Goal: Task Accomplishment & Management: Use online tool/utility

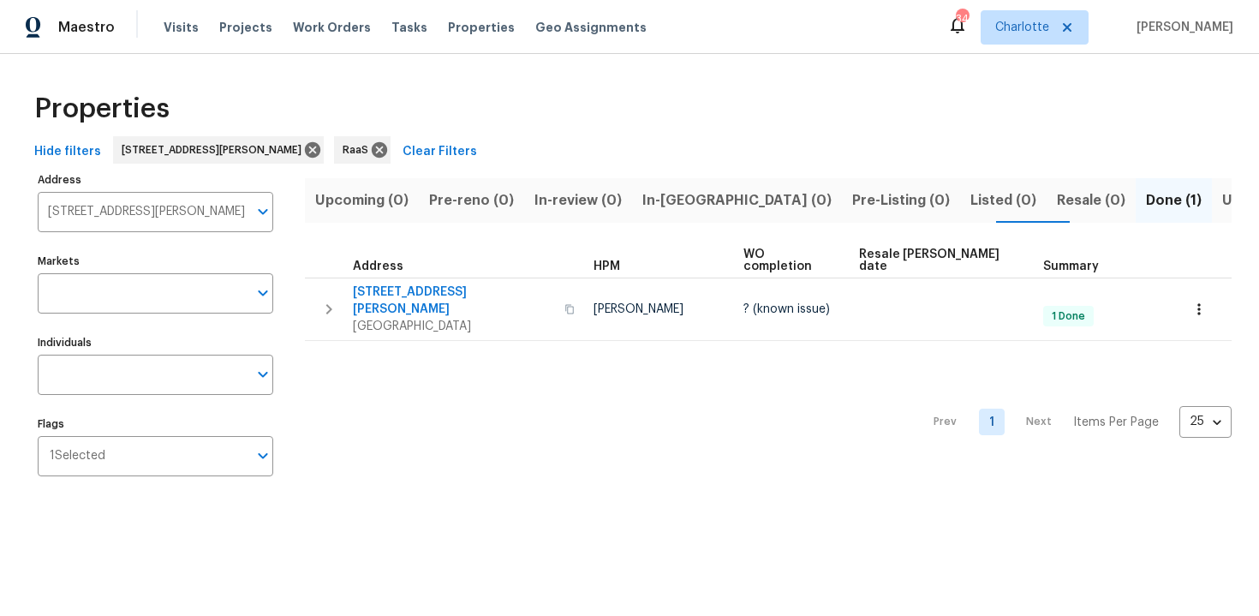
click at [141, 200] on input "11335 Pickford St Spring Hill FL 34609" at bounding box center [143, 212] width 210 height 40
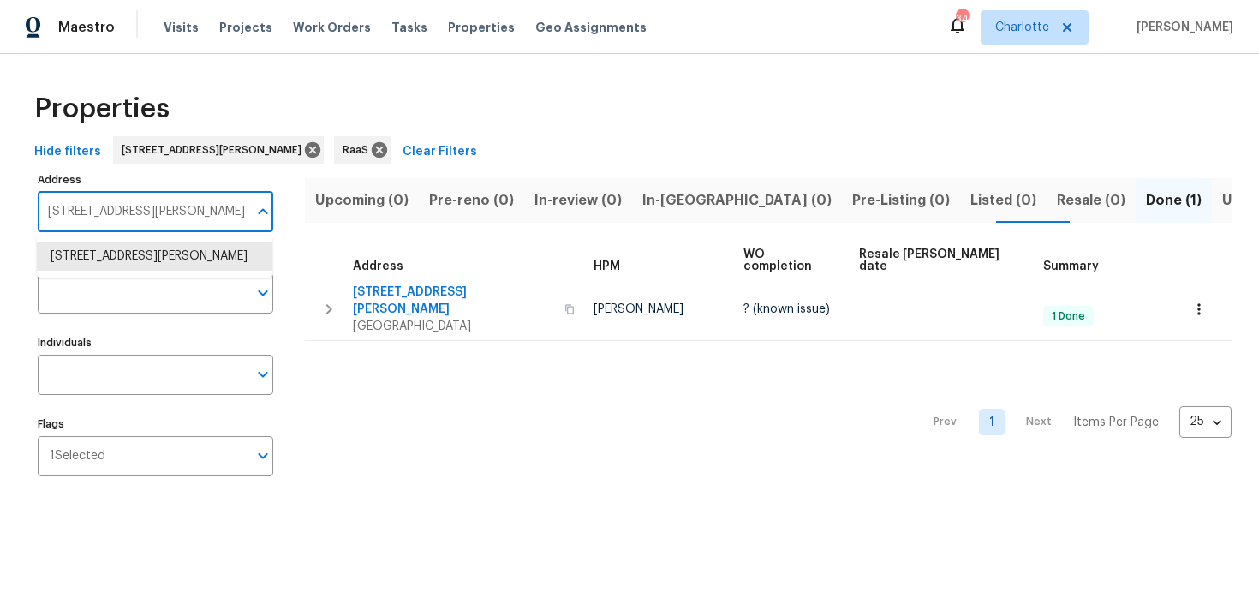
paste input "395 W Austin Rd, Decatur, GA 30032"
type input "1395 W Austin Rd, Decatur, GA 30032"
click at [149, 253] on li "1395 W Austin Rd Decatur GA 30032" at bounding box center [155, 256] width 236 height 28
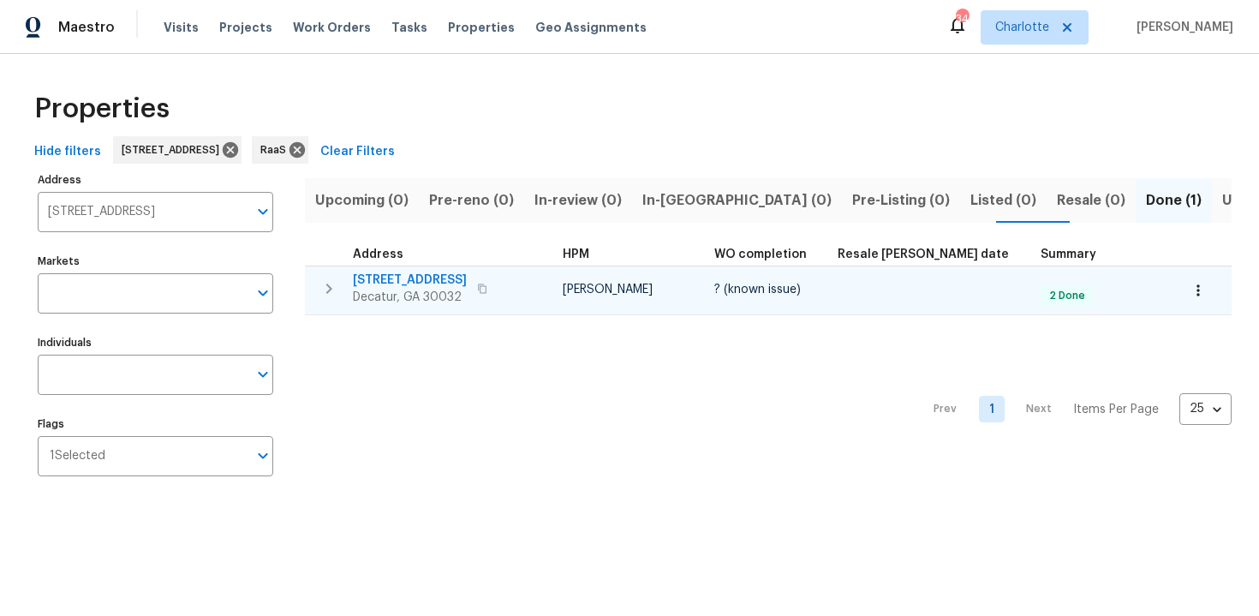
click at [481, 288] on button "button" at bounding box center [482, 289] width 21 height 24
click at [516, 271] on div "1395 W Austin Rd Decatur, GA 30032" at bounding box center [449, 288] width 193 height 34
click at [482, 292] on button "button" at bounding box center [482, 289] width 21 height 24
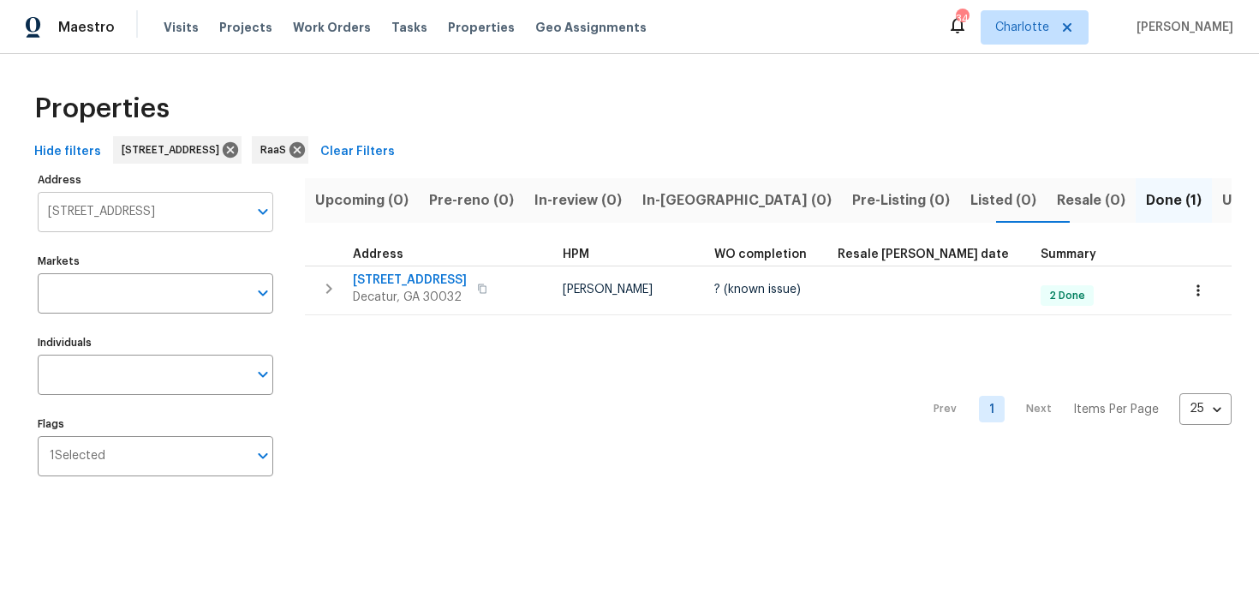
click at [160, 204] on input "1395 W Austin Rd Decatur GA 30032" at bounding box center [143, 212] width 210 height 40
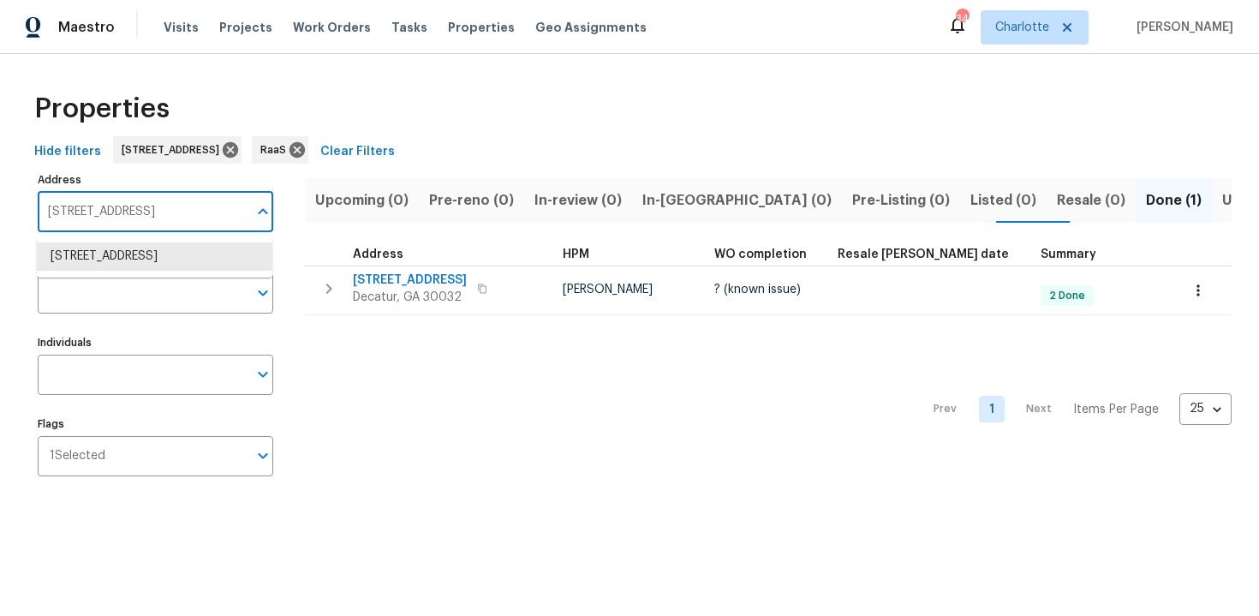
paste input "21827 Silverbrook Ln, Katy, TX 77449"
type input "21827 Silverbrook Ln, Katy, TX 77449"
click at [164, 252] on li "21827 Silverbrook Ln Katy TX 77449" at bounding box center [155, 256] width 236 height 28
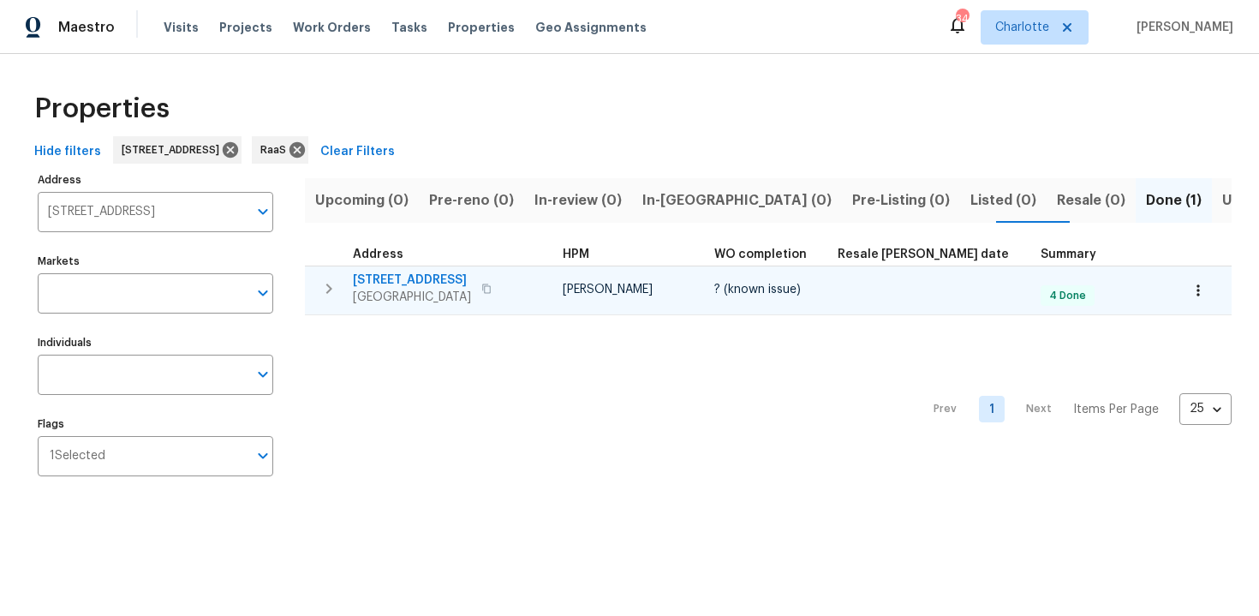
click at [511, 282] on div "21827 Silverbrook Ln Katy, TX 77449" at bounding box center [449, 288] width 193 height 34
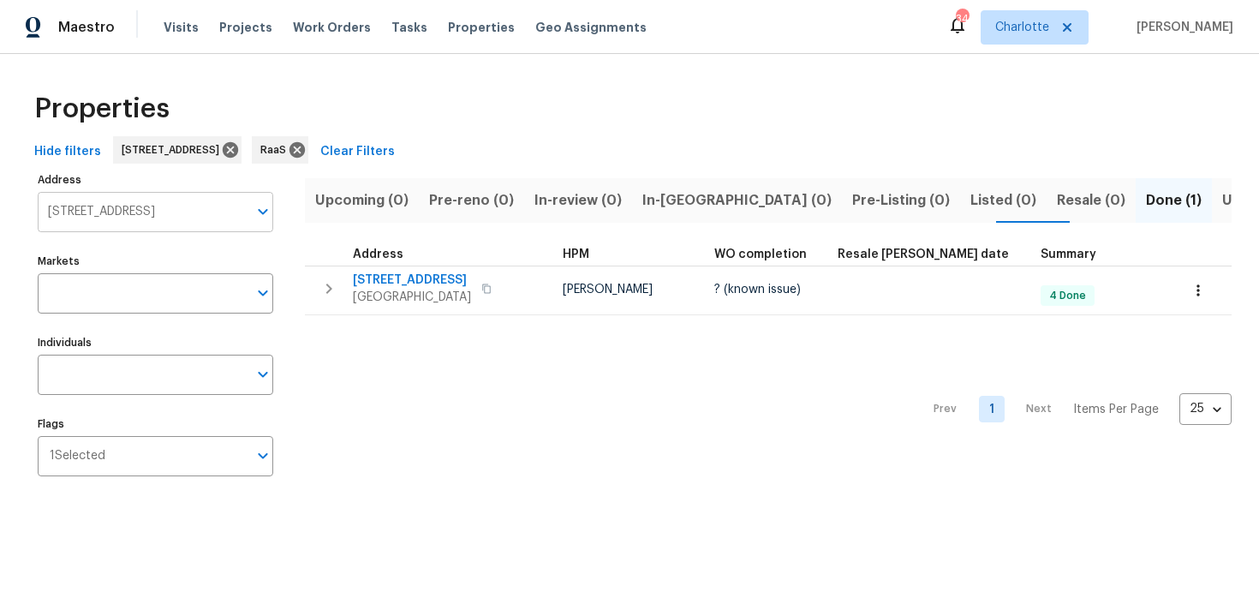
click at [104, 209] on input "21827 Silverbrook Ln Katy TX 77449" at bounding box center [143, 212] width 210 height 40
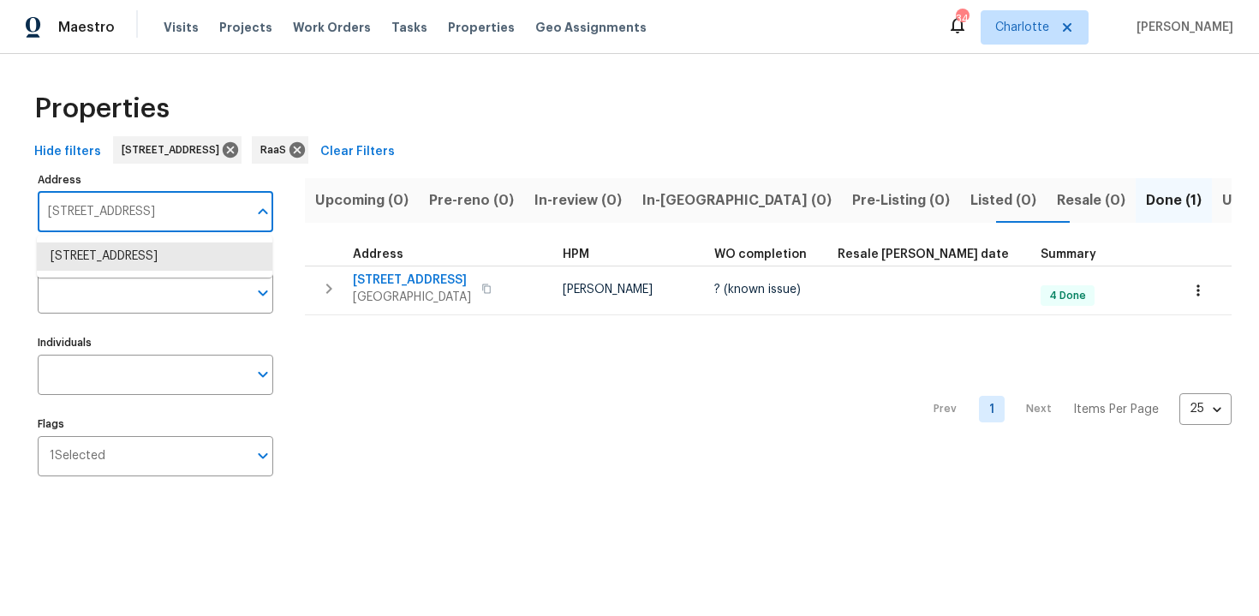
paste input "49 Teal Ct, Lewisville, TX 75077"
type input "2149 Teal Ct, Lewisville, TX 75077"
click at [128, 256] on li "2149 Teal Ct Lewisville TX 75077" at bounding box center [155, 256] width 236 height 28
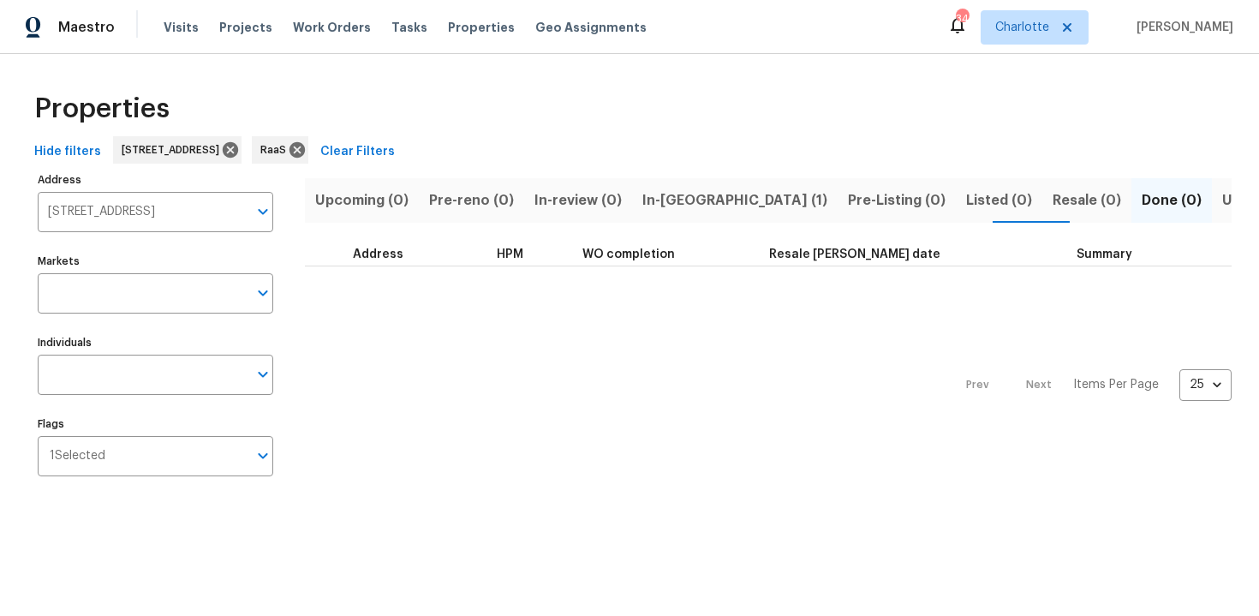
click at [658, 204] on span "In-reno (1)" at bounding box center [734, 200] width 185 height 24
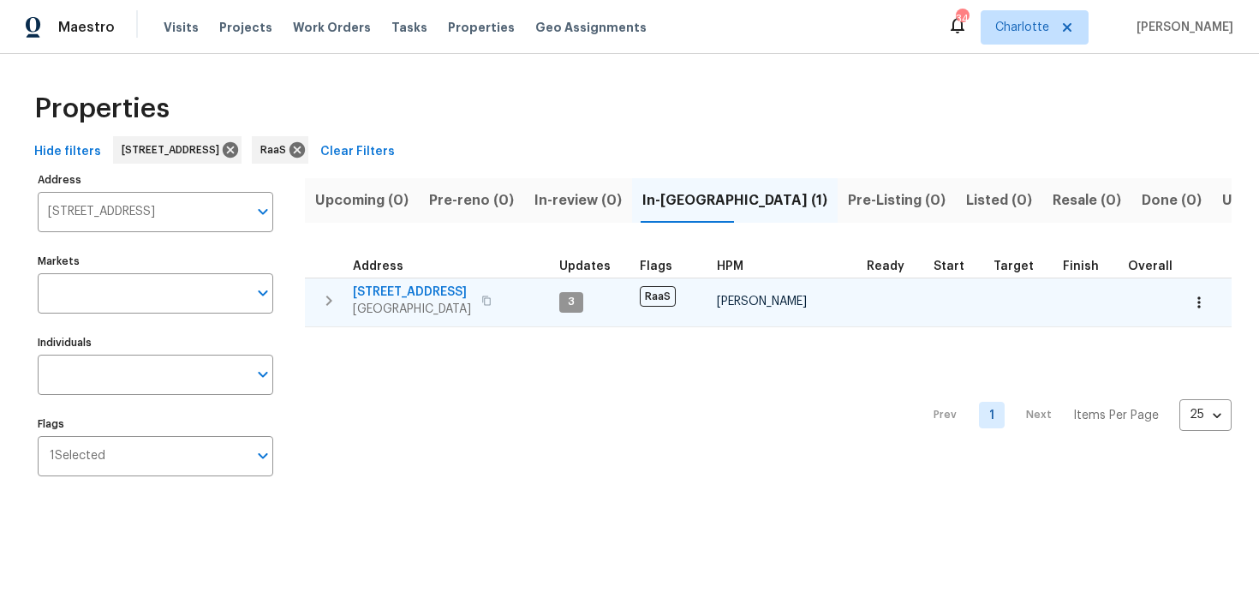
click at [523, 284] on div "2149 Teal Ct Lewisville, TX 75077" at bounding box center [449, 300] width 193 height 34
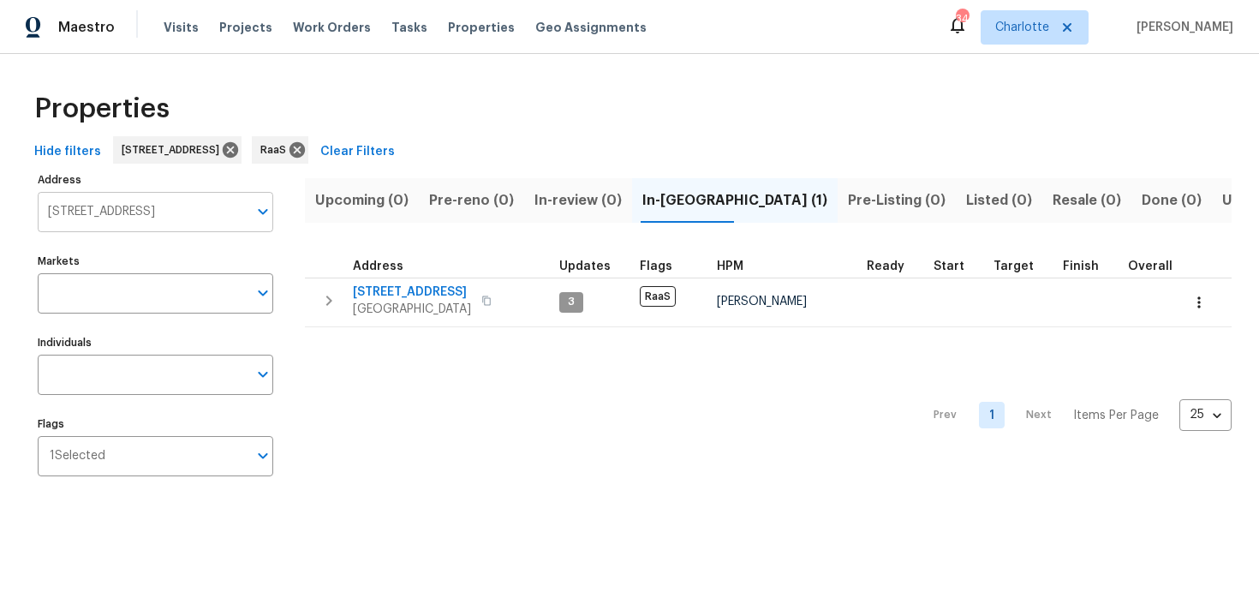
click at [184, 212] on input "2149 Teal Ct Lewisville TX 75077" at bounding box center [143, 212] width 210 height 40
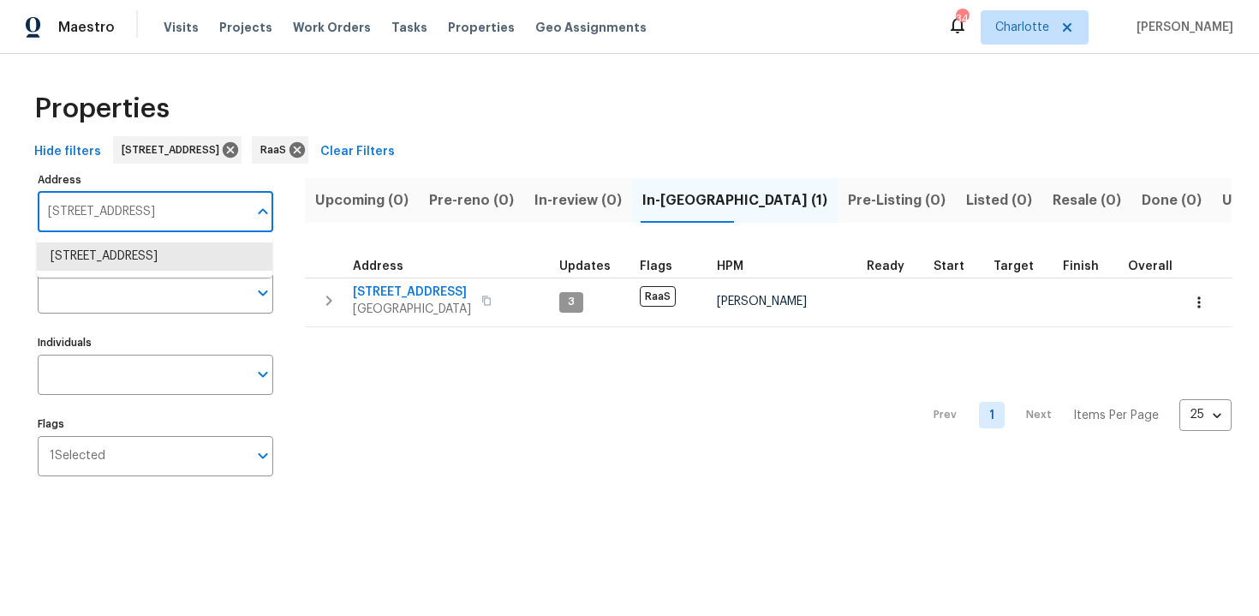
paste input "11256 59th St N, West Palm Beach, FL 33411"
type input "11256 59th St N, West Palm Beach, FL 33411"
click at [187, 271] on li "11256 59th St N West Palm Beach FL 33411" at bounding box center [155, 256] width 236 height 28
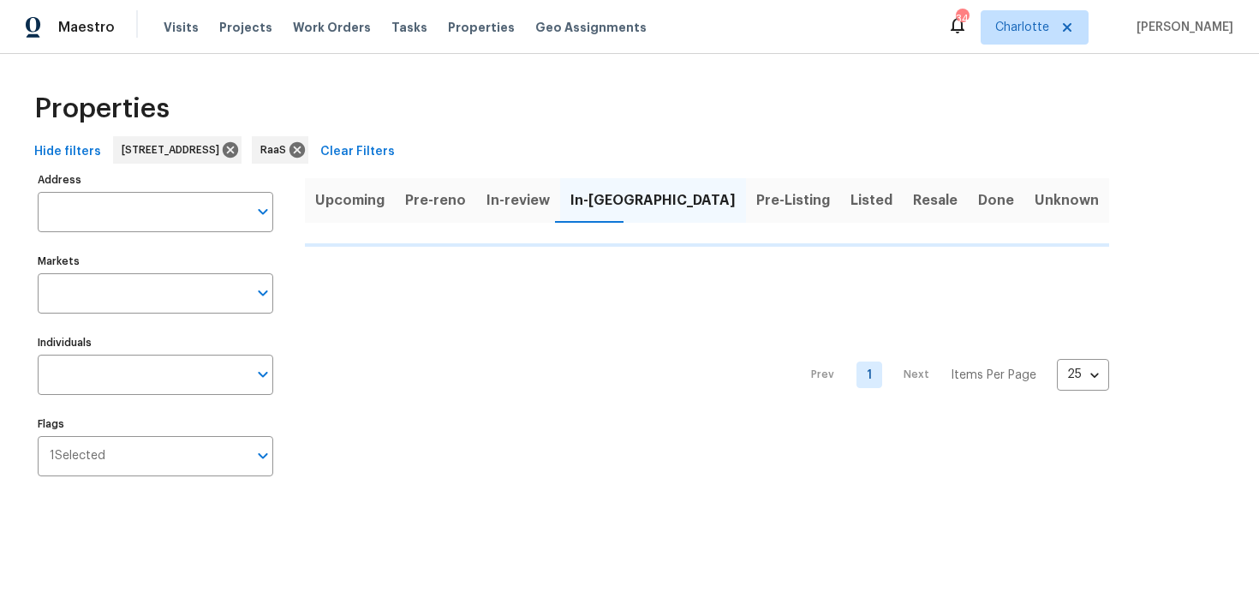
type input "11256 59th St N West Palm Beach FL 33411"
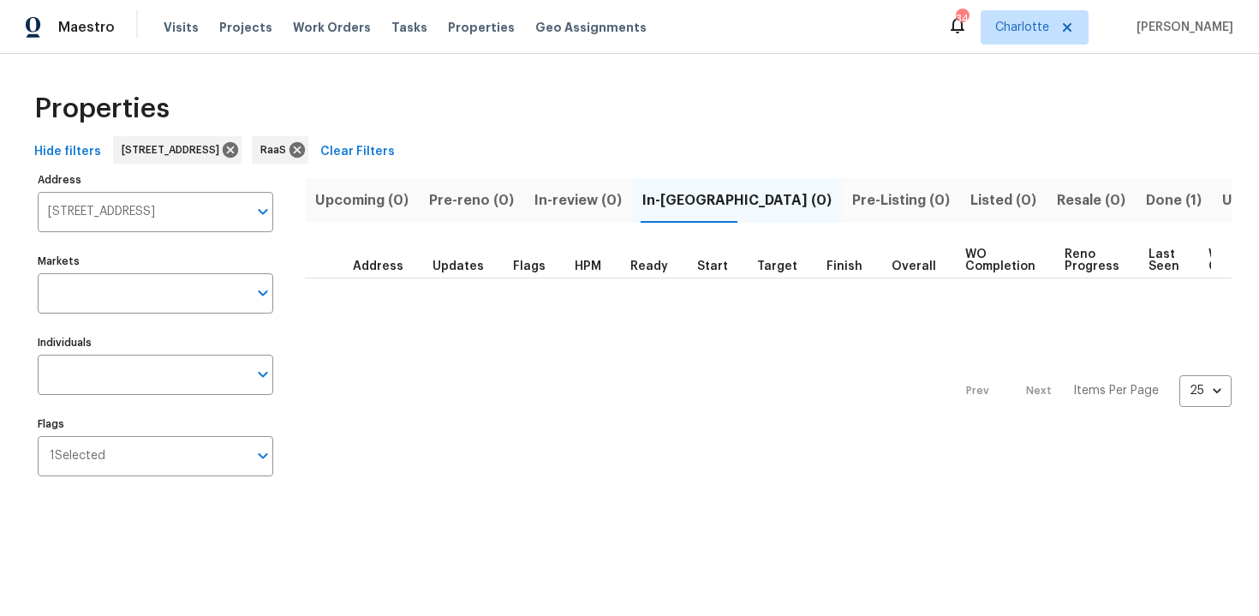
click at [1146, 207] on span "Done (1)" at bounding box center [1174, 200] width 56 height 24
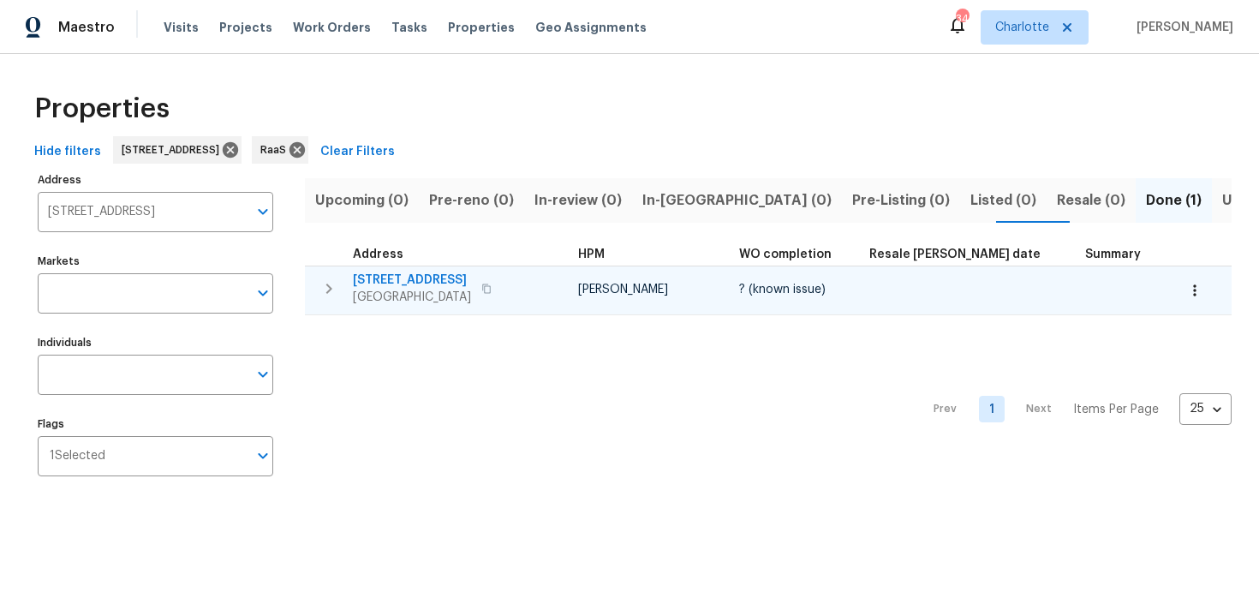
click at [471, 272] on span "11256 59th St N" at bounding box center [412, 279] width 118 height 17
click at [497, 293] on button "button" at bounding box center [486, 289] width 21 height 24
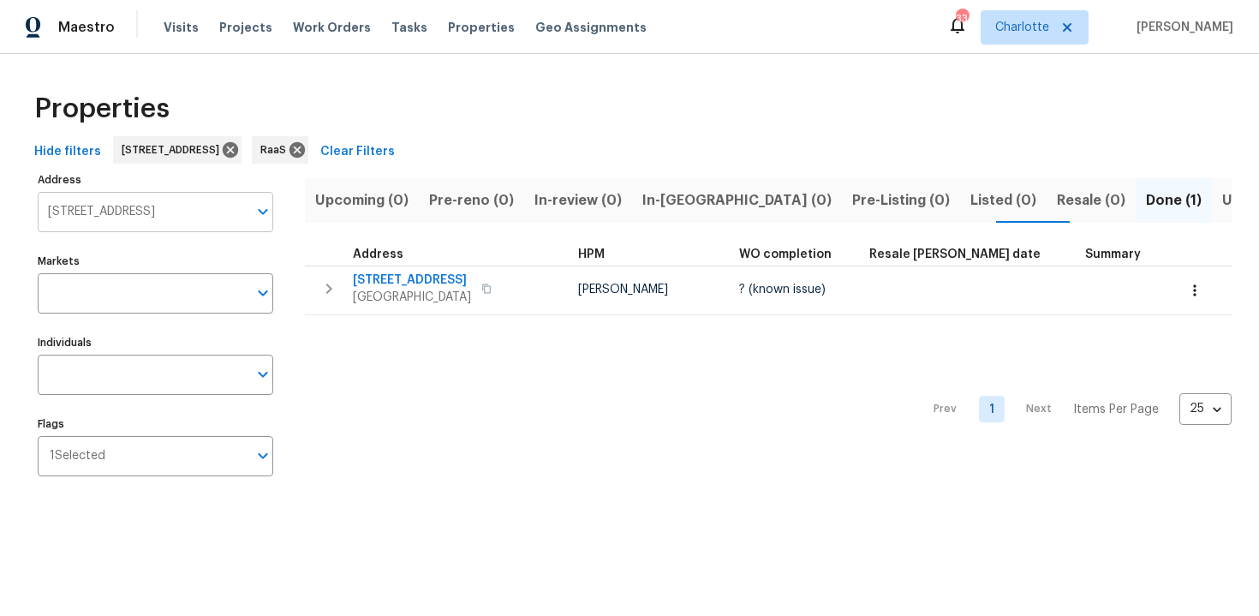
click at [139, 210] on input "11256 59th St N West Palm Beach FL 33411" at bounding box center [143, 212] width 210 height 40
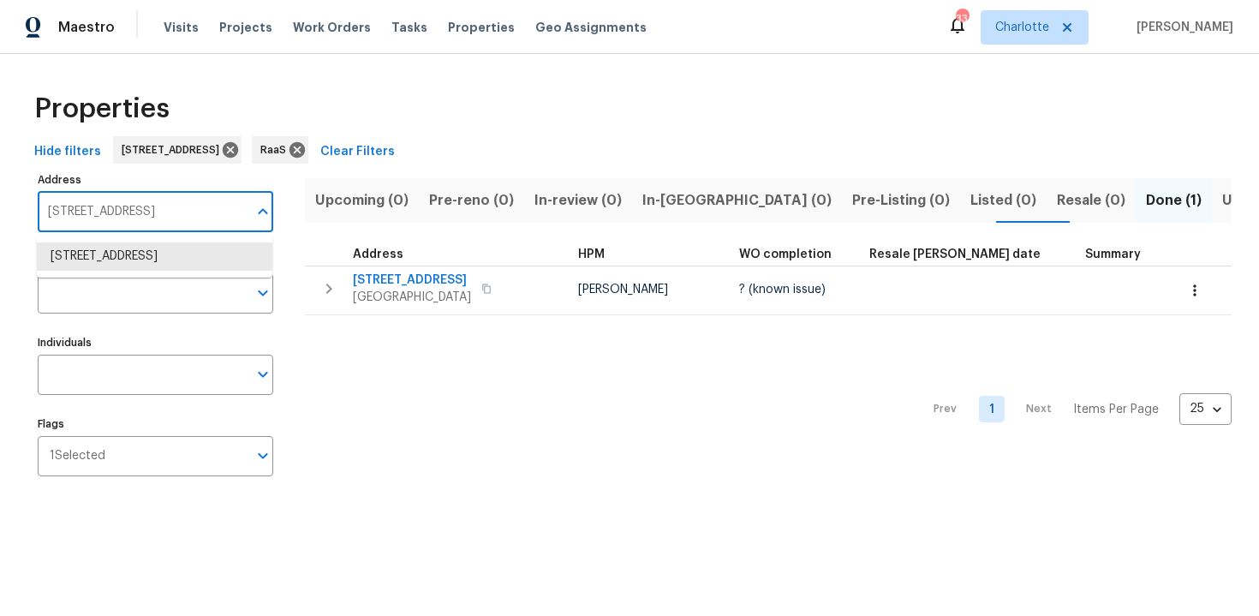
paste input "542 W Kerry Ln, Phoenix, AZ 85027"
type input "1542 W Kerry Ln, Phoenix, AZ 85027"
click at [156, 265] on li "1542 W Kerry Ln Phoenix AZ 85027" at bounding box center [155, 256] width 236 height 28
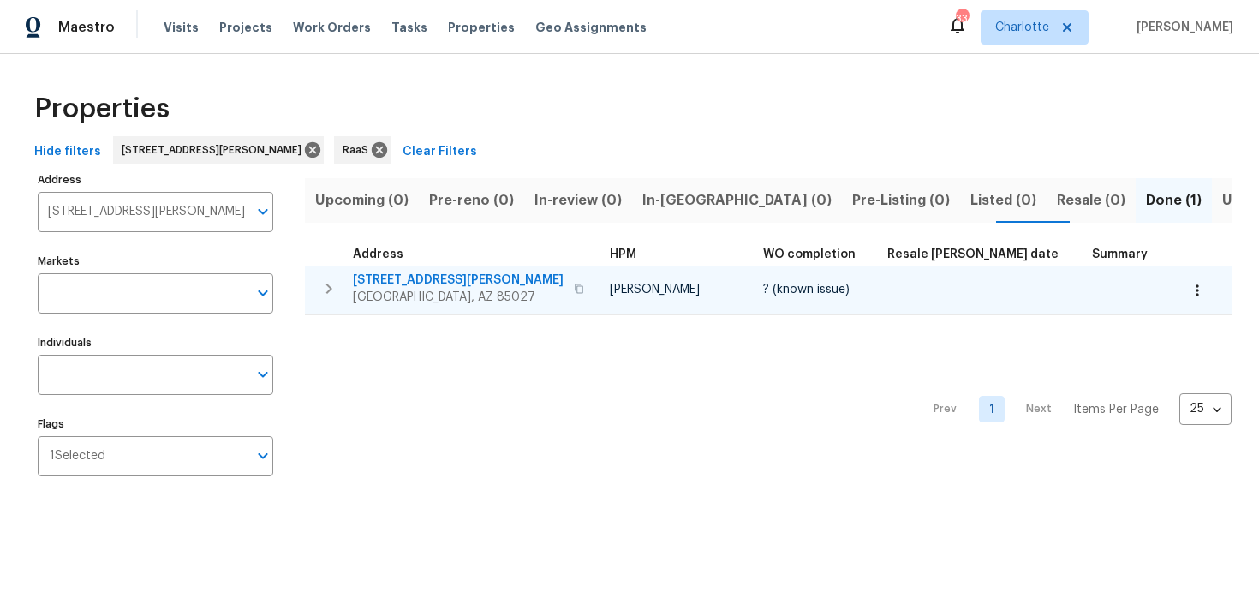
click at [530, 277] on div "1542 W Kerry Ln Phoenix, AZ 85027" at bounding box center [471, 288] width 236 height 34
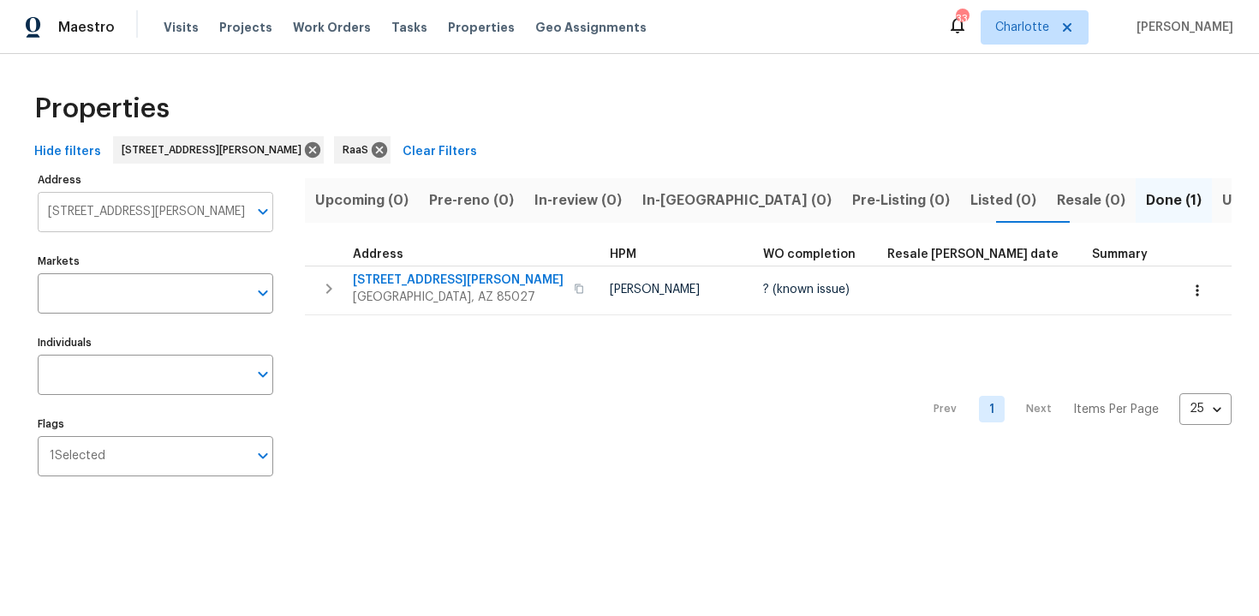
click at [156, 212] on input "1542 W Kerry Ln Phoenix AZ 85027" at bounding box center [143, 212] width 210 height 40
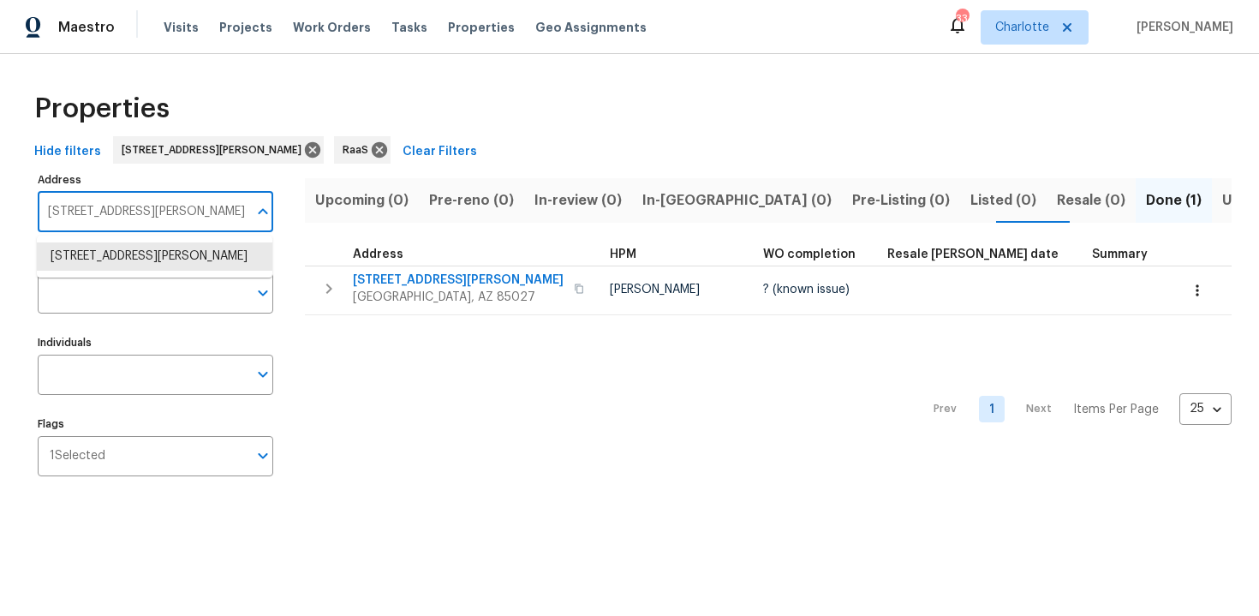
paste input "945 Ledieu Rd, Roswell, GA 30075"
type input "1945 Ledieu Rd, Roswell, GA 30075"
click at [170, 258] on li "1945 Ledieu Rd Roswell GA 30075" at bounding box center [155, 256] width 236 height 28
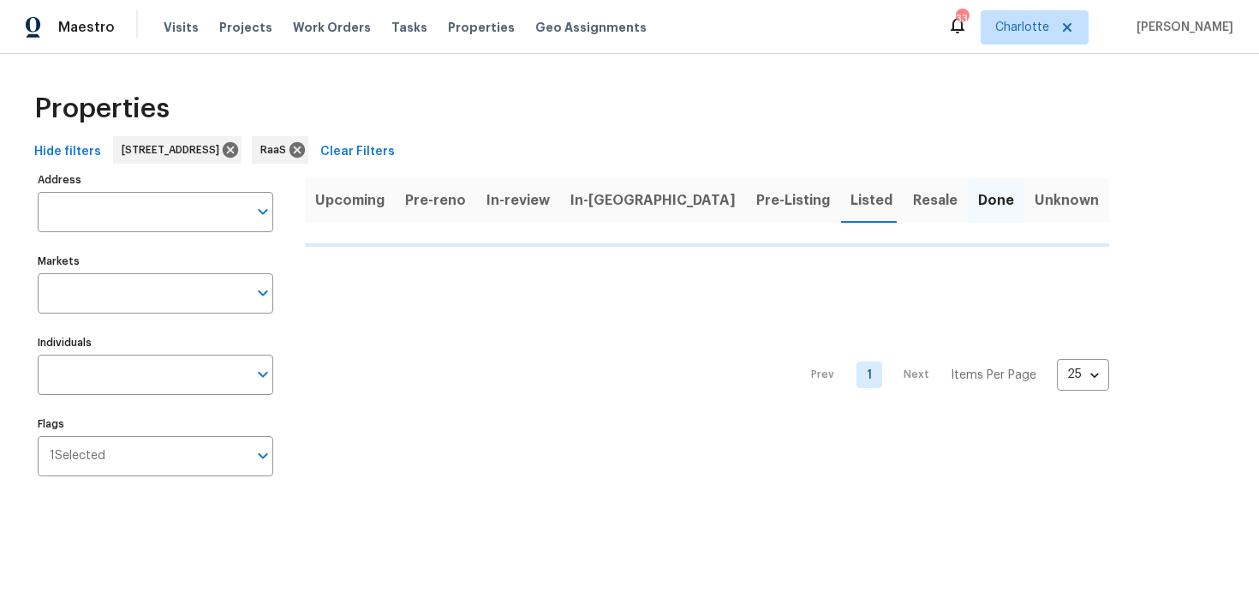
type input "1945 Ledieu Rd Roswell GA 30075"
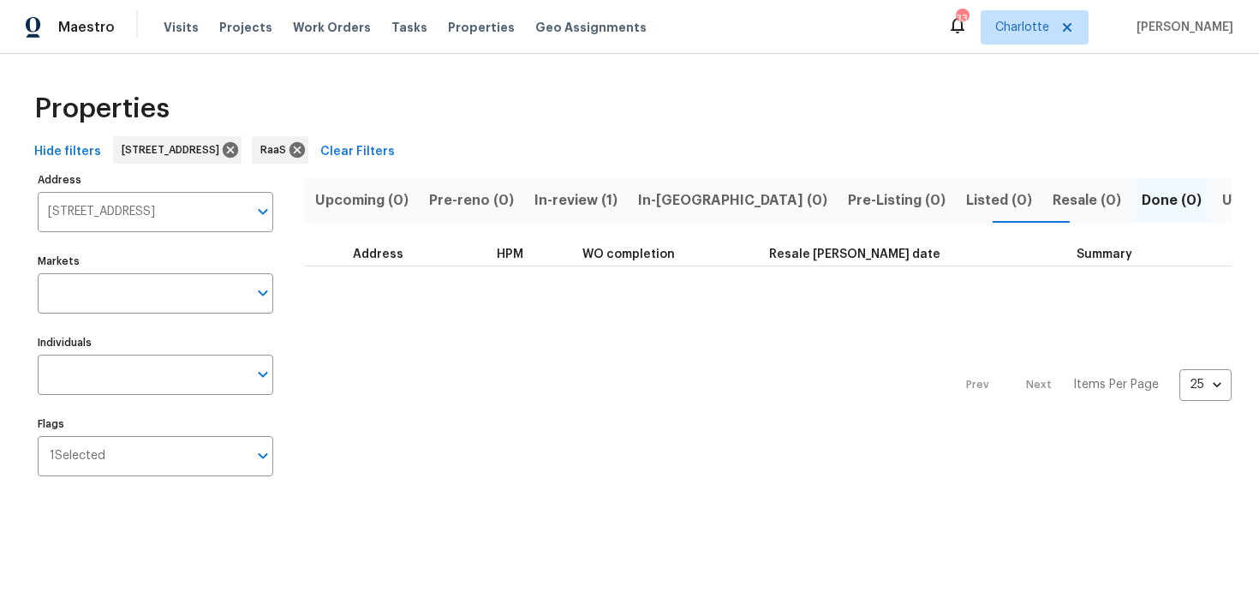
click at [569, 210] on span "In-review (1)" at bounding box center [575, 200] width 83 height 24
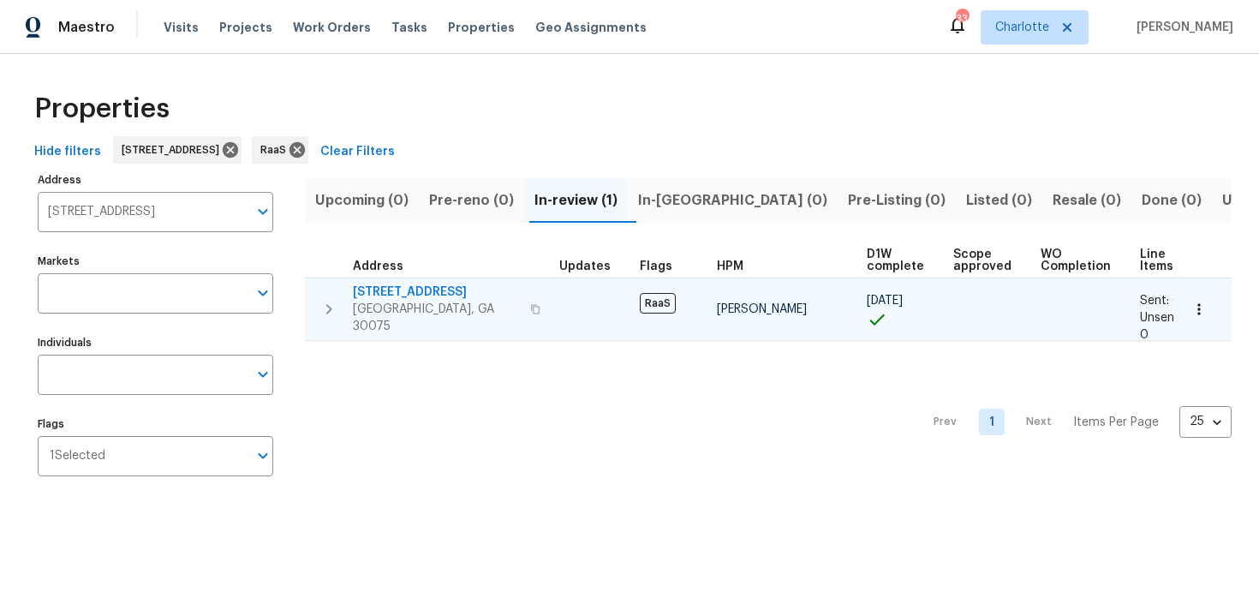
click at [522, 292] on div "1945 Ledieu Rd Roswell, GA 30075" at bounding box center [449, 308] width 193 height 51
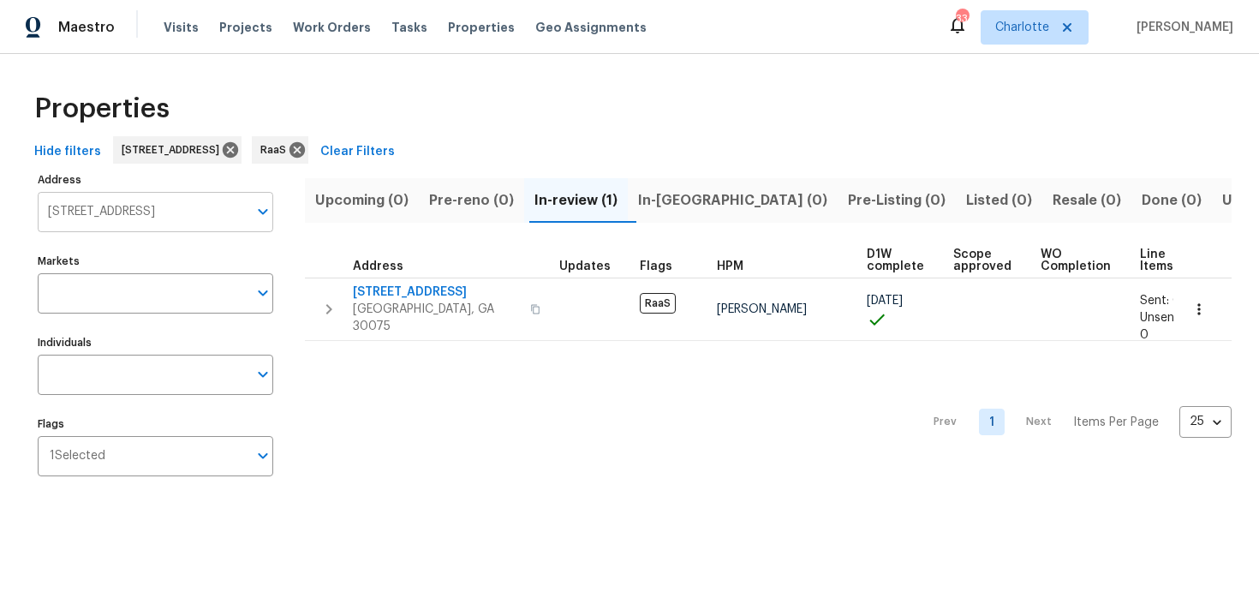
click at [141, 204] on input "1945 Ledieu Rd Roswell GA 30075" at bounding box center [143, 212] width 210 height 40
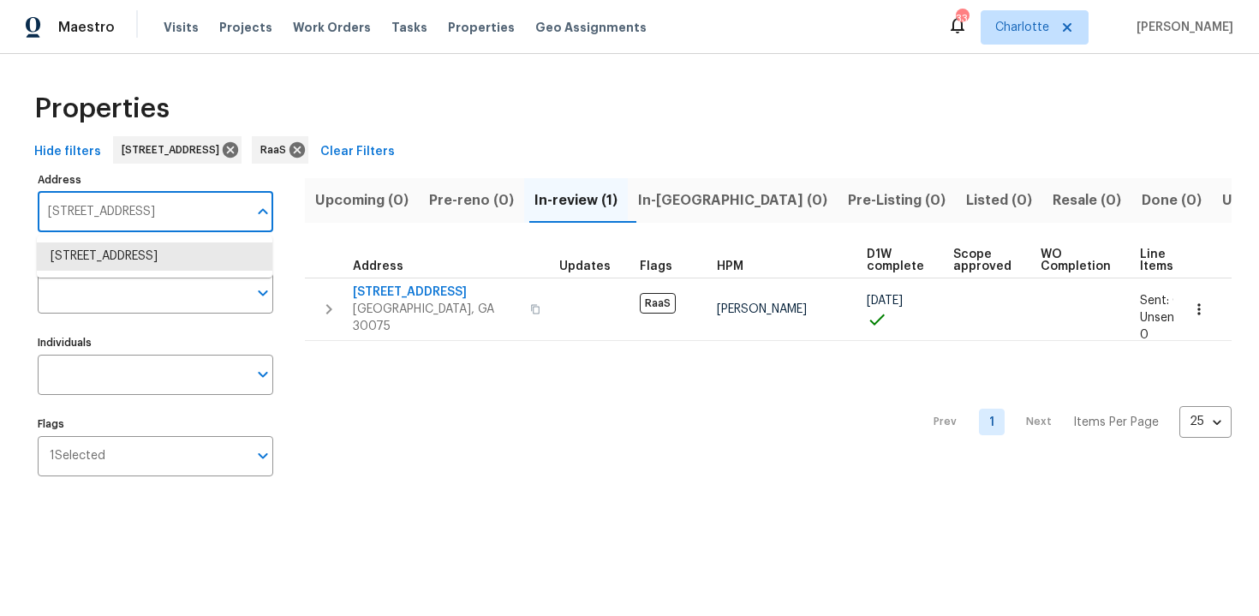
paste input "4270 Laurel Grove Trce, Suwanee, GA 30024"
type input "4270 Laurel Grove Trce, Suwanee, GA 30024"
click at [158, 255] on li "4270 Laurel Grove Trce Suwanee GA 30024" at bounding box center [155, 256] width 236 height 28
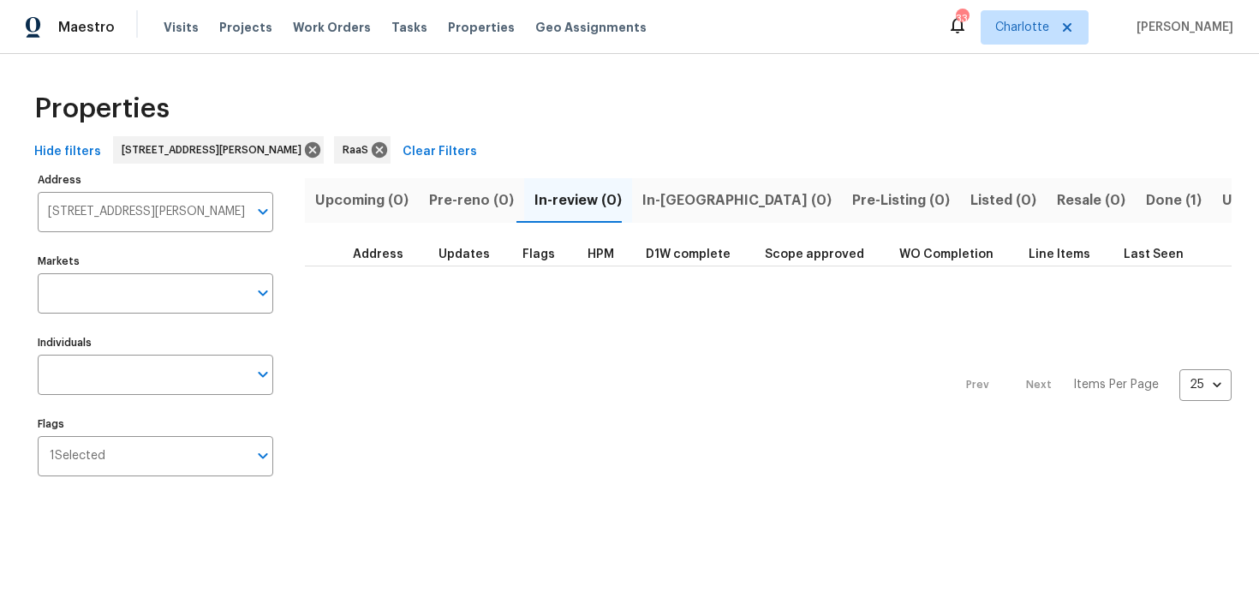
click at [1146, 198] on span "Done (1)" at bounding box center [1174, 200] width 56 height 24
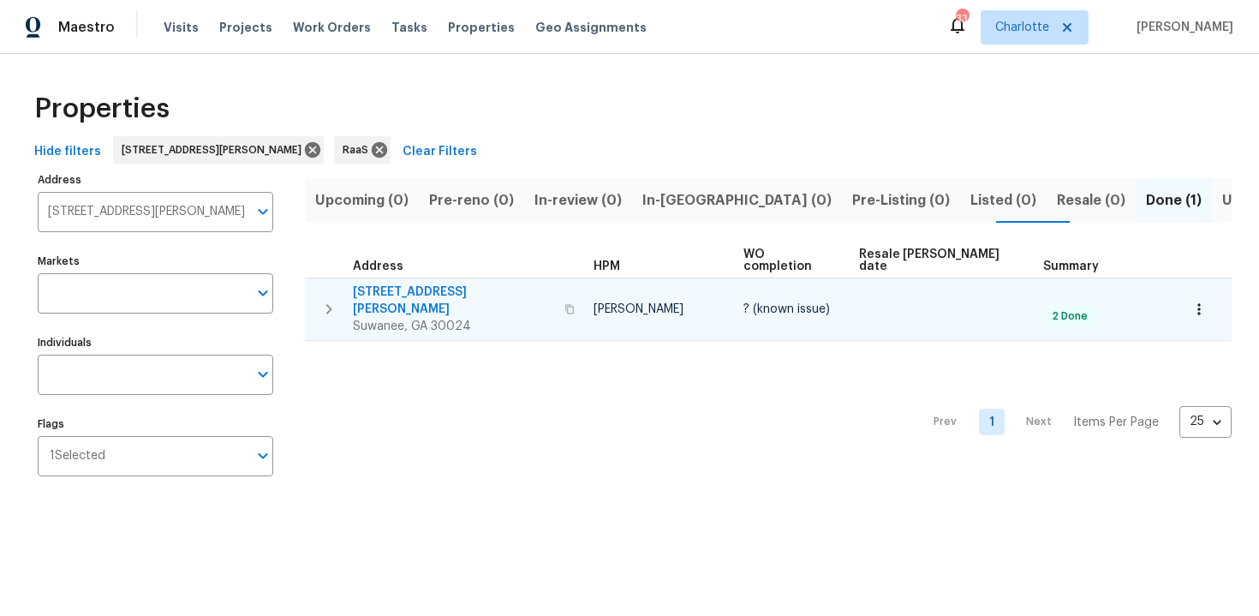
click at [535, 283] on div "4270 Laurel Grove Trce Suwanee, GA 30024" at bounding box center [466, 308] width 227 height 51
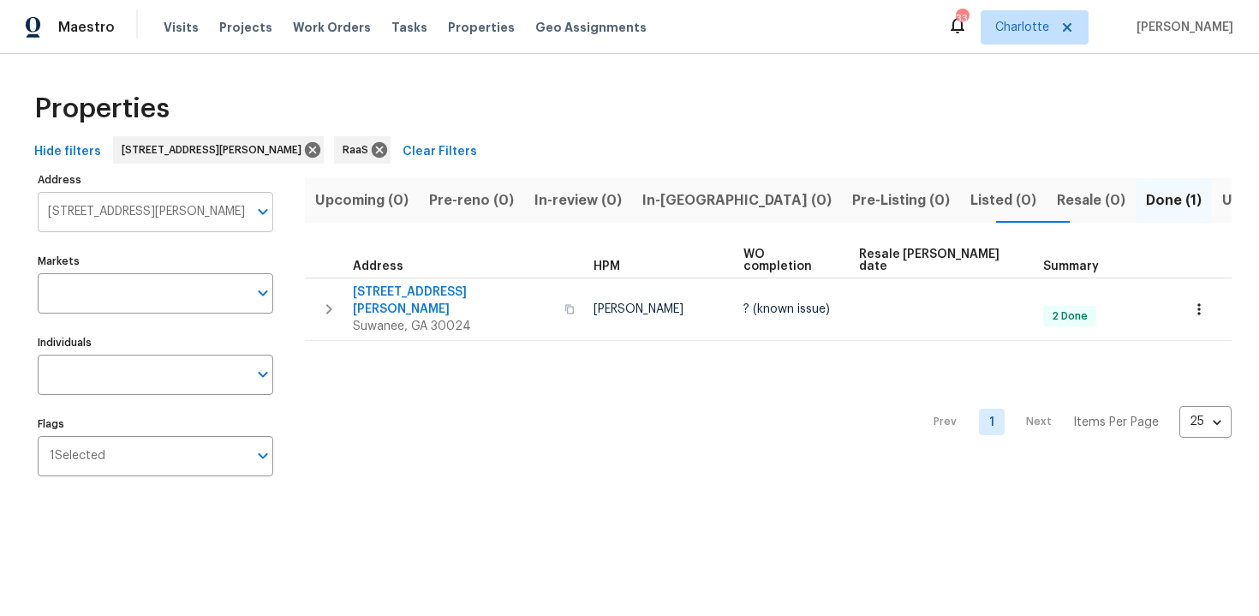
click at [115, 216] on input "4270 Laurel Grove Trce Suwanee GA 30024" at bounding box center [143, 212] width 210 height 40
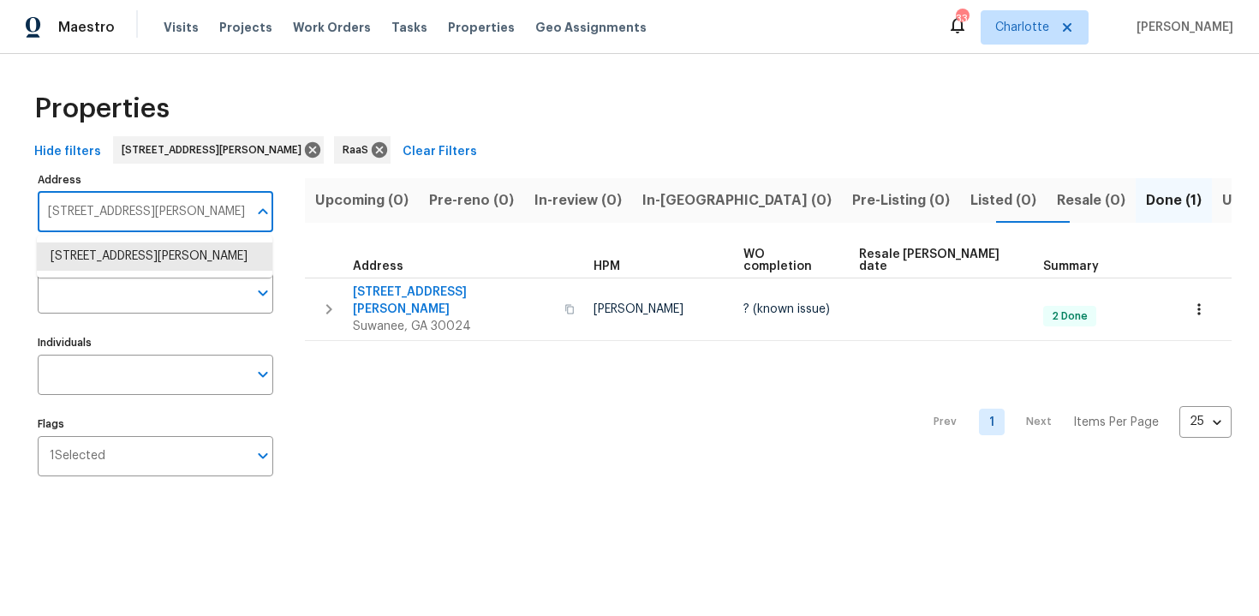
paste input "3030 Ciderwood Dr, Spring, TX 77373"
type input "3030 Ciderwood Dr, Spring, TX 77373"
click at [131, 250] on li "3030 Ciderwood Dr Spring TX 77373" at bounding box center [155, 256] width 236 height 28
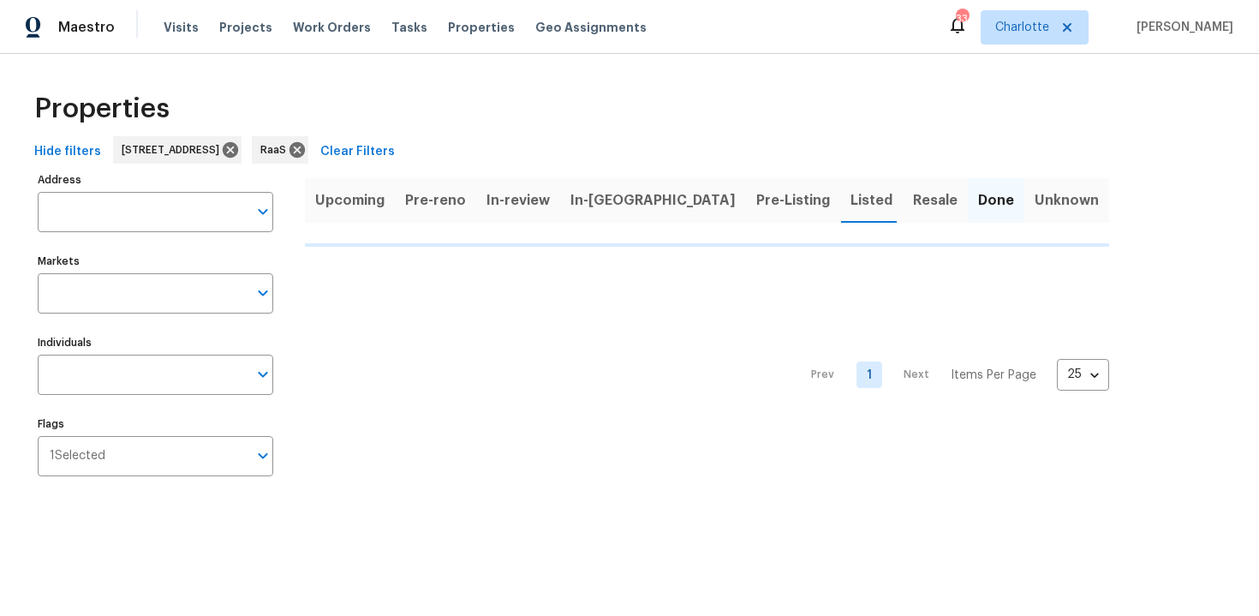
type input "3030 Ciderwood Dr Spring TX 77373"
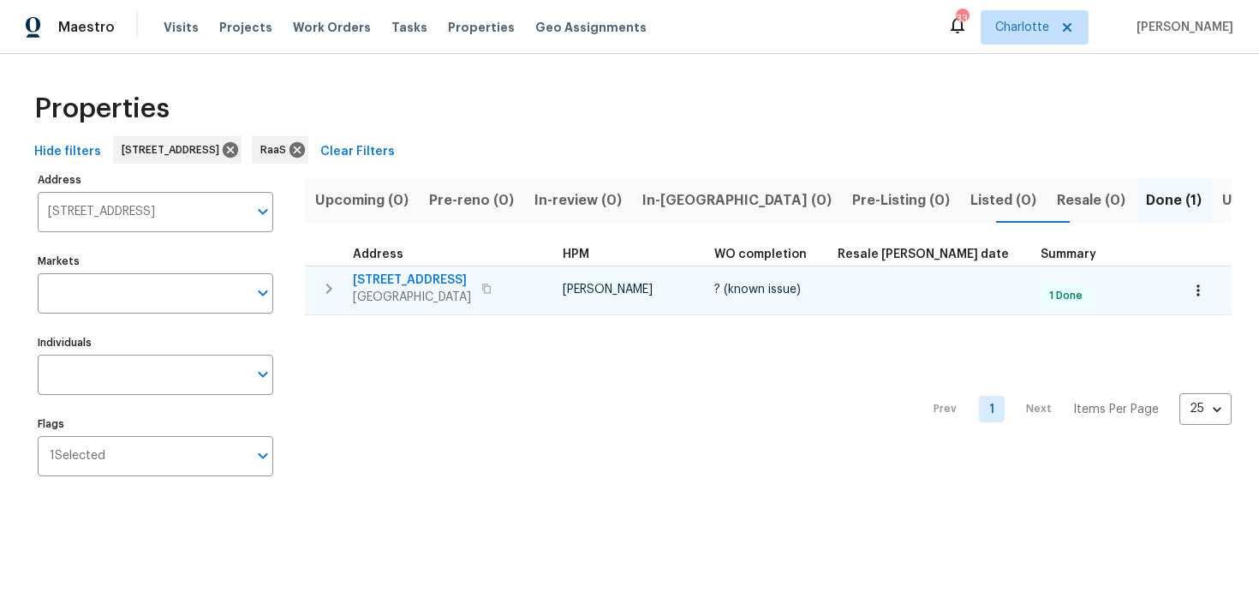
click at [525, 271] on div "3030 Ciderwood Dr Spring, TX 77373" at bounding box center [449, 288] width 193 height 34
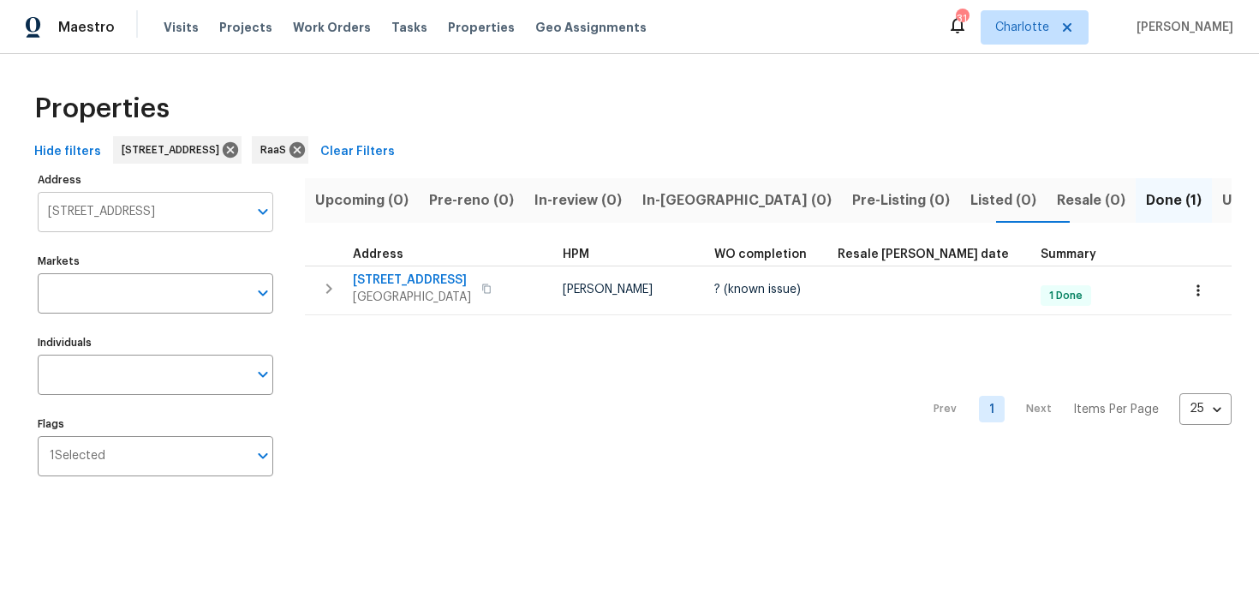
click at [151, 216] on input "3030 Ciderwood Dr Spring TX 77373" at bounding box center [143, 212] width 210 height 40
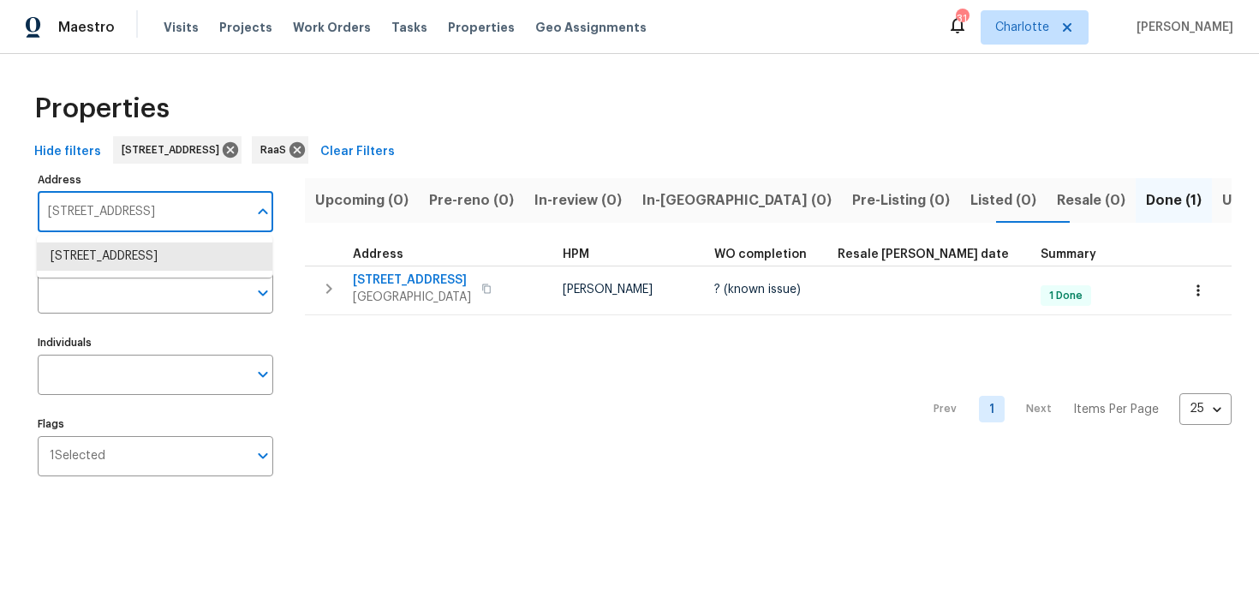
paste input "20027 Oland Way, Houston, TX 770"
type input "20027 Oland Way, Houston, TX 77073"
click at [155, 253] on li "20027 Oland Way Houston TX 77073" at bounding box center [155, 256] width 236 height 28
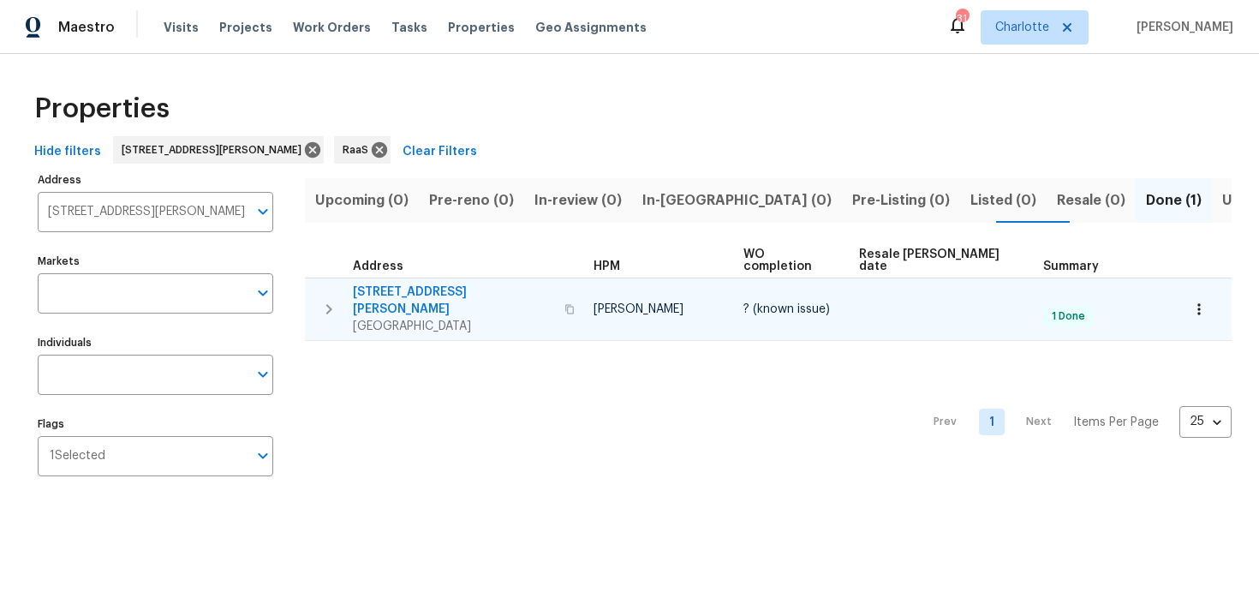
click at [494, 283] on div "20027 Oland Way Houston, TX 77073" at bounding box center [466, 308] width 227 height 51
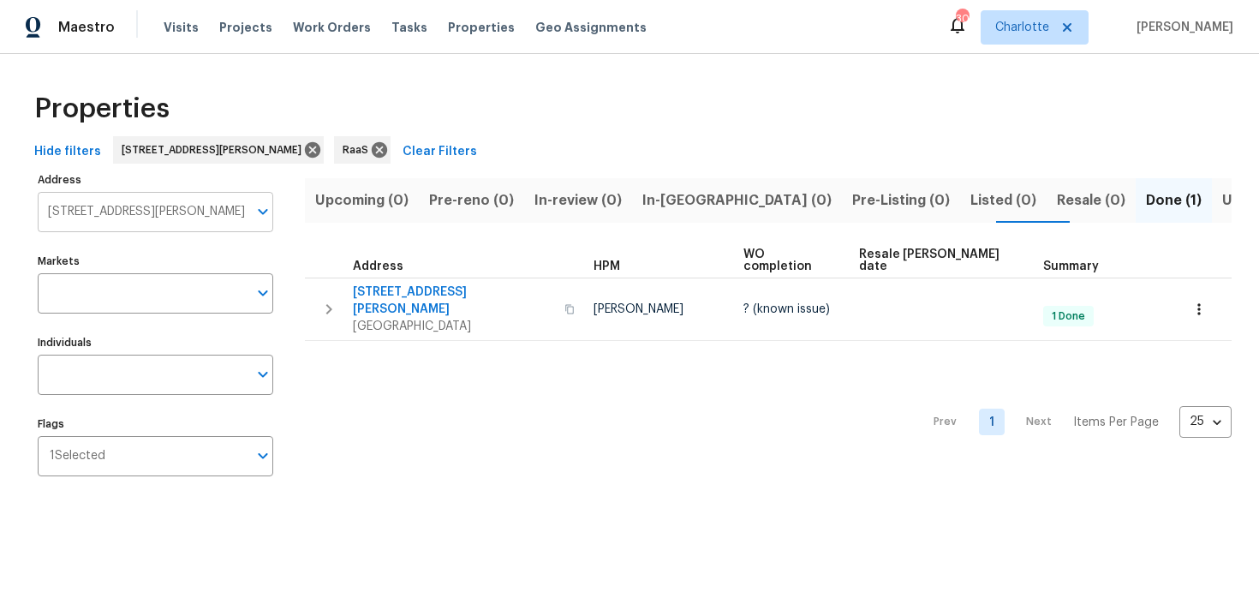
click at [170, 215] on input "20027 Oland Way Houston TX 77073" at bounding box center [143, 212] width 210 height 40
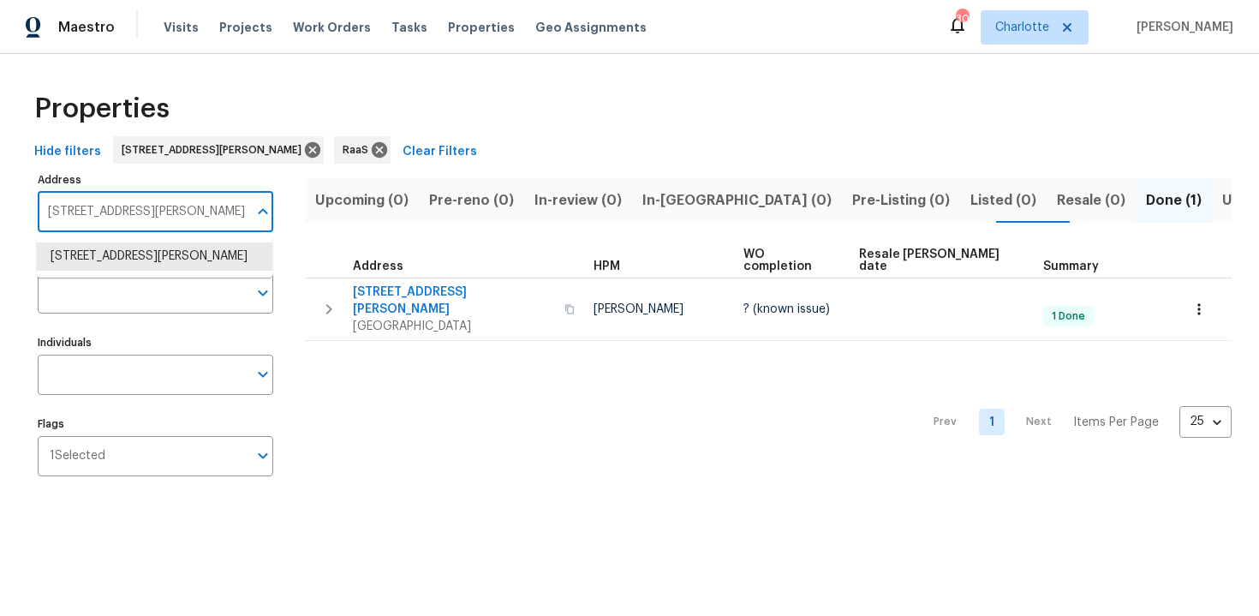
paste input "18502 Huron Park Trl, Humble, TX 77346"
type input "18502 Huron Park Trl, Humble, TX 77346"
click at [169, 267] on li "18502 Huron Park Trl Humble TX 77346" at bounding box center [155, 256] width 236 height 28
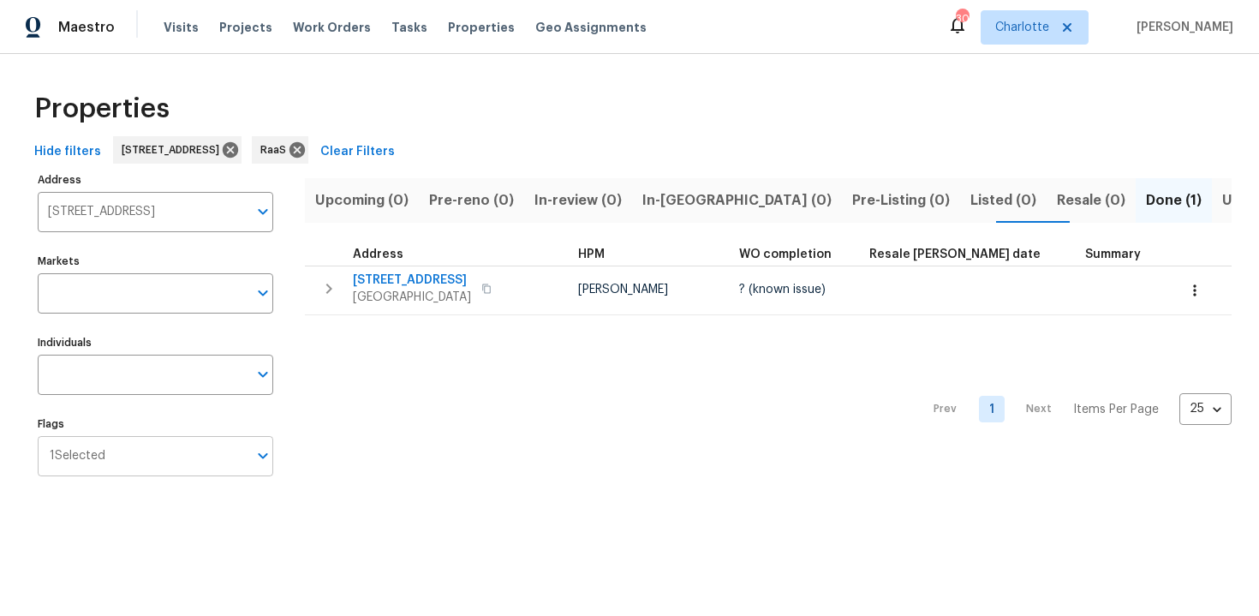
click at [164, 445] on input "Flags" at bounding box center [176, 456] width 142 height 40
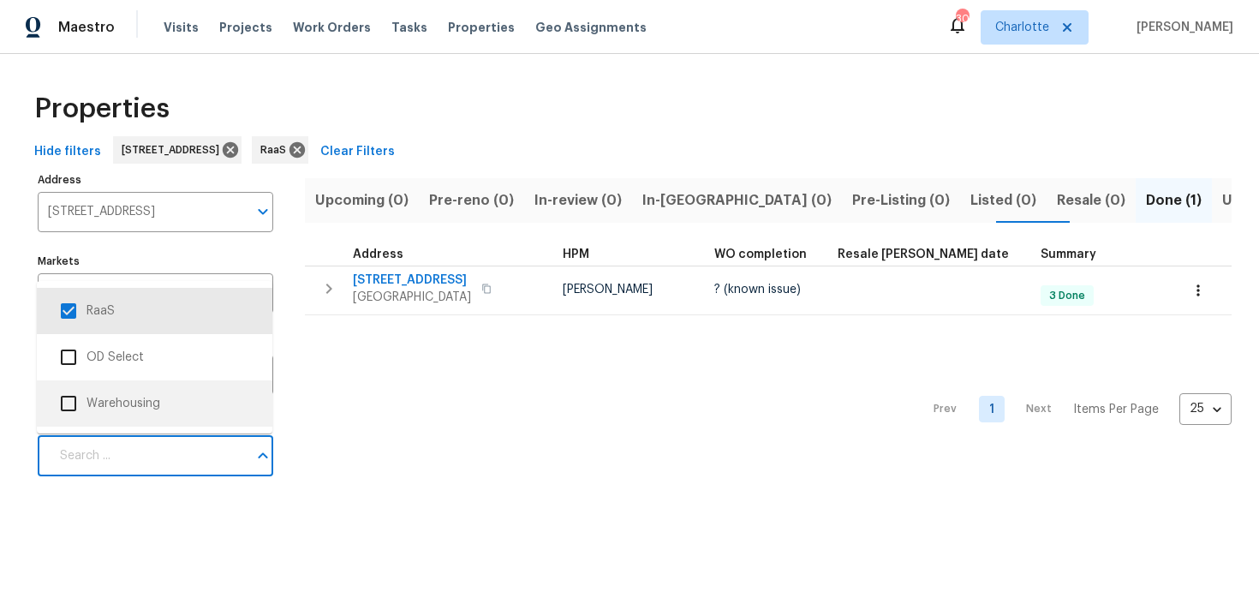
click at [204, 521] on html "Maestro Visits Projects Work Orders Tasks Properties Geo Assignments 30 Charlot…" at bounding box center [629, 260] width 1259 height 521
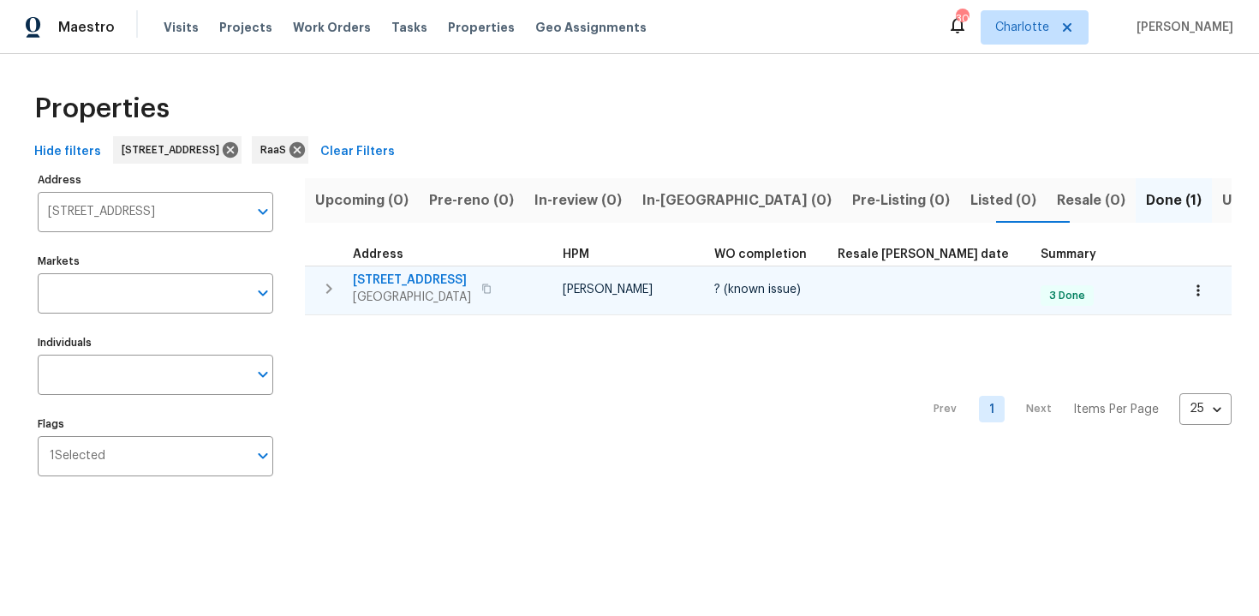
click at [516, 276] on div "18502 Huron Park Trl Humble, TX 77346" at bounding box center [449, 288] width 193 height 34
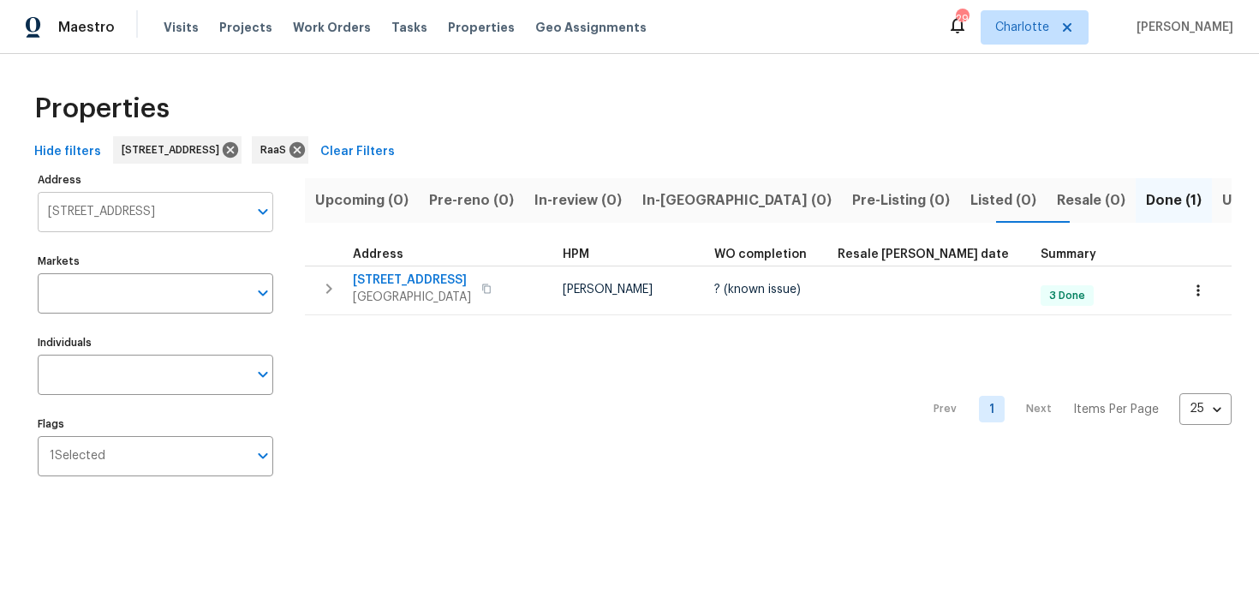
click at [162, 210] on input "18502 Huron Park Trl Humble TX 77346" at bounding box center [143, 212] width 210 height 40
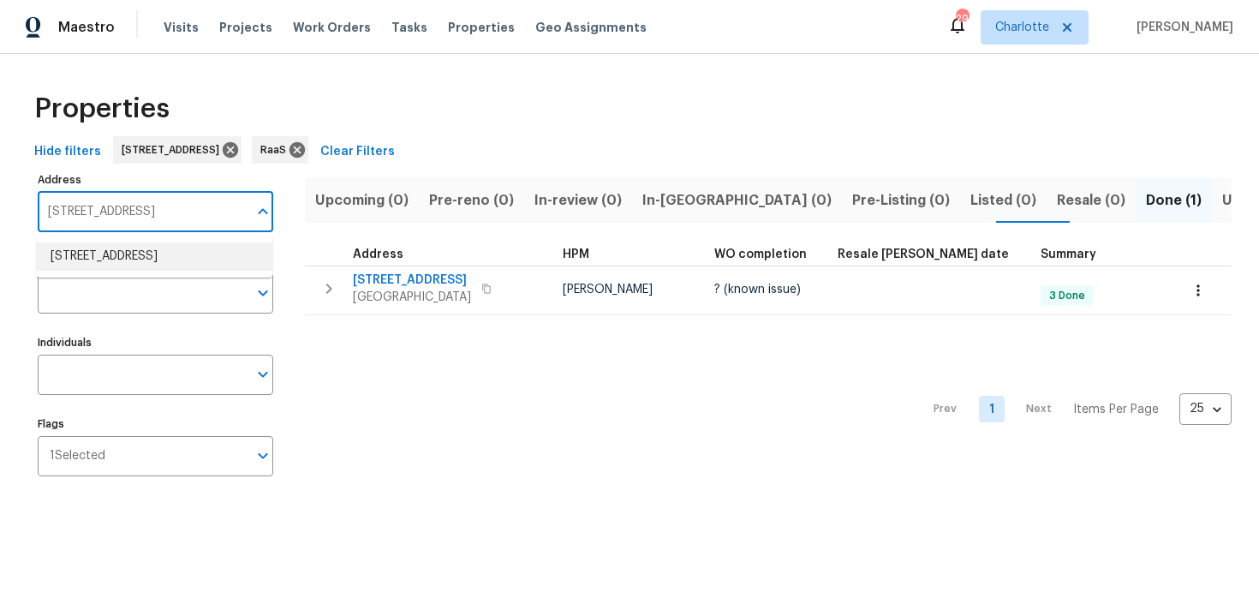
click at [168, 256] on li "18502 Huron Park Trl Humble TX 77346" at bounding box center [155, 256] width 236 height 28
click at [154, 451] on input "Flags" at bounding box center [176, 456] width 142 height 40
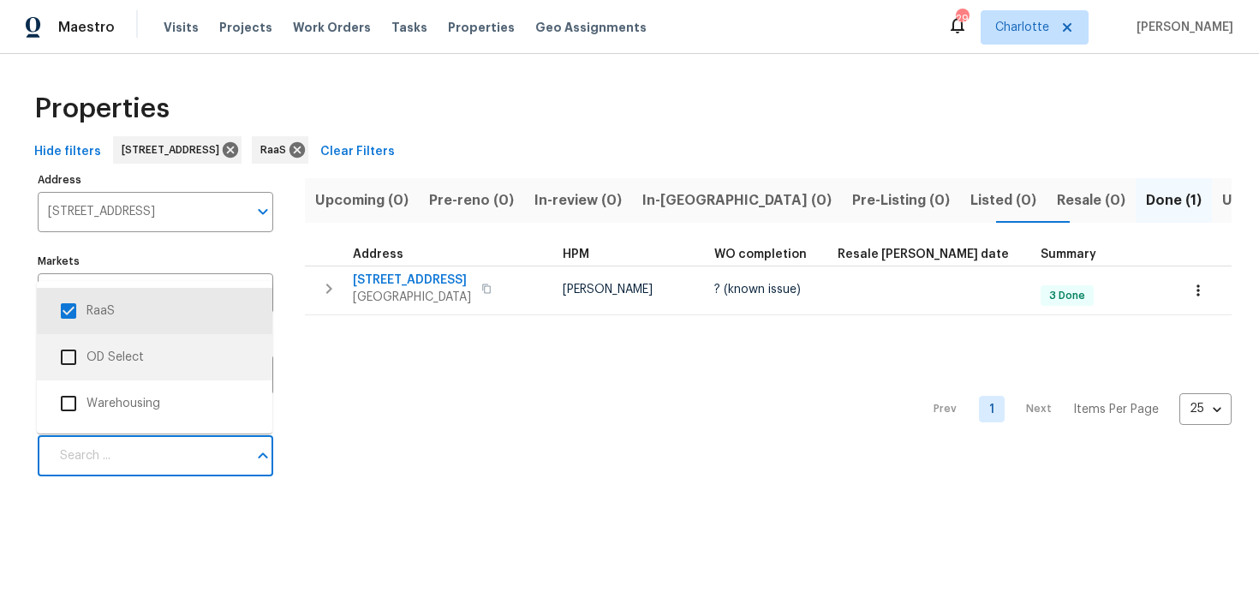
click at [499, 498] on div "Properties Hide filters 18502 Huron Park Trl Humble TX 77346 RaaS Clear Filters…" at bounding box center [629, 287] width 1259 height 467
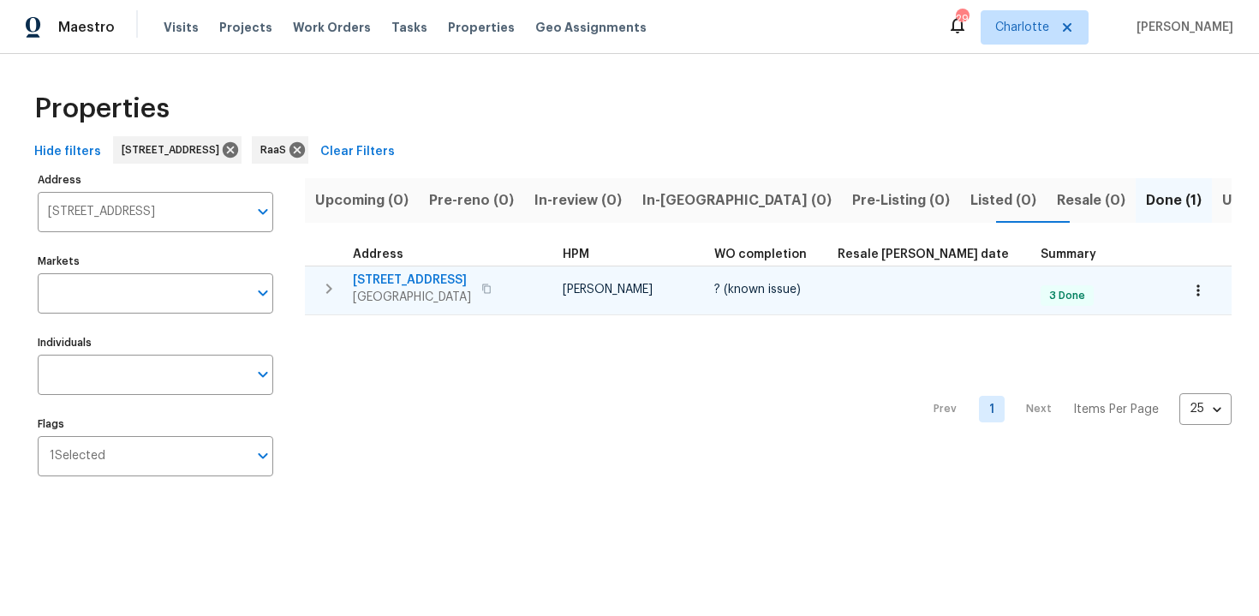
click at [524, 276] on div "18502 Huron Park Trl Humble, TX 77346" at bounding box center [449, 288] width 193 height 34
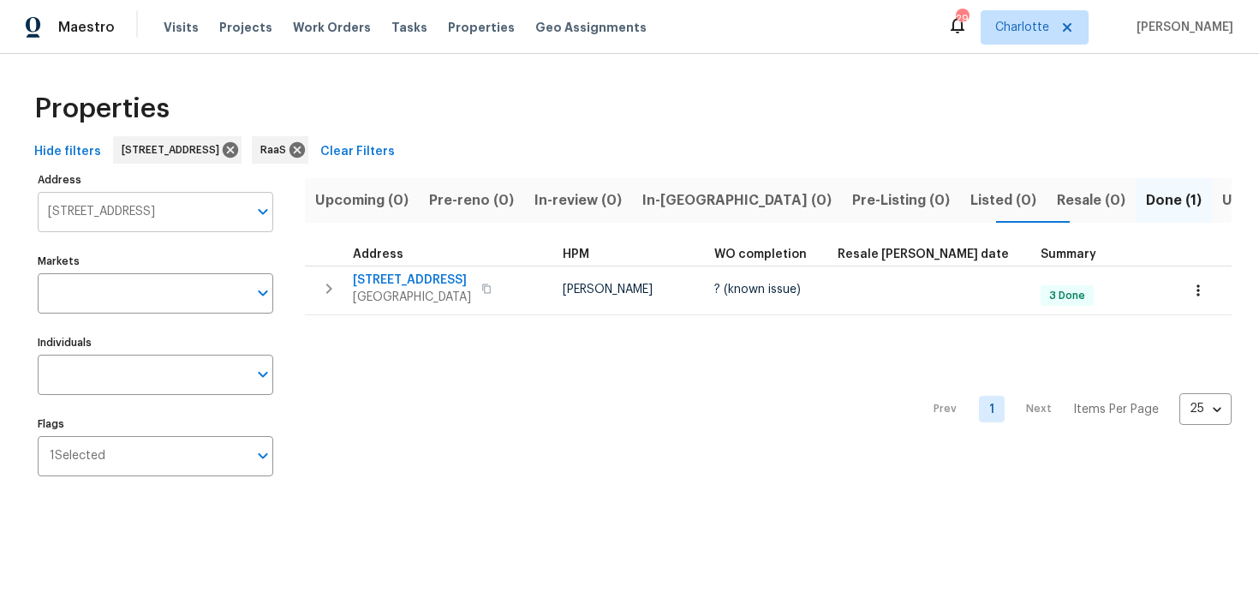
click at [162, 218] on input "18502 Huron Park Trl Humble TX 77346" at bounding box center [143, 212] width 210 height 40
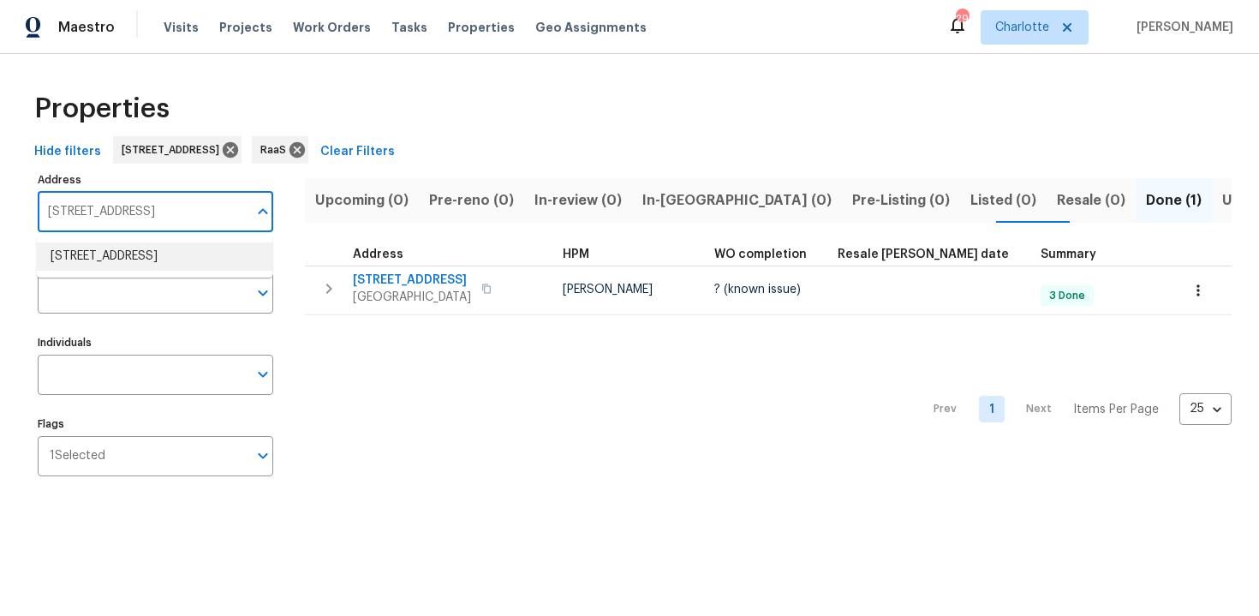
paste input "2839 Long Way, Decatur, GA 30032"
type input "2839 Long Way, Decatur, GA 30032"
click at [468, 30] on span "Properties" at bounding box center [481, 27] width 67 height 17
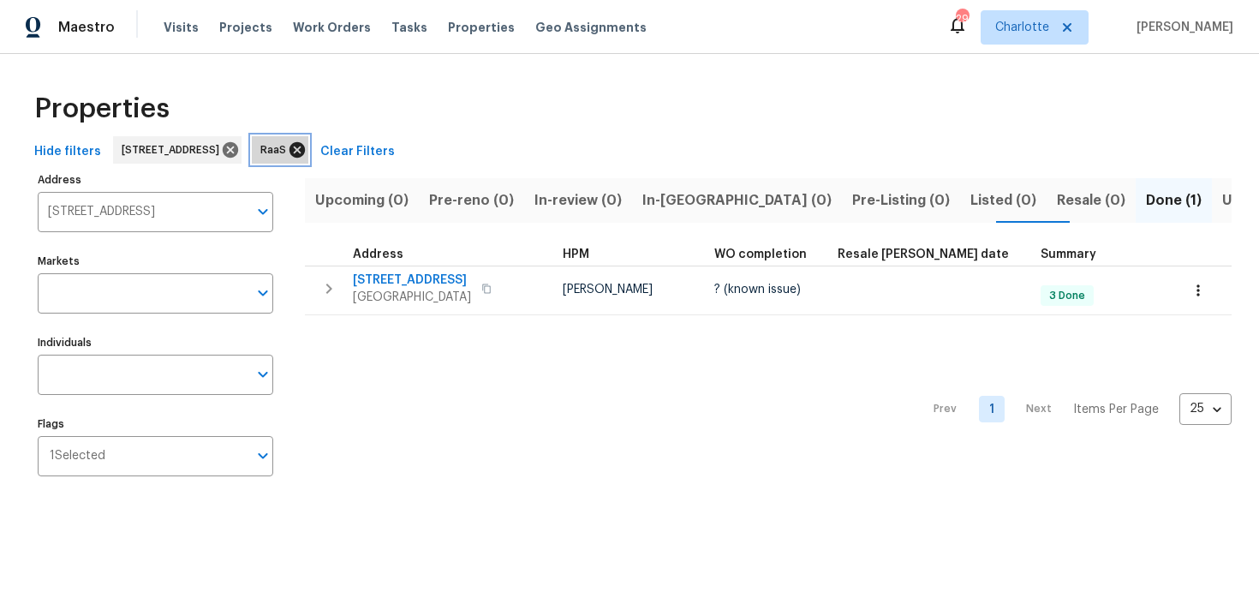
click at [307, 148] on icon at bounding box center [297, 149] width 19 height 19
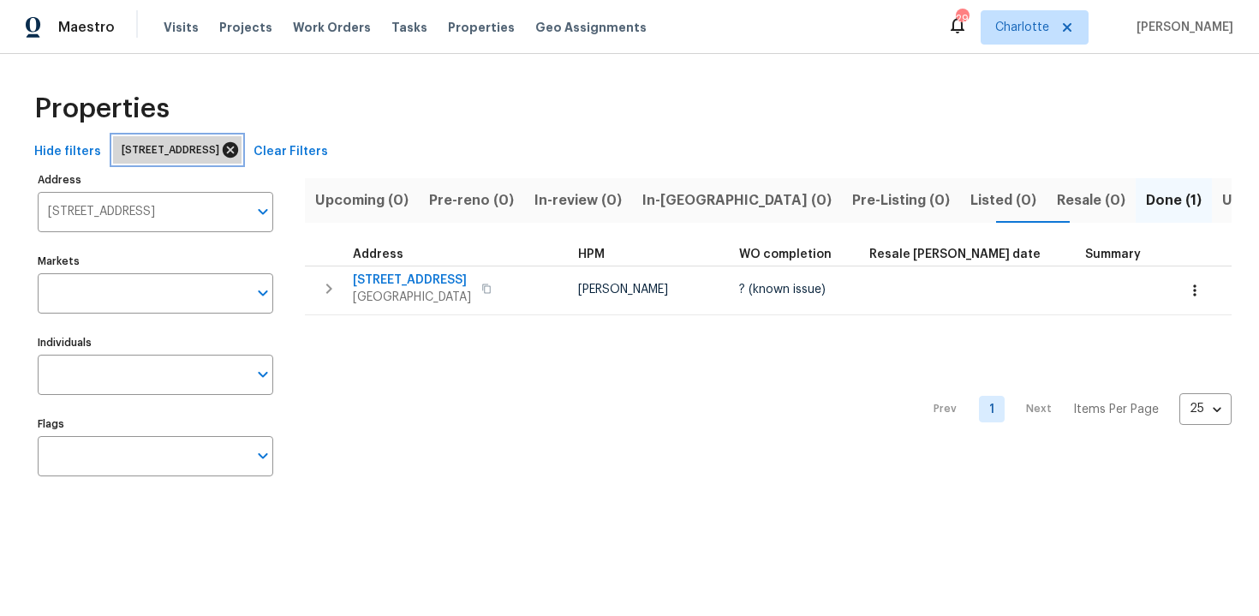
click at [238, 153] on icon at bounding box center [230, 149] width 15 height 15
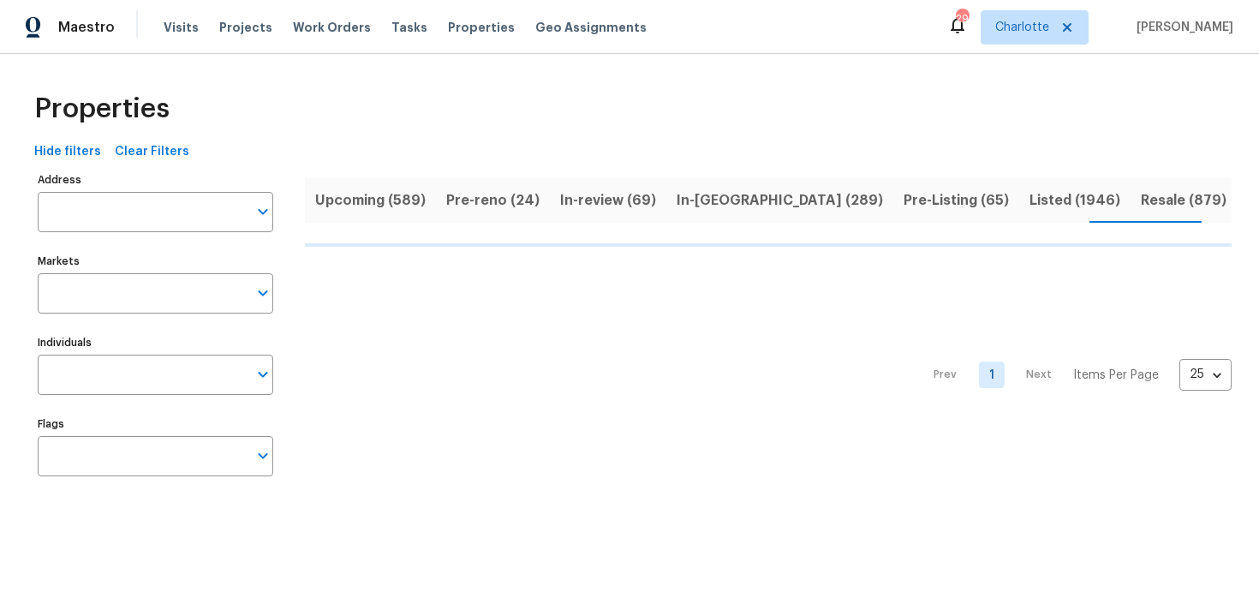
click at [352, 206] on span "Upcoming (589)" at bounding box center [370, 200] width 110 height 24
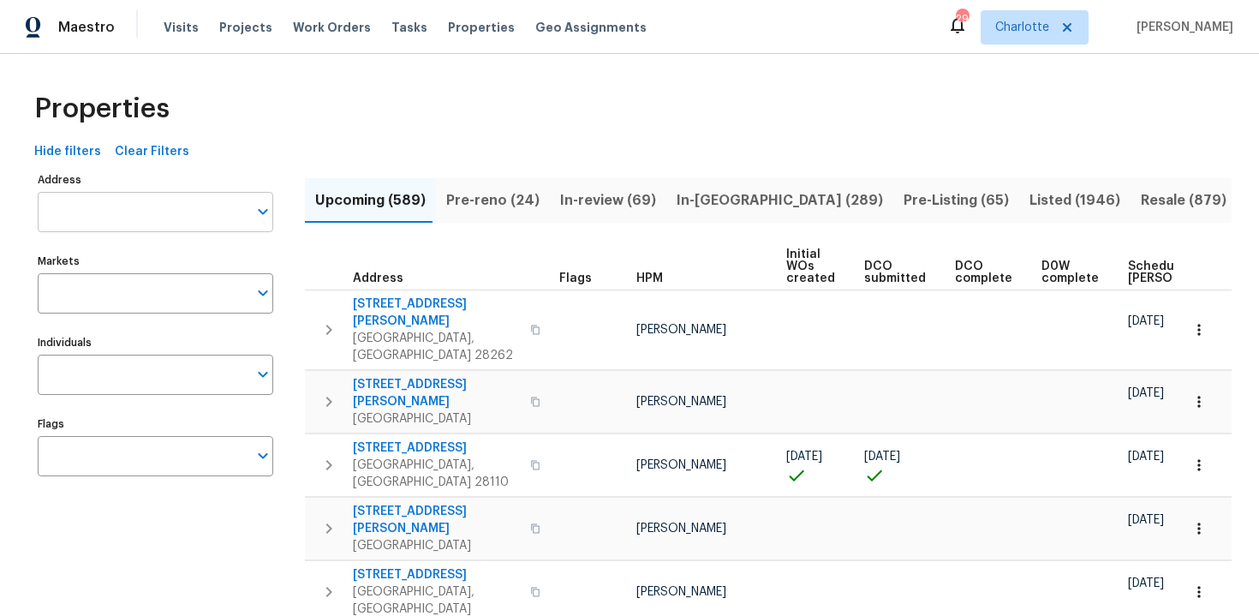
click at [160, 216] on input "Address" at bounding box center [143, 212] width 210 height 40
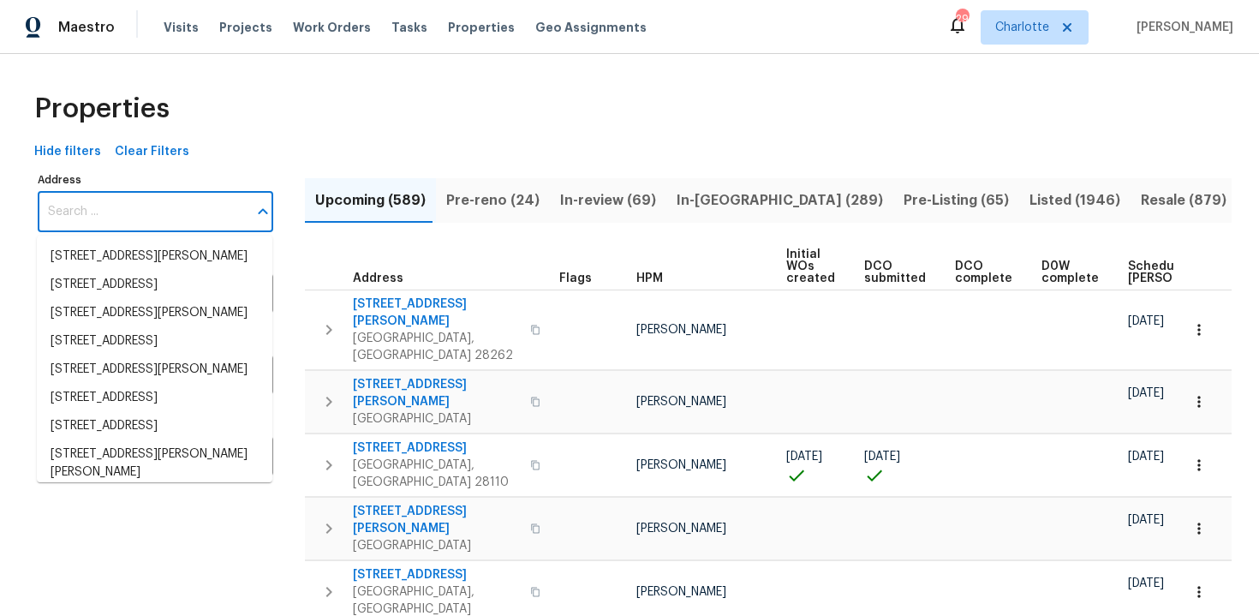
paste input "2839 Long Way, Decatur, GA 30032"
type input "2839 Long Way, Decatur, GA 30032"
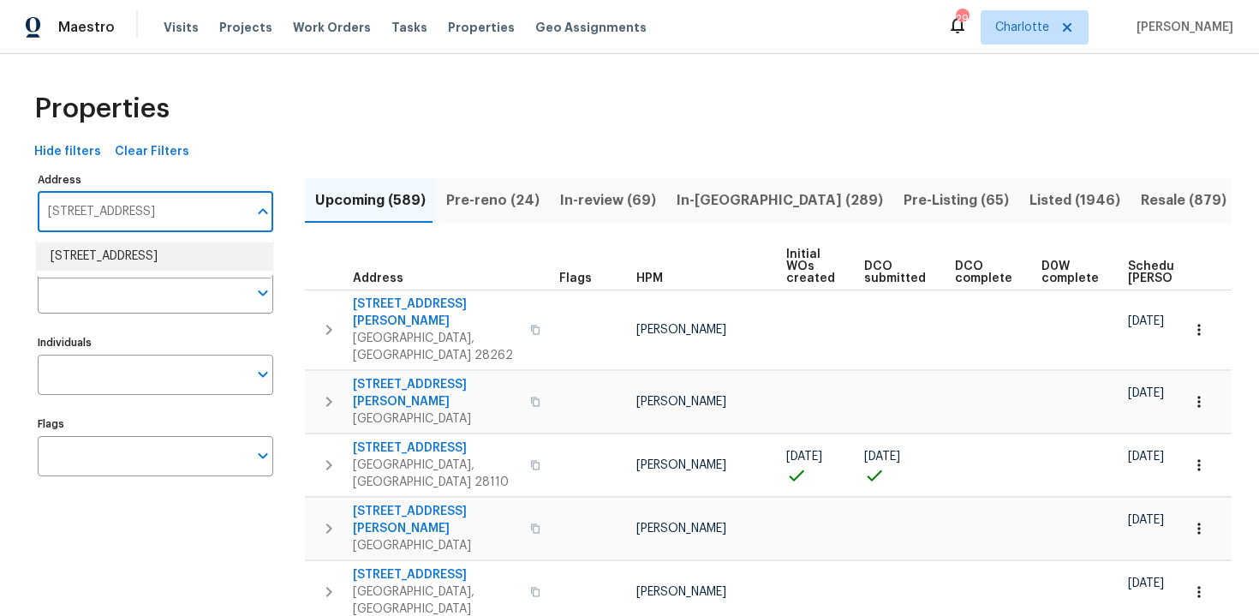
click at [175, 256] on li "2839 Long Way Decatur GA 30032" at bounding box center [155, 256] width 236 height 28
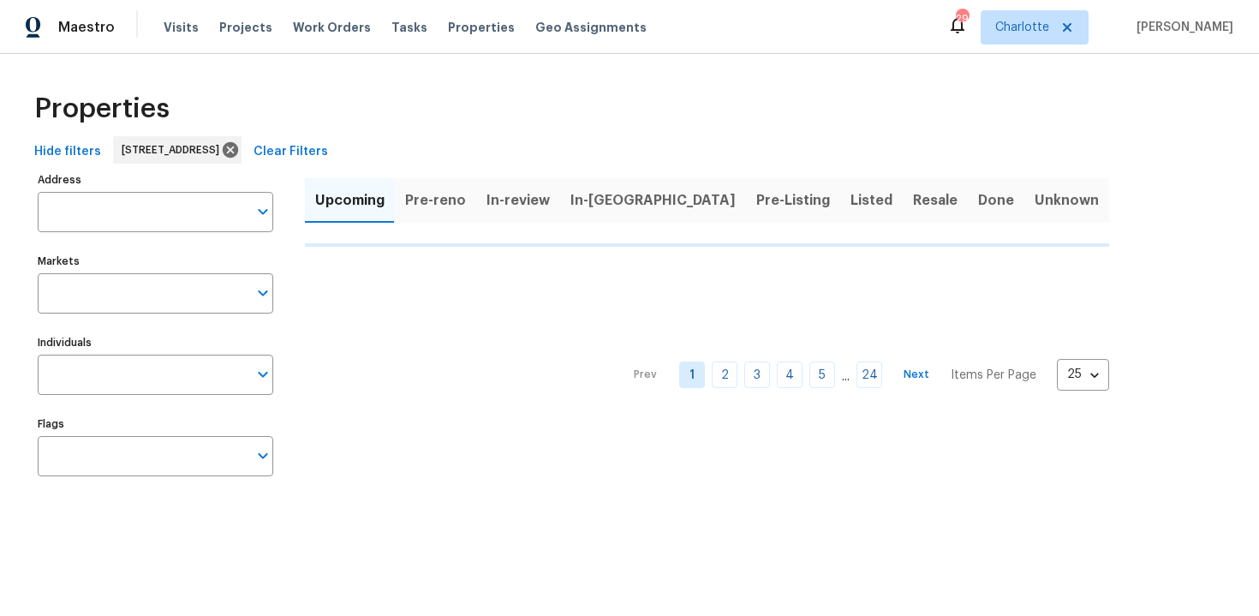
type input "2839 Long Way Decatur GA 30032"
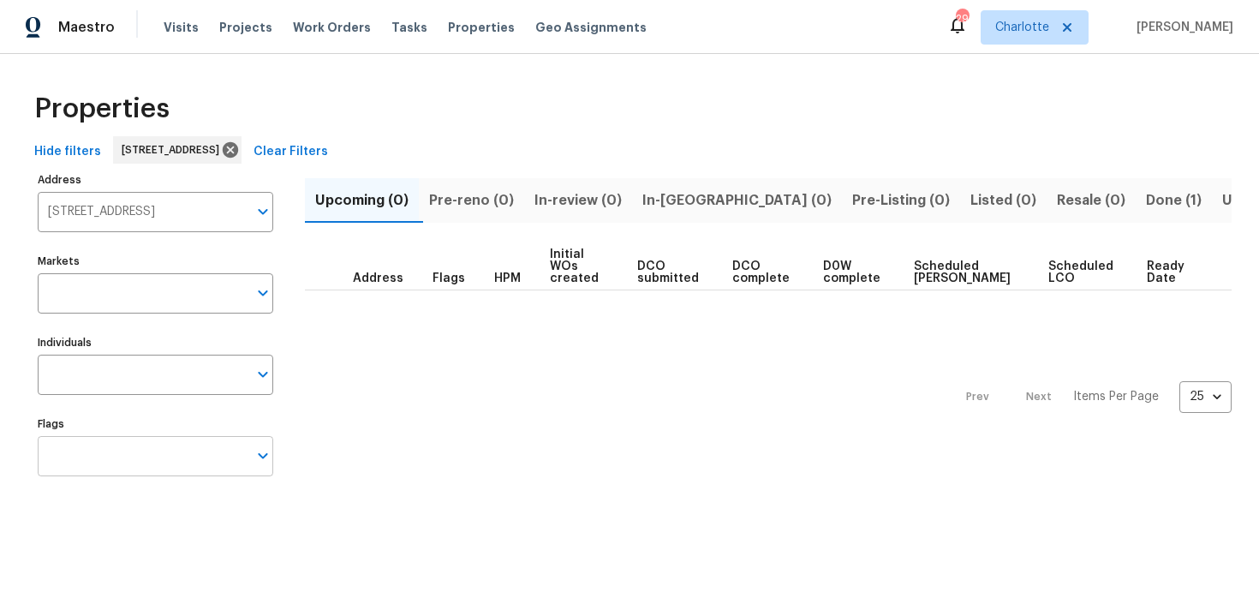
click at [146, 457] on input "Flags" at bounding box center [143, 456] width 210 height 40
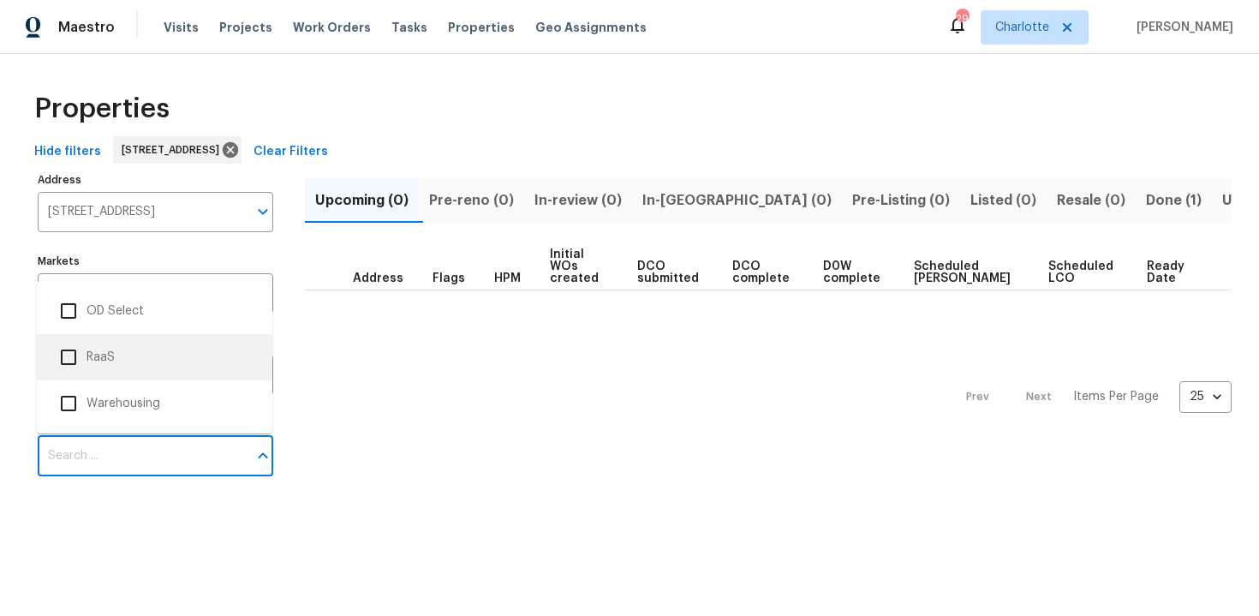
click at [109, 365] on li "RaaS" at bounding box center [155, 357] width 208 height 36
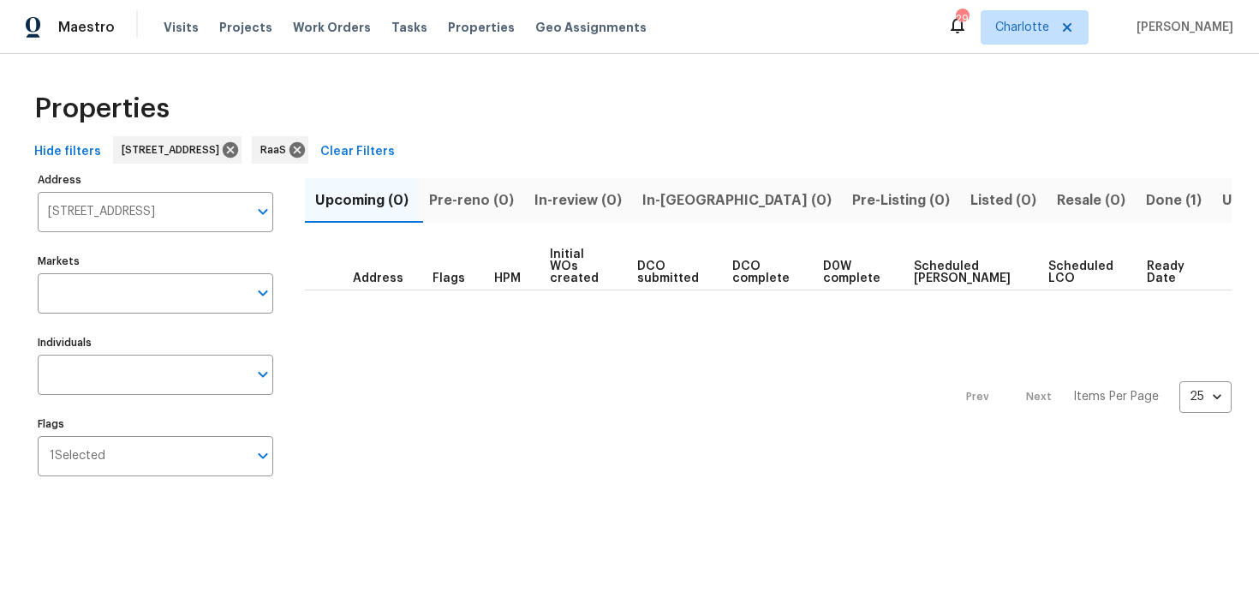
click at [1146, 200] on span "Done (1)" at bounding box center [1174, 200] width 56 height 24
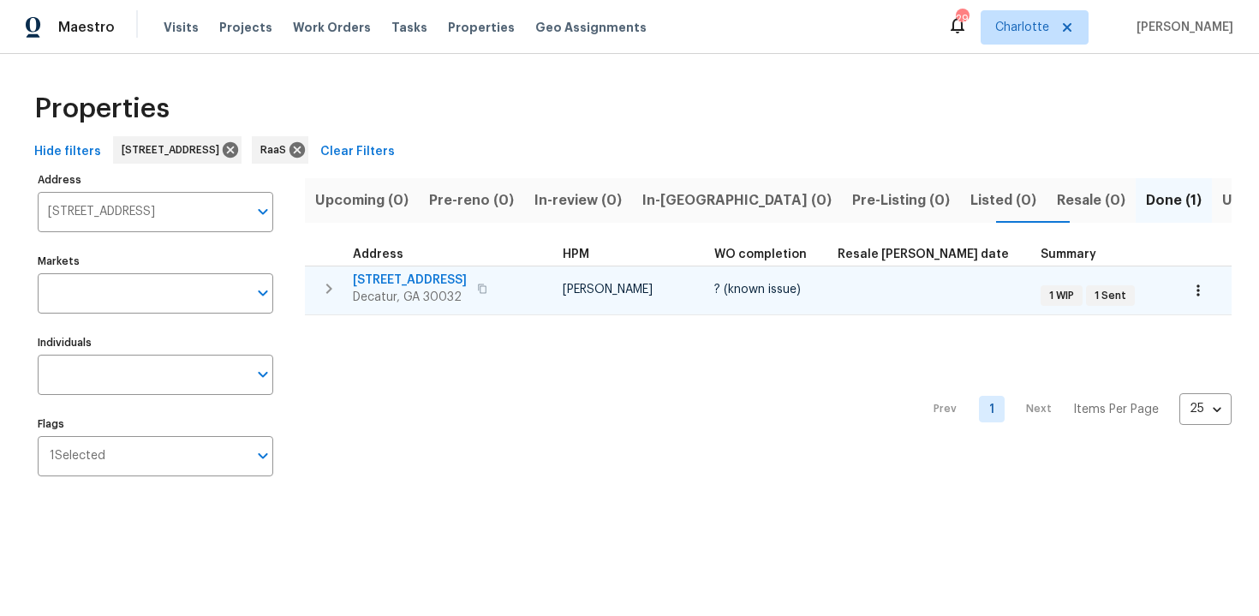
click at [528, 281] on div "2839 Long Way Decatur, GA 30032" at bounding box center [449, 288] width 193 height 34
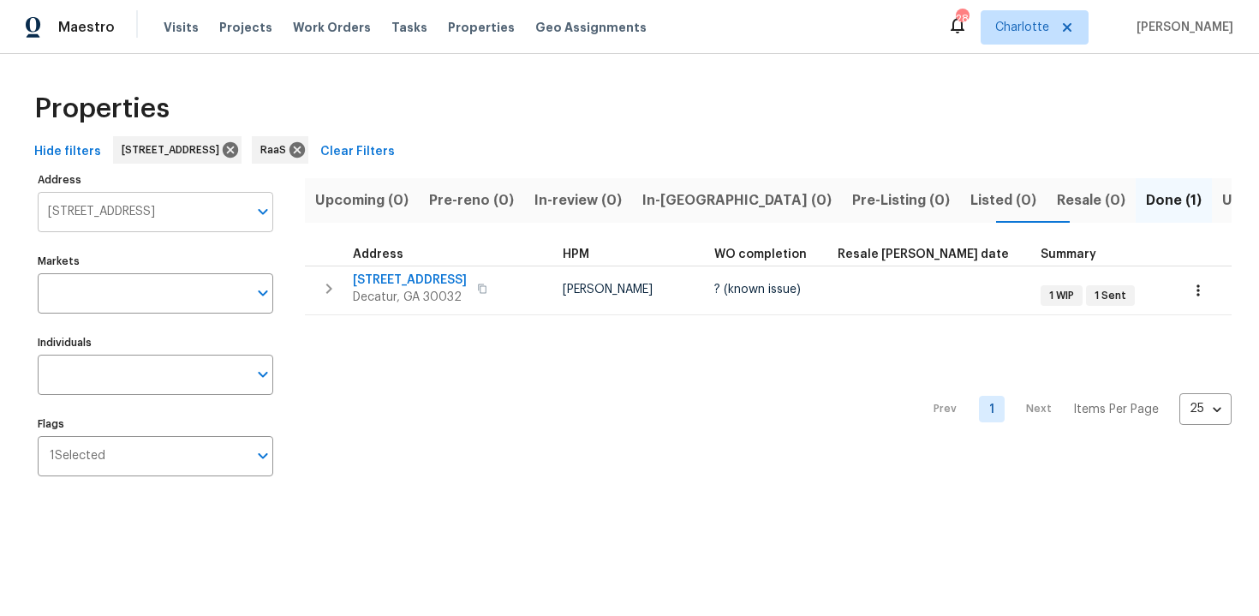
click at [157, 218] on input "2839 Long Way Decatur GA 30032" at bounding box center [143, 212] width 210 height 40
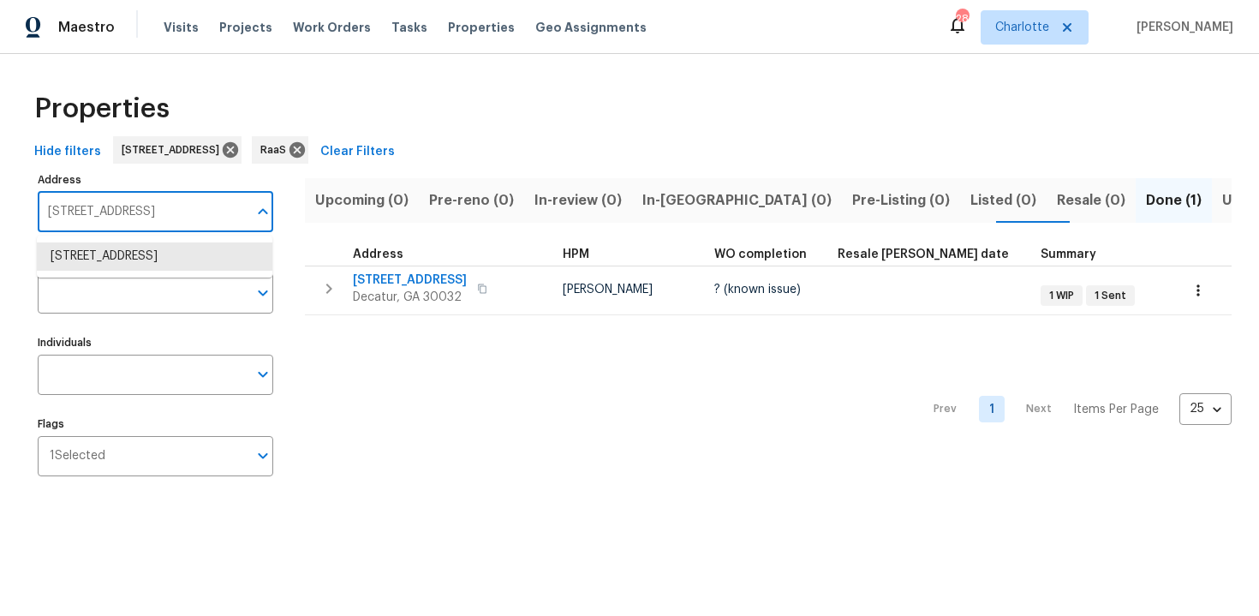
paste input "60 Pleasant Grove Cir, McDonough, GA 3025"
type input "260 Pleasant Grove Cir, McDonough, GA 30252"
click at [171, 263] on li "260 Pleasant Grove Cir McDonough GA 30252" at bounding box center [155, 256] width 236 height 28
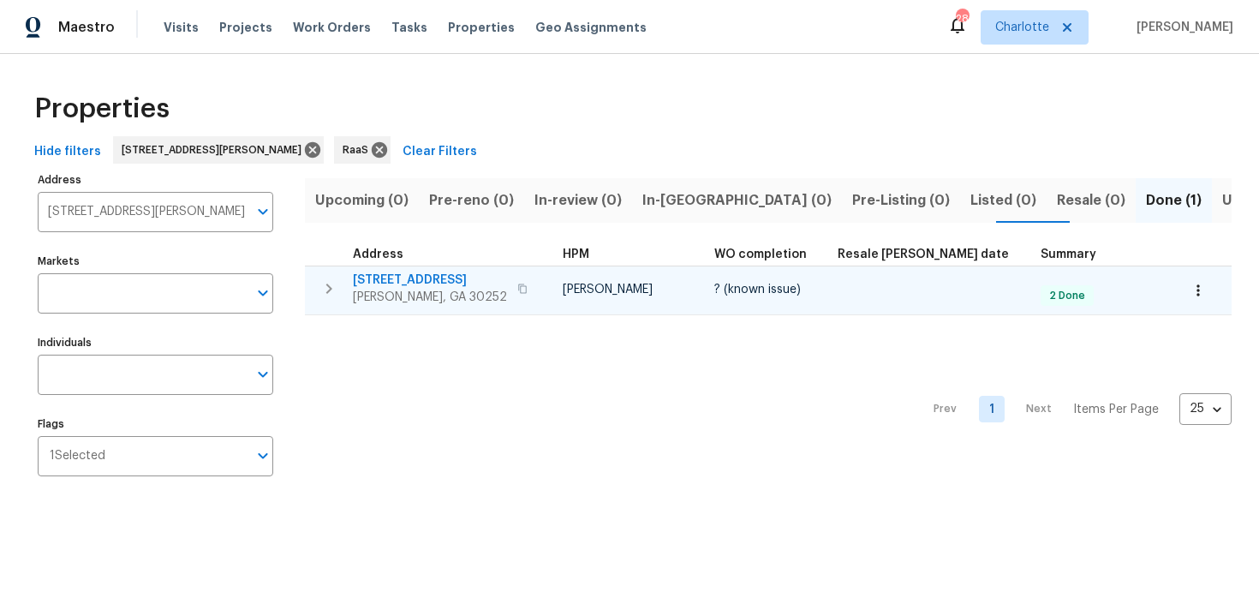
click at [540, 274] on div "260 Pleasant Grove Cir McDonough, GA 30252" at bounding box center [449, 288] width 193 height 34
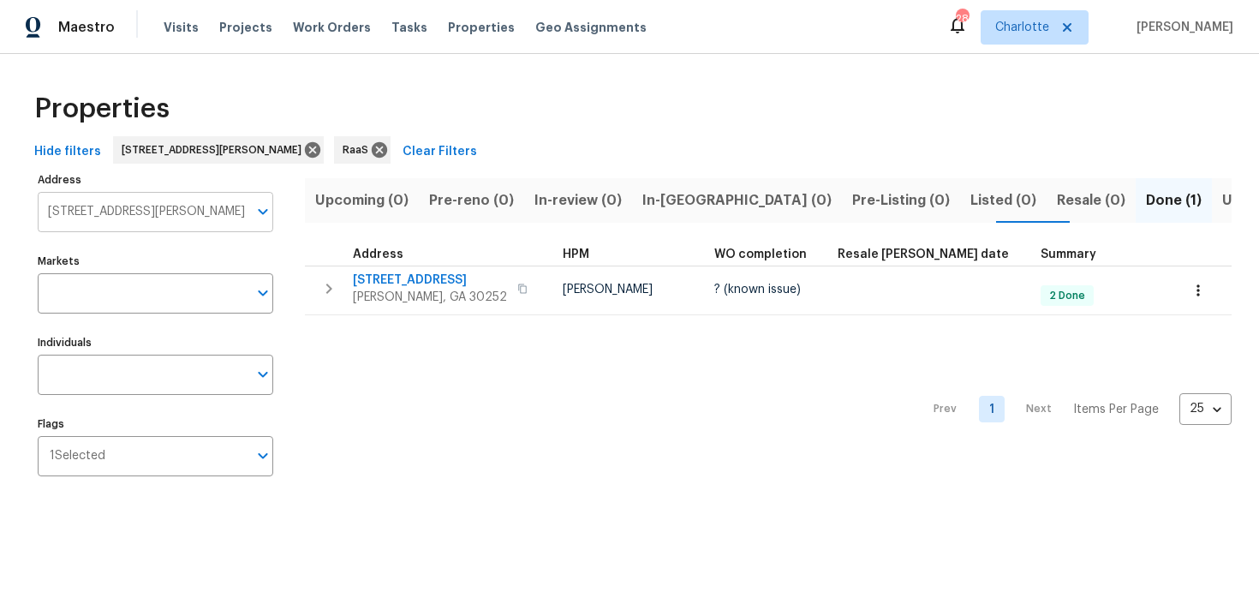
click at [102, 209] on input "260 Pleasant Grove Cir McDonough GA 30252" at bounding box center [143, 212] width 210 height 40
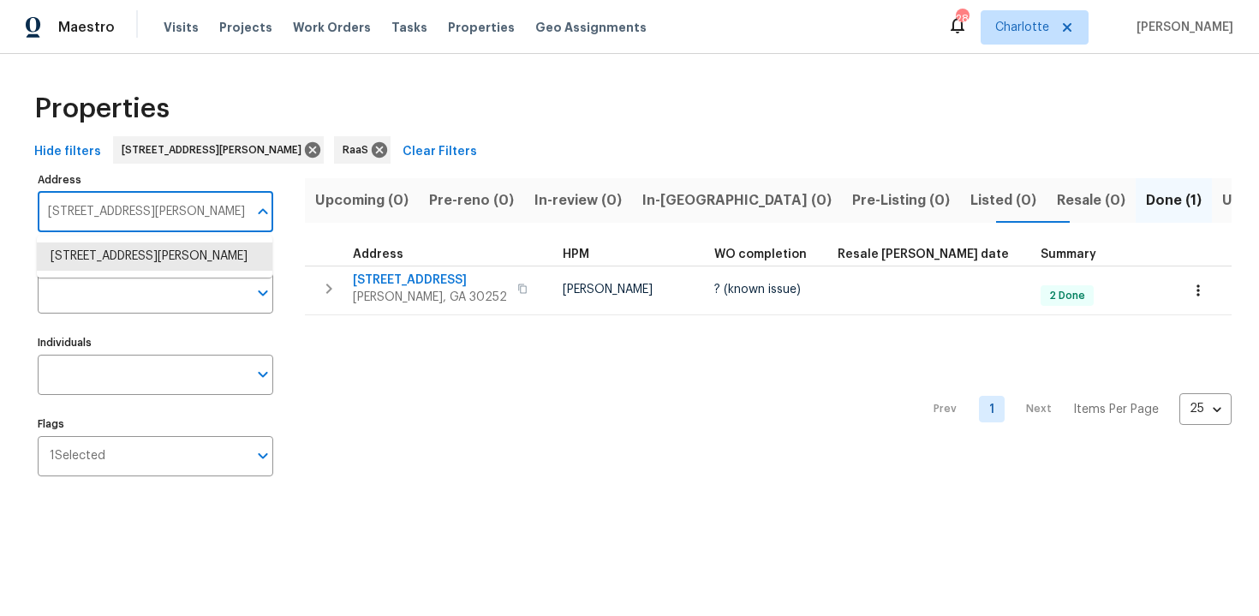
paste input "800 Kingston Ter, Atlanta, GA 30344"
type input "2800 Kingston Ter, Atlanta, GA 30344"
click at [118, 258] on li "2800 Kingston Ter Atlanta GA 30344" at bounding box center [155, 256] width 236 height 28
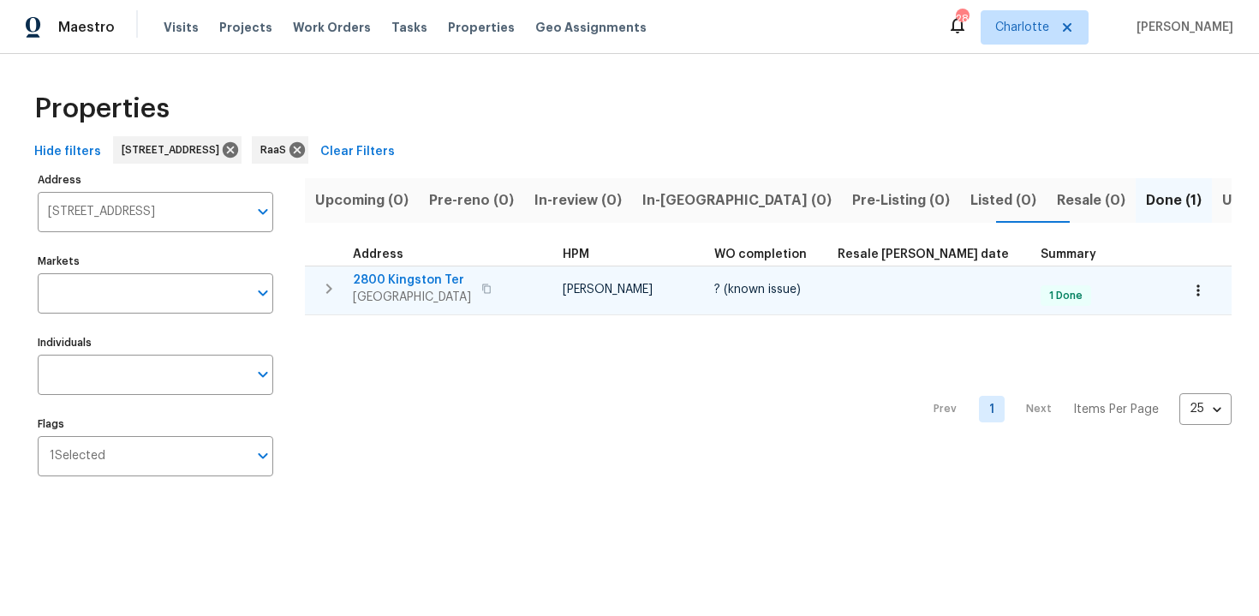
click at [512, 273] on div "2800 Kingston Ter Atlanta, GA 30344" at bounding box center [449, 288] width 193 height 34
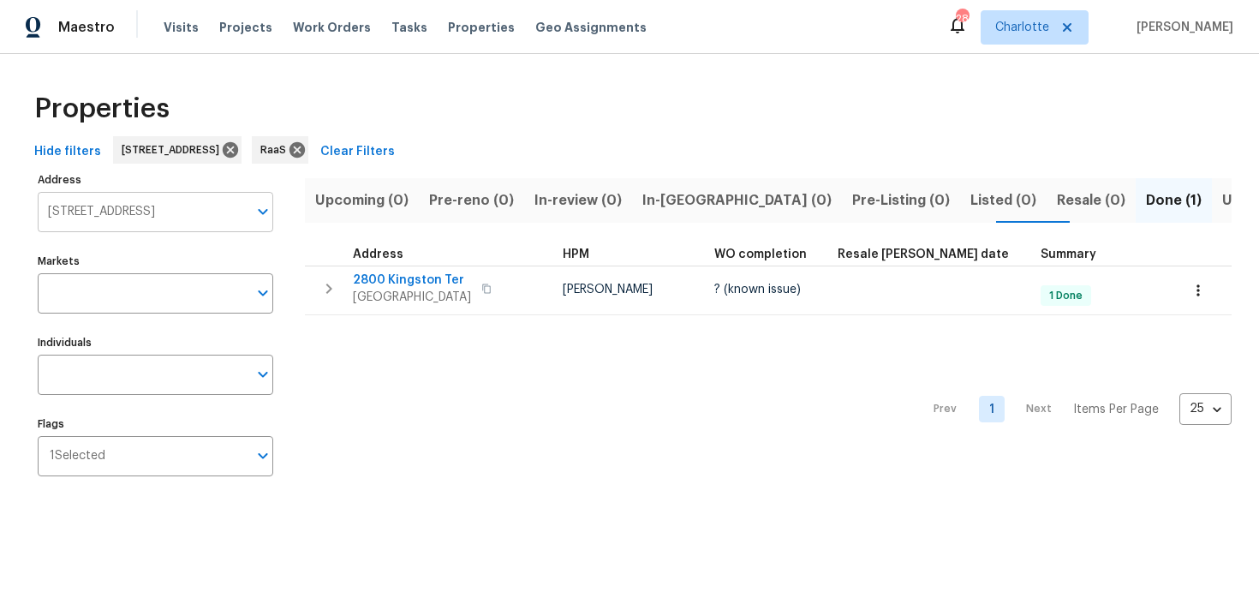
click at [136, 210] on input "2800 Kingston Ter Atlanta GA 30344" at bounding box center [143, 212] width 210 height 40
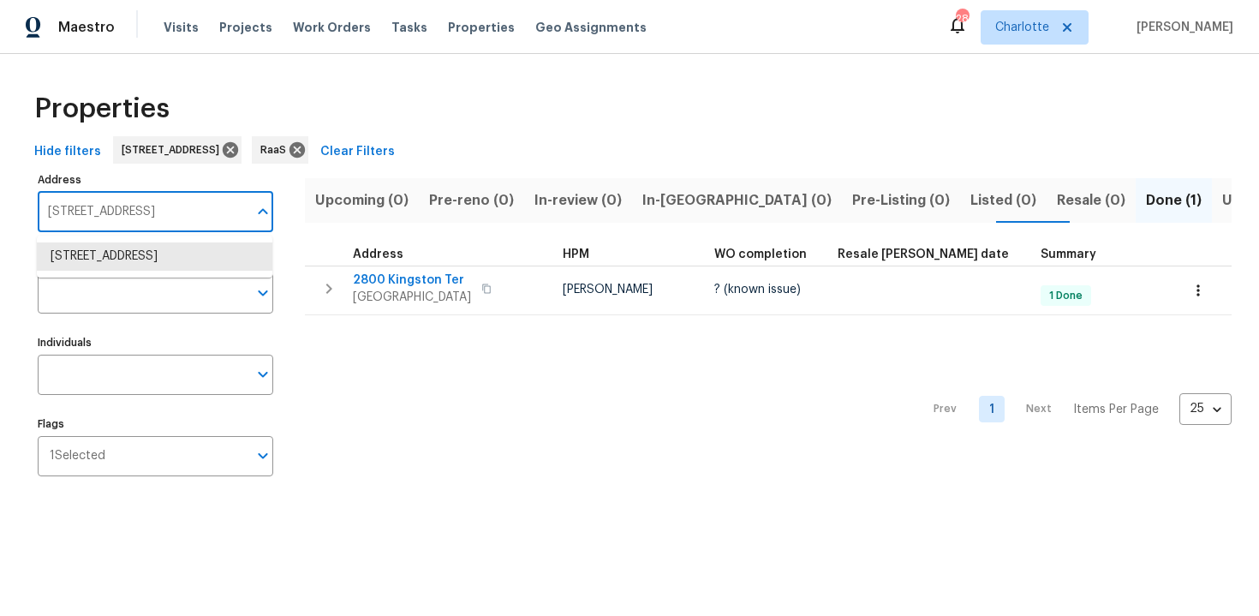
paste input "[STREET_ADDRESS][PERSON_NAME][PERSON_NAME]"
type input "[STREET_ADDRESS][PERSON_NAME][PERSON_NAME]"
click at [152, 271] on li "5339 Biffle Downs Rd Stone Mountain GA 30088" at bounding box center [155, 256] width 236 height 28
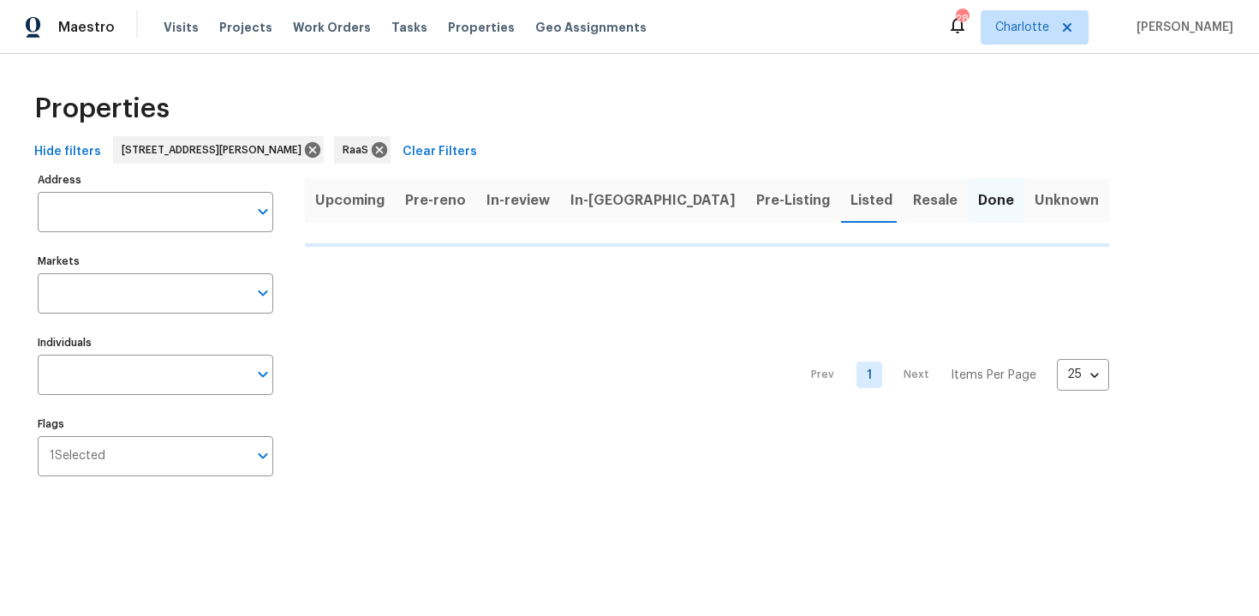
type input "5339 Biffle Downs Rd Stone Mountain GA 30088"
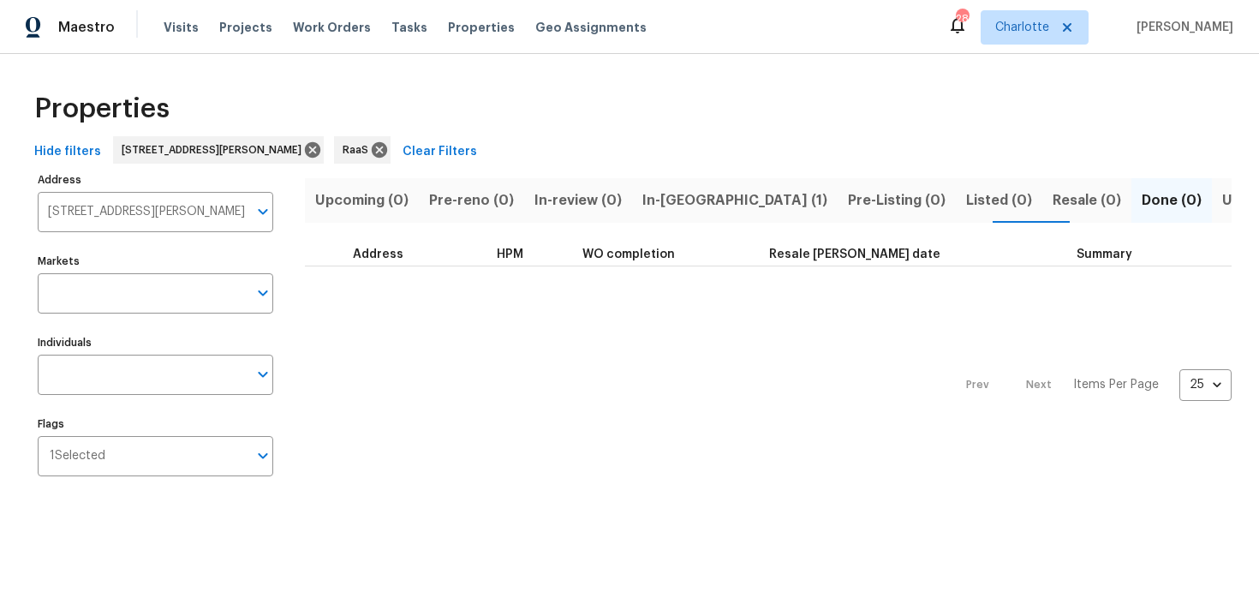
click at [656, 207] on span "In-reno (1)" at bounding box center [734, 200] width 185 height 24
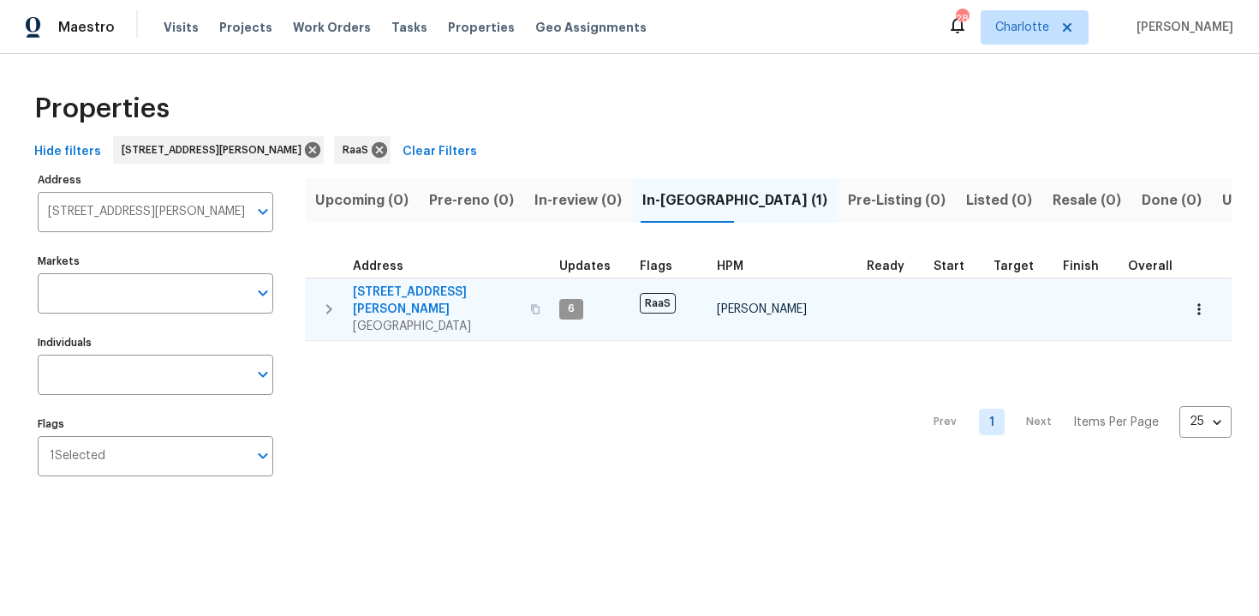
click at [534, 284] on div "5339 Biffle Downs Rd Stone Mountain, GA 30088" at bounding box center [449, 308] width 193 height 51
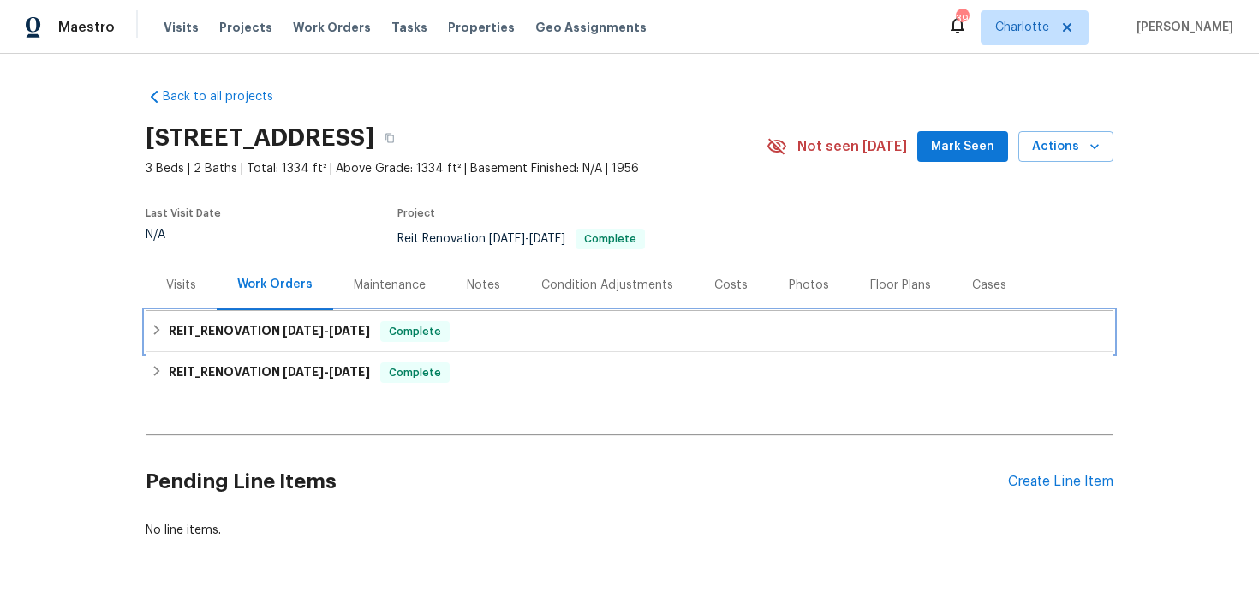
click at [537, 325] on div "REIT_RENOVATION [DATE] - [DATE] Complete" at bounding box center [629, 331] width 957 height 21
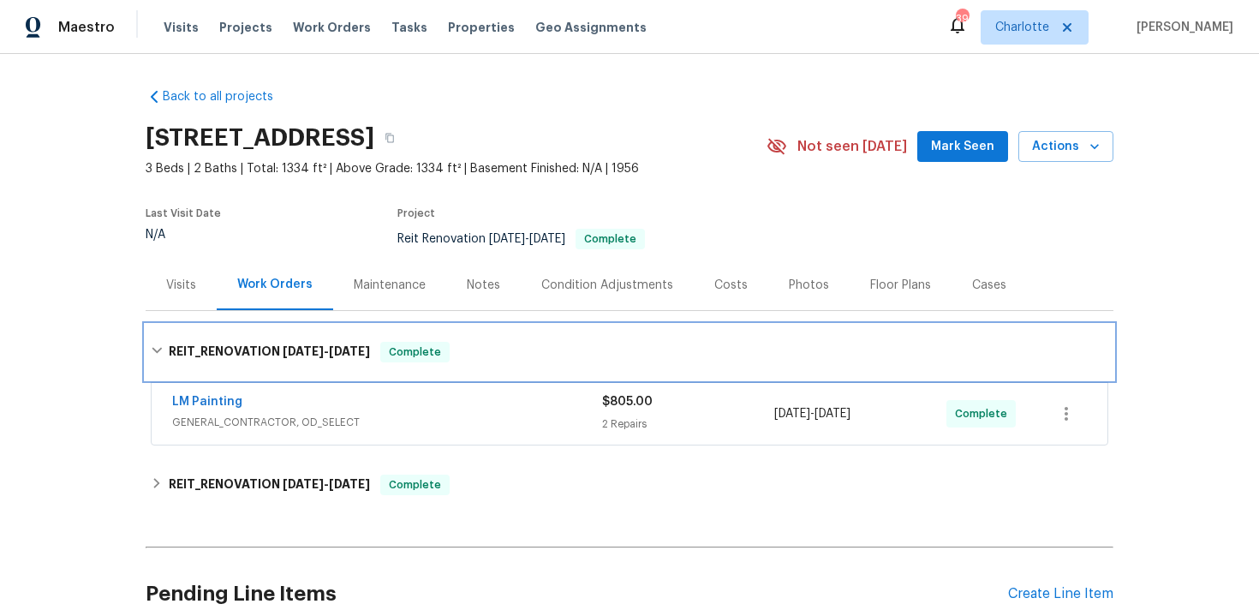
click at [537, 325] on div "REIT_RENOVATION [DATE] - [DATE] Complete" at bounding box center [630, 352] width 968 height 55
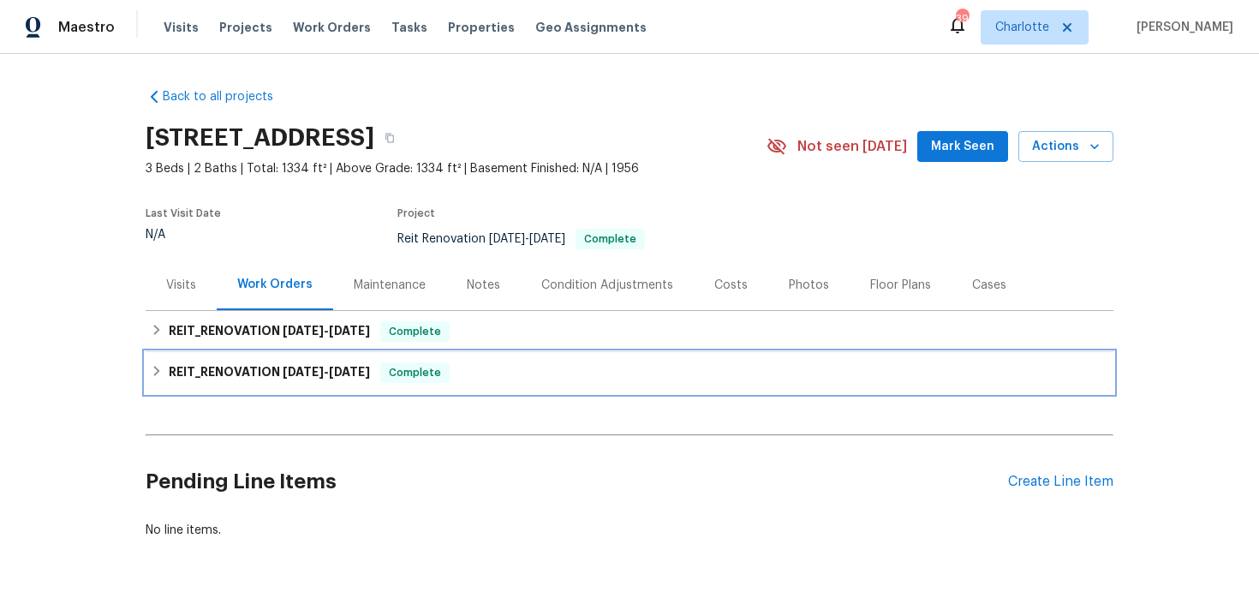
click at [529, 369] on div "REIT_RENOVATION 7/10/25 - 7/14/25 Complete" at bounding box center [629, 372] width 957 height 21
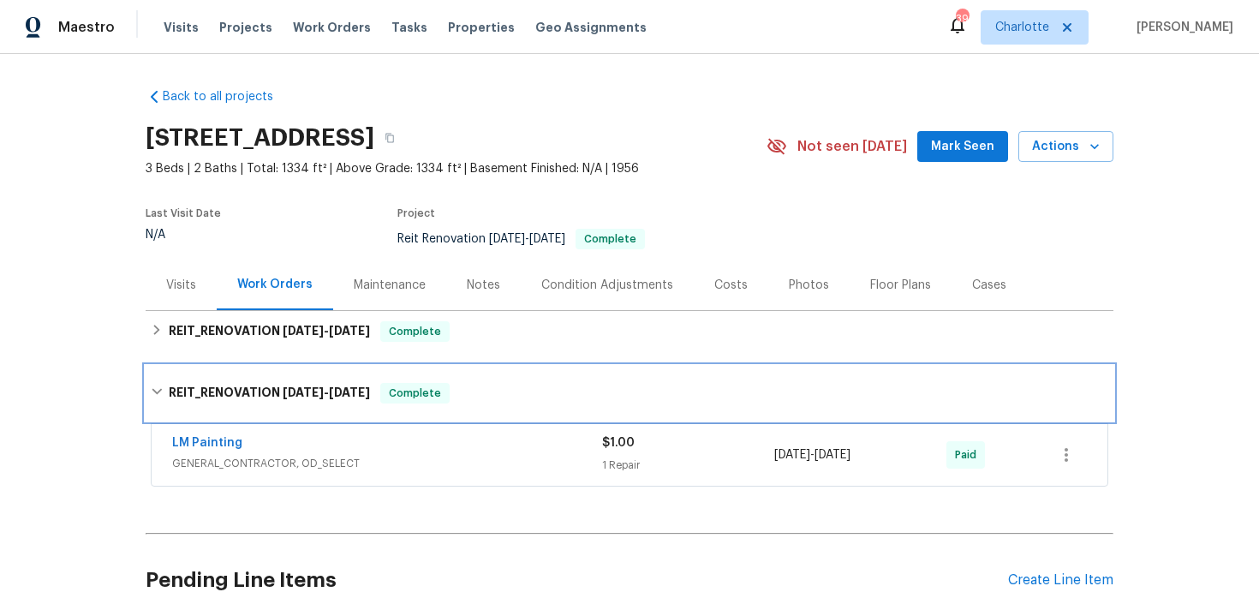
click at [529, 369] on div "REIT_RENOVATION 7/10/25 - 7/14/25 Complete" at bounding box center [630, 393] width 968 height 55
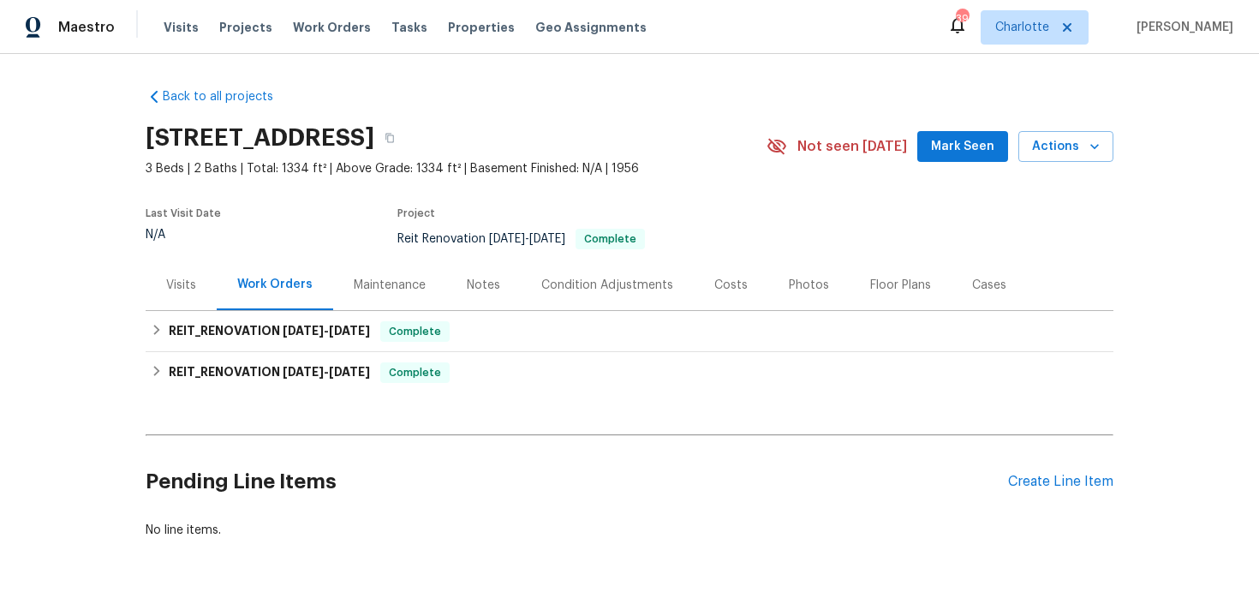
click at [707, 92] on div "Back to all projects 1395 W Austin Rd, Decatur, GA 30032 3 Beds | 2 Baths | Tot…" at bounding box center [630, 314] width 968 height 478
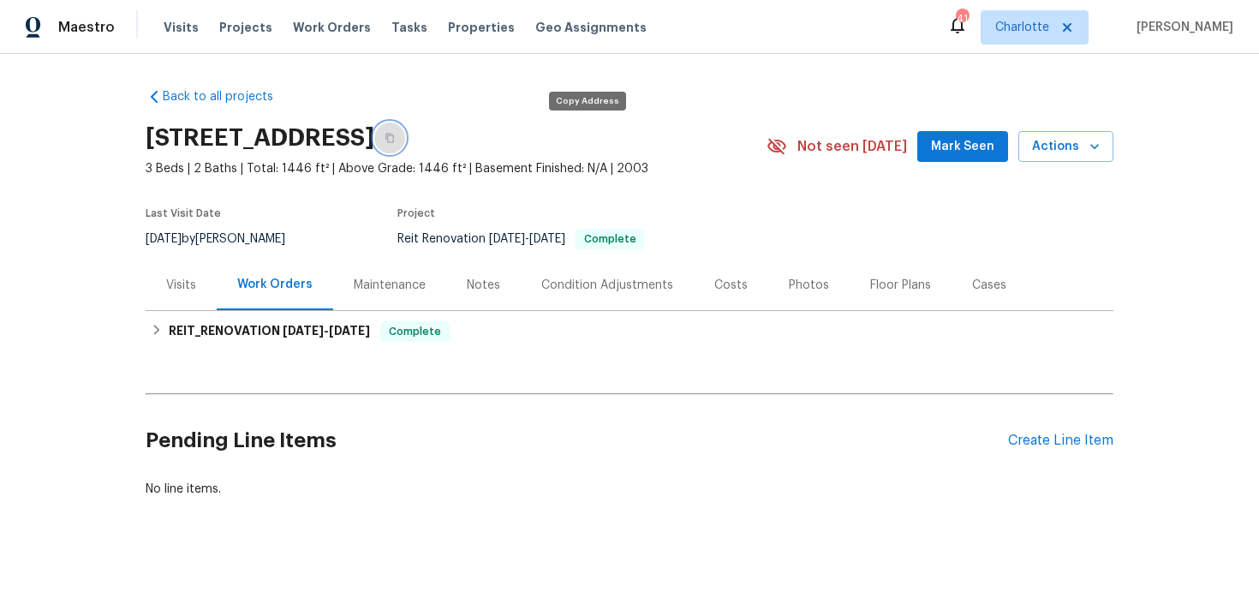
click at [395, 139] on icon "button" at bounding box center [390, 138] width 10 height 10
click at [405, 144] on button "button" at bounding box center [389, 137] width 31 height 31
click at [405, 146] on button "button" at bounding box center [389, 137] width 31 height 31
click at [394, 134] on icon "button" at bounding box center [389, 138] width 9 height 9
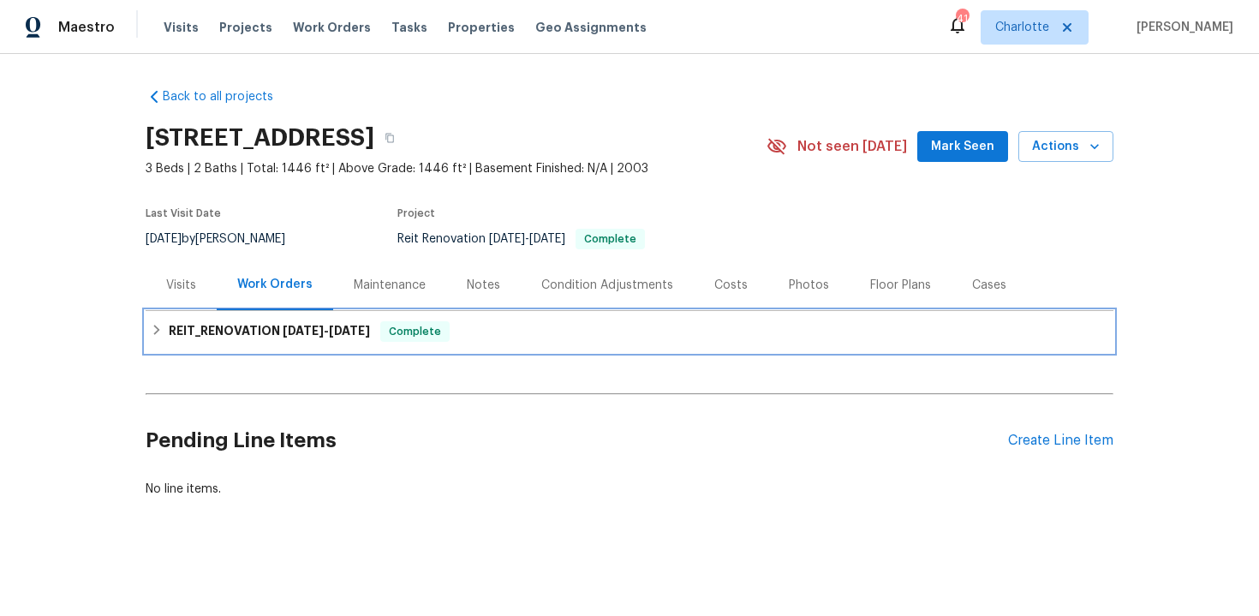
click at [559, 337] on div "REIT_RENOVATION 8/27/25 - 9/22/25 Complete" at bounding box center [629, 331] width 957 height 21
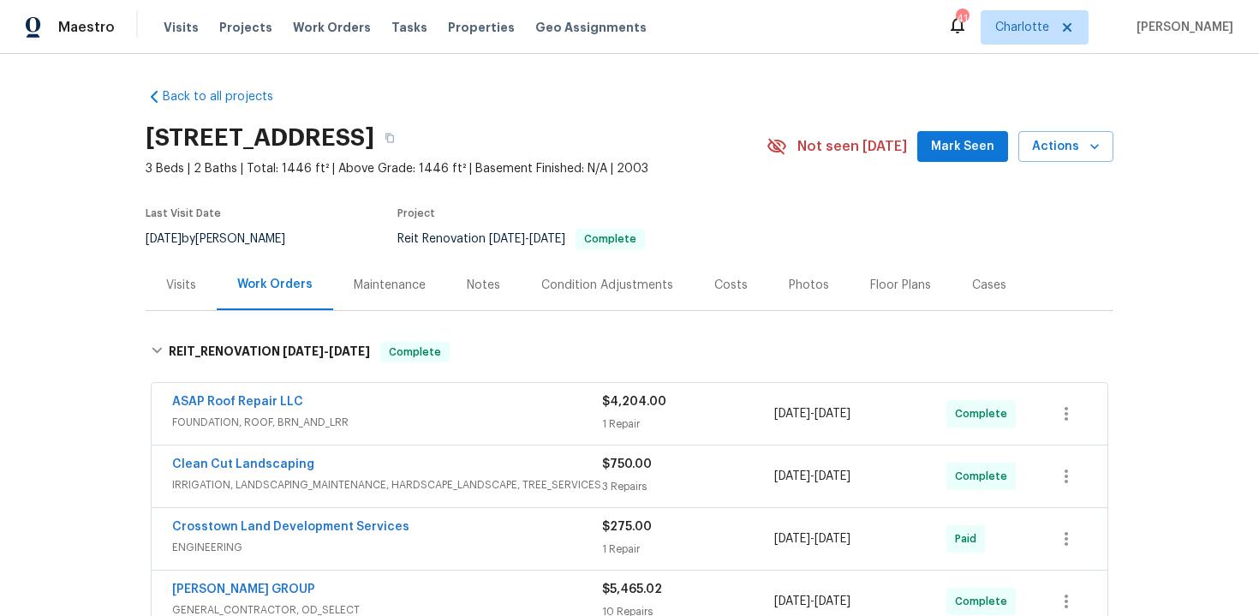
click at [735, 283] on div "Costs" at bounding box center [730, 285] width 33 height 17
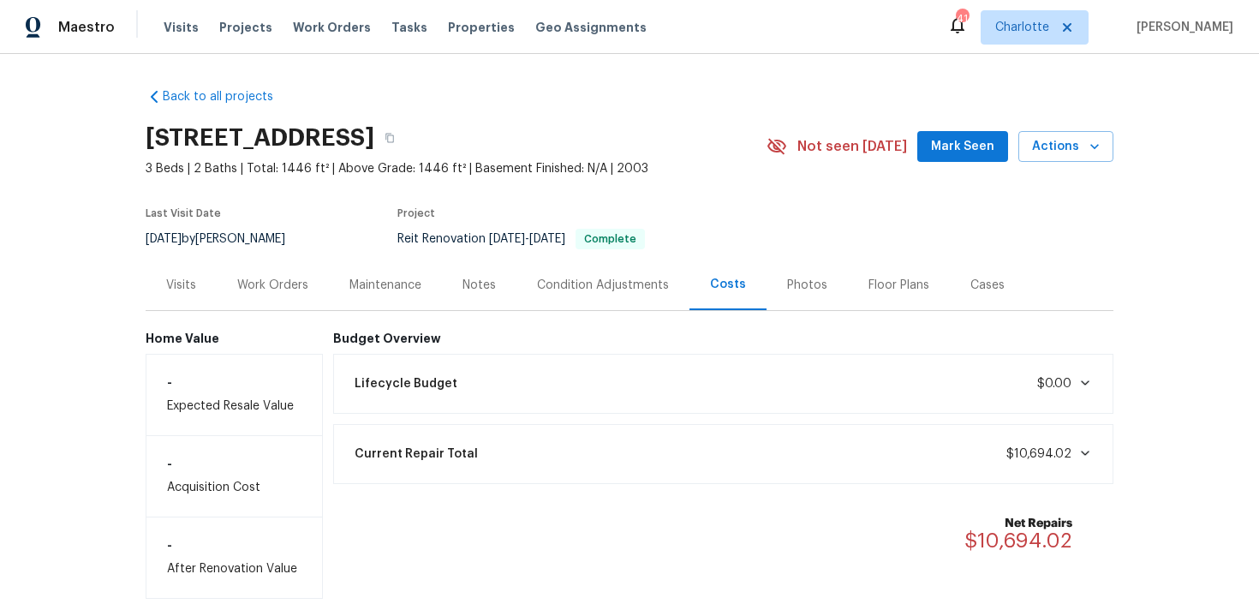
click at [289, 279] on div "Work Orders" at bounding box center [272, 285] width 71 height 17
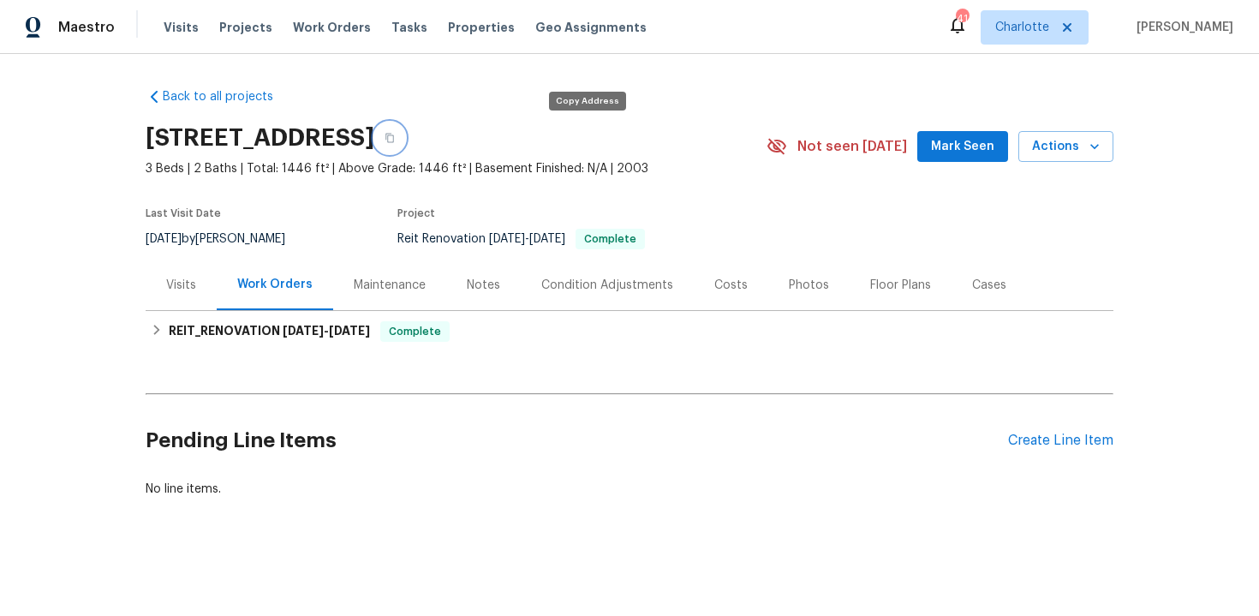
click at [395, 139] on icon "button" at bounding box center [390, 138] width 10 height 10
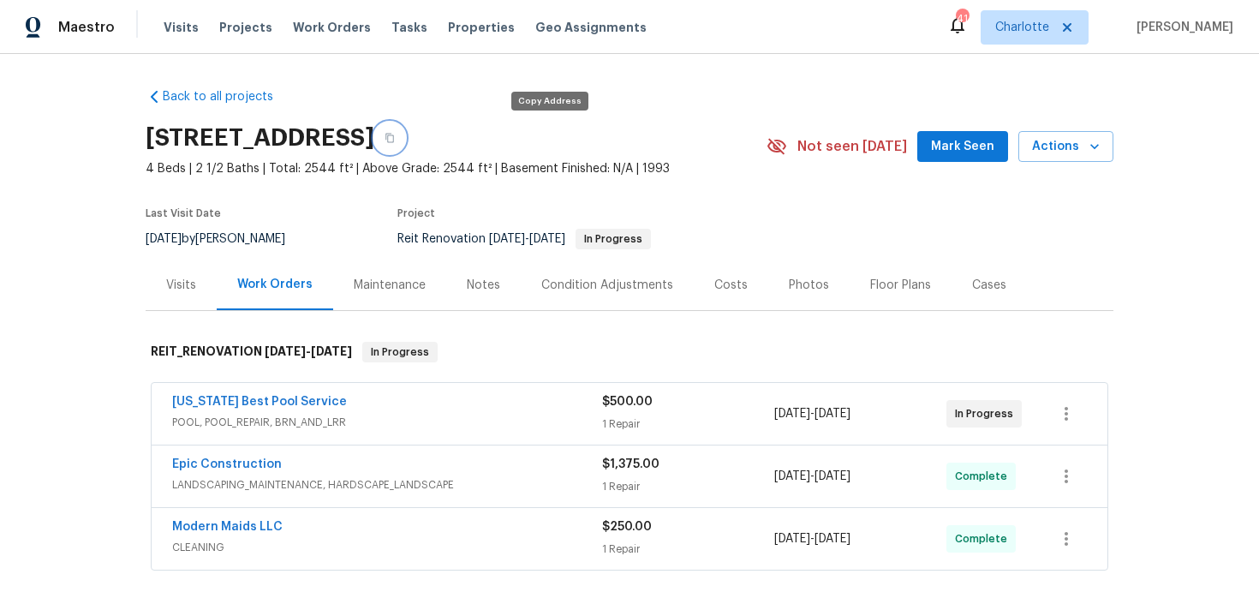
click at [395, 140] on icon "button" at bounding box center [390, 138] width 10 height 10
click at [717, 281] on div "Costs" at bounding box center [730, 285] width 33 height 17
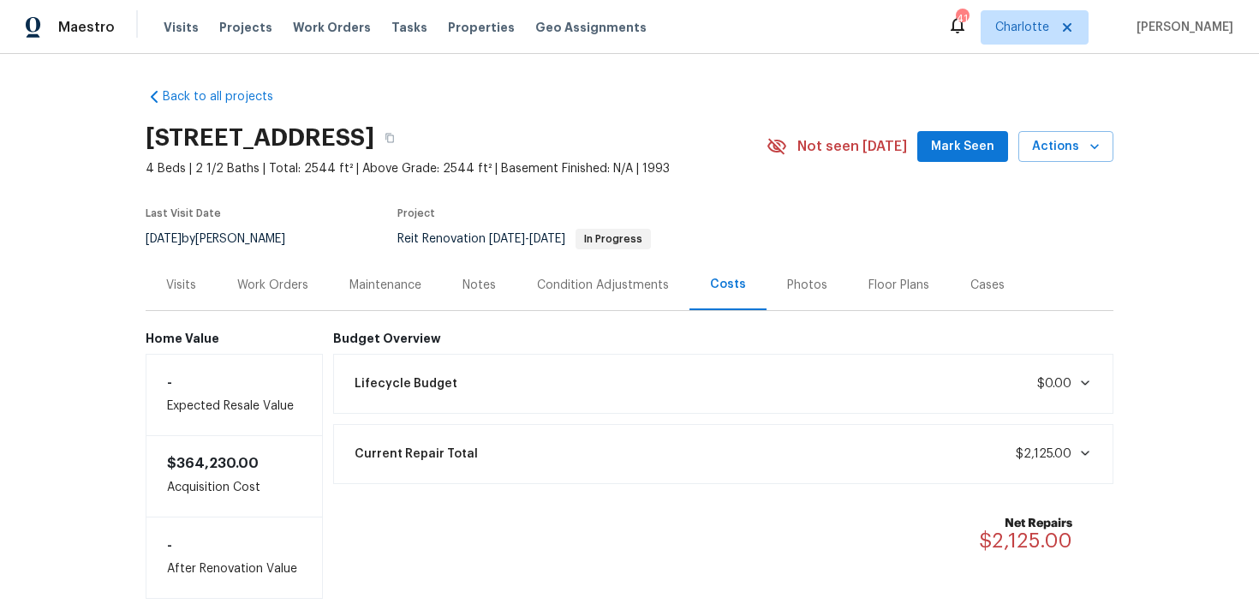
click at [278, 294] on div "Work Orders" at bounding box center [273, 284] width 112 height 51
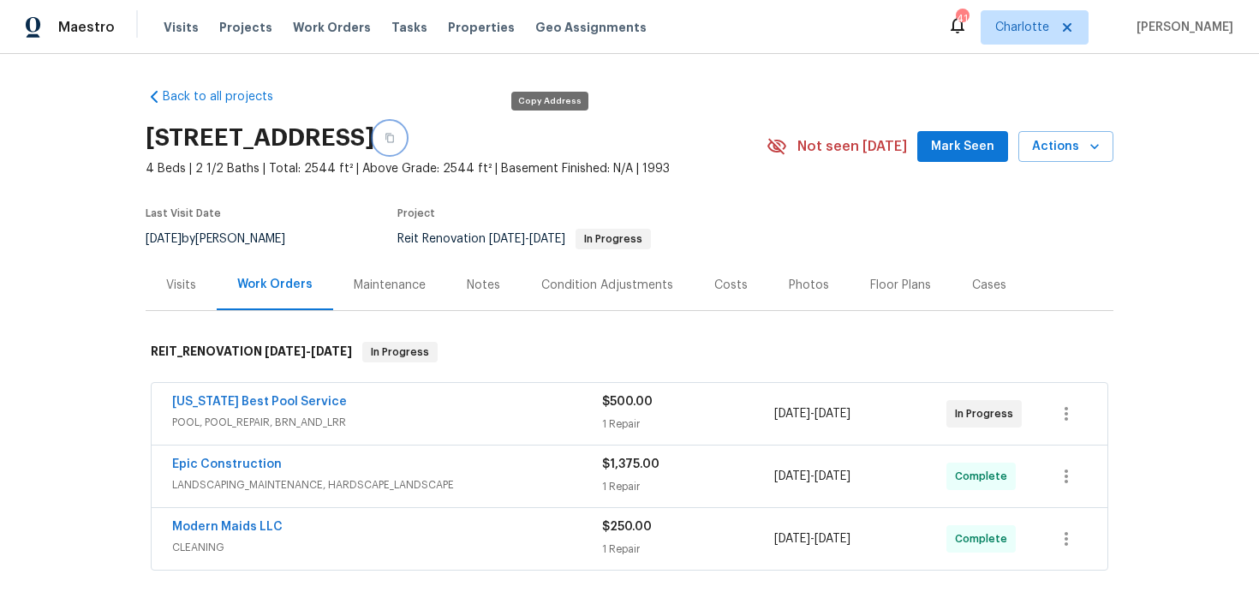
click at [405, 143] on button "button" at bounding box center [389, 137] width 31 height 31
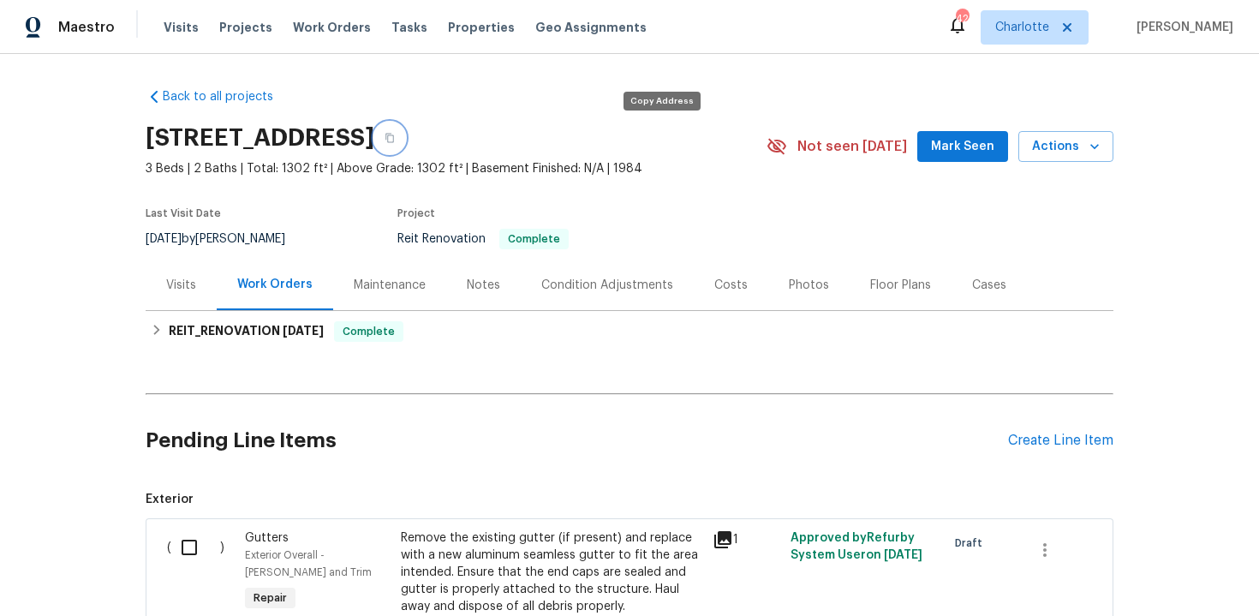
click at [405, 140] on button "button" at bounding box center [389, 137] width 31 height 31
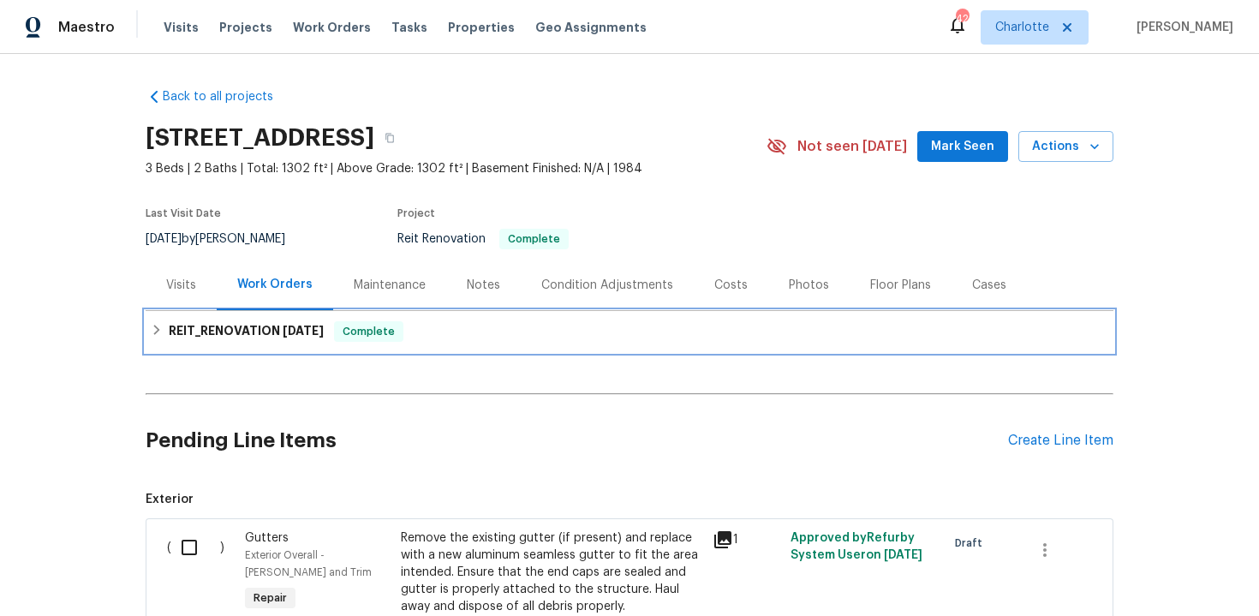
click at [470, 343] on div "REIT_RENOVATION 9/2/25 Complete" at bounding box center [630, 331] width 968 height 41
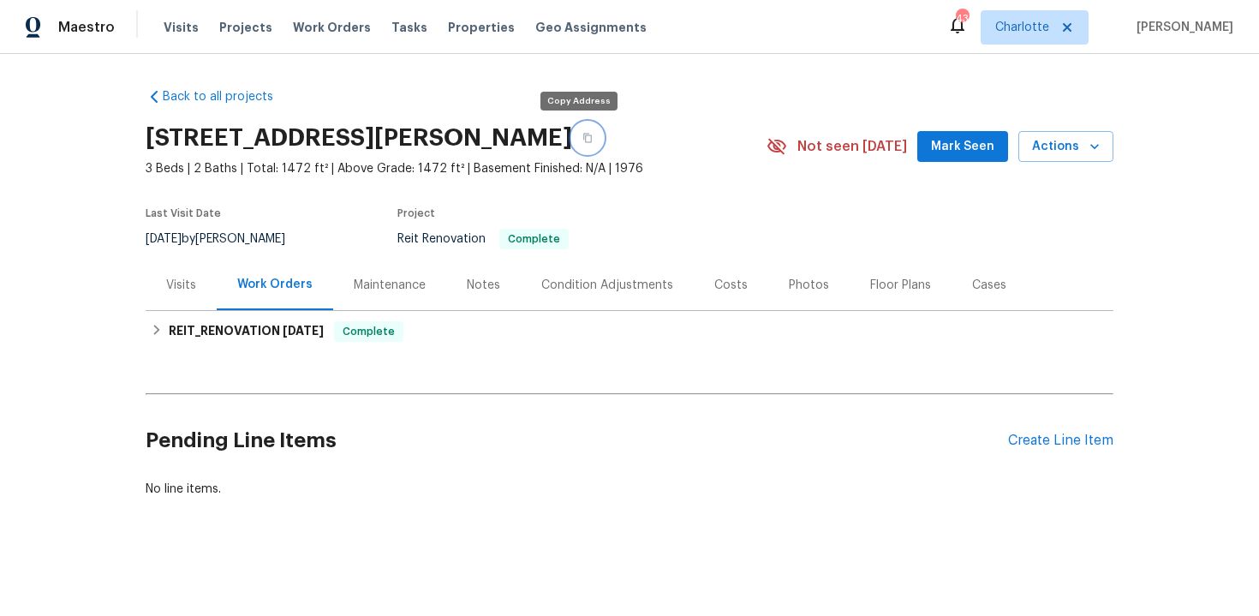
click at [582, 135] on icon "button" at bounding box center [587, 138] width 10 height 10
click at [582, 140] on icon "button" at bounding box center [587, 138] width 10 height 10
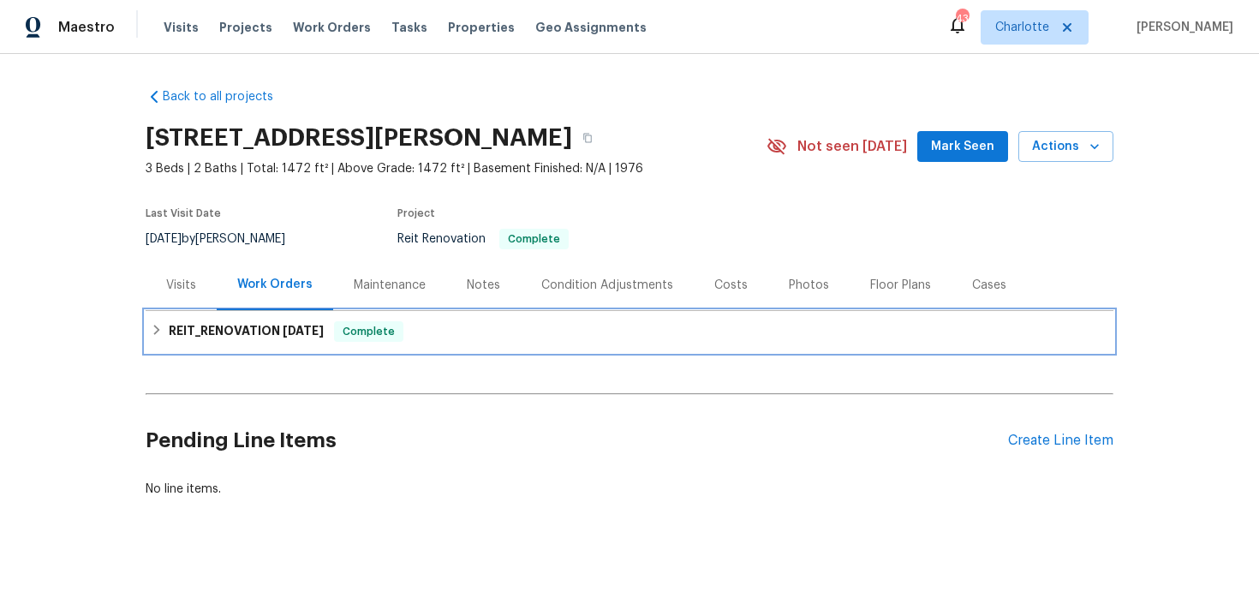
click at [504, 314] on div "REIT_RENOVATION 9/9/25 Complete" at bounding box center [630, 331] width 968 height 41
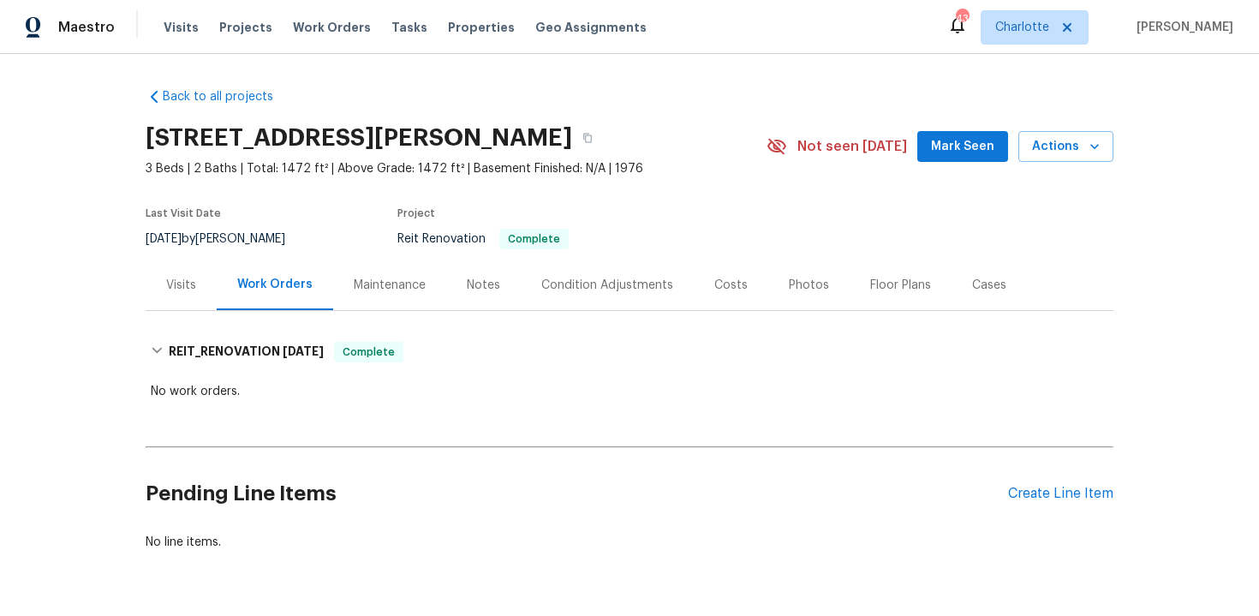
click at [504, 314] on div "Back to all projects 1542 W Kerry Ln, Phoenix, AZ 85027 3 Beds | 2 Baths | Tota…" at bounding box center [630, 320] width 968 height 490
click at [489, 325] on div "REIT_RENOVATION 9/9/25 Complete No work orders." at bounding box center [630, 365] width 968 height 81
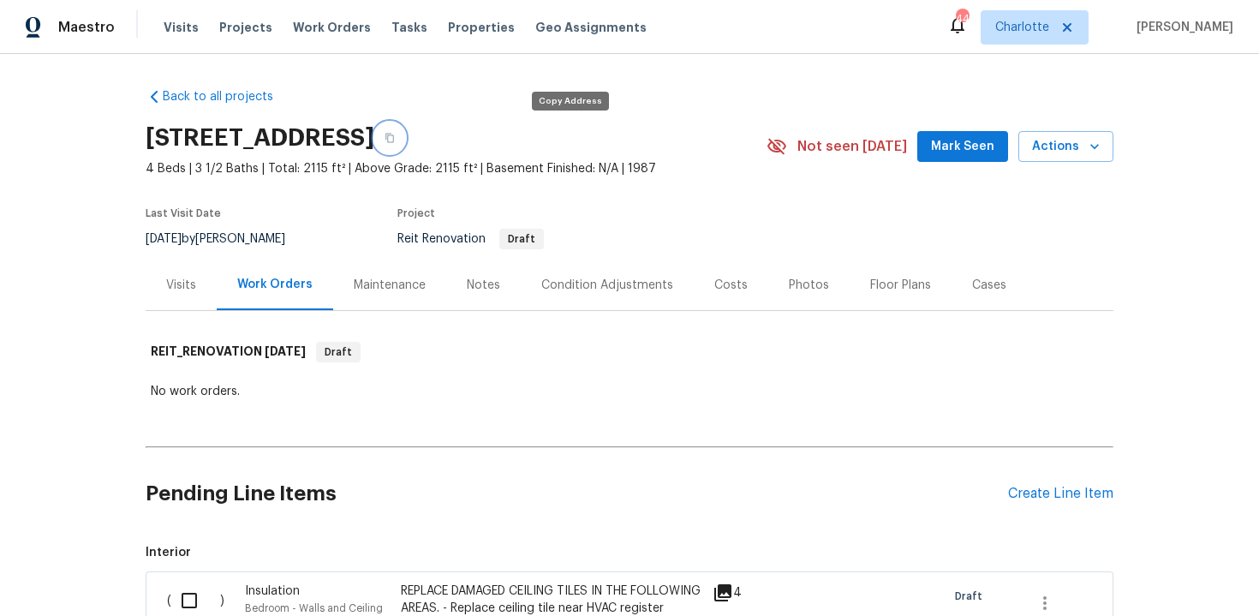
click at [395, 140] on icon "button" at bounding box center [390, 138] width 10 height 10
click at [394, 141] on icon "button" at bounding box center [389, 138] width 9 height 9
click at [405, 132] on button "button" at bounding box center [389, 137] width 31 height 31
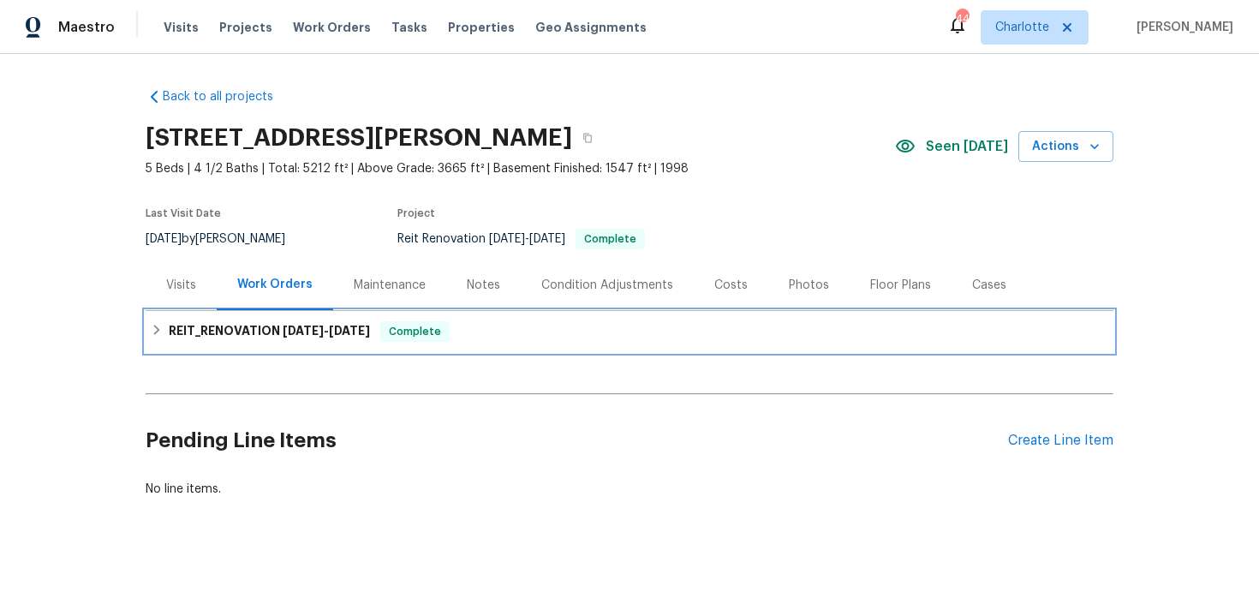
click at [536, 321] on div "REIT_RENOVATION 9/18/25 - 9/26/25 Complete" at bounding box center [629, 331] width 957 height 21
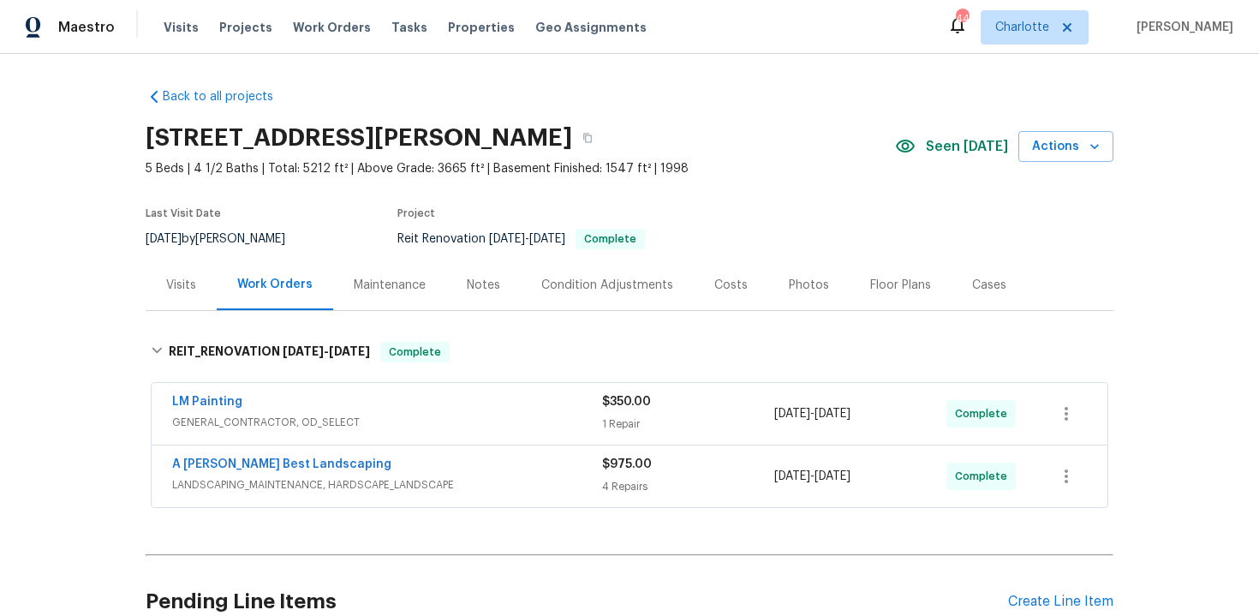
click at [729, 283] on div "Costs" at bounding box center [730, 285] width 33 height 17
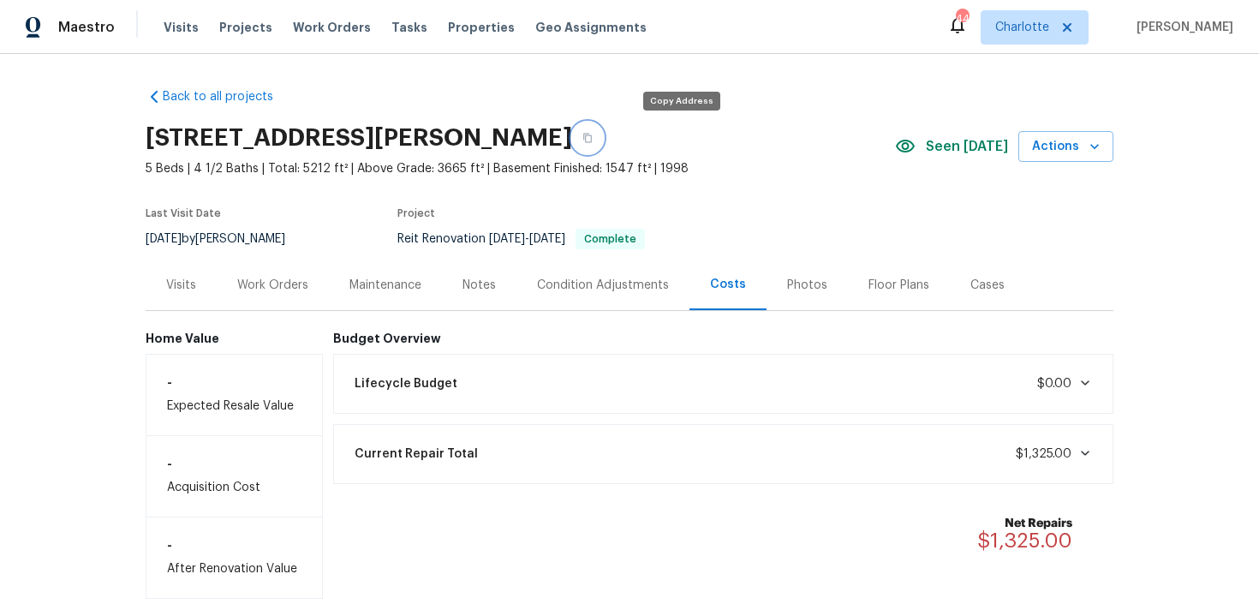
click at [593, 142] on icon "button" at bounding box center [587, 138] width 10 height 10
click at [593, 137] on icon "button" at bounding box center [587, 138] width 10 height 10
click at [276, 273] on div "Work Orders" at bounding box center [273, 284] width 112 height 51
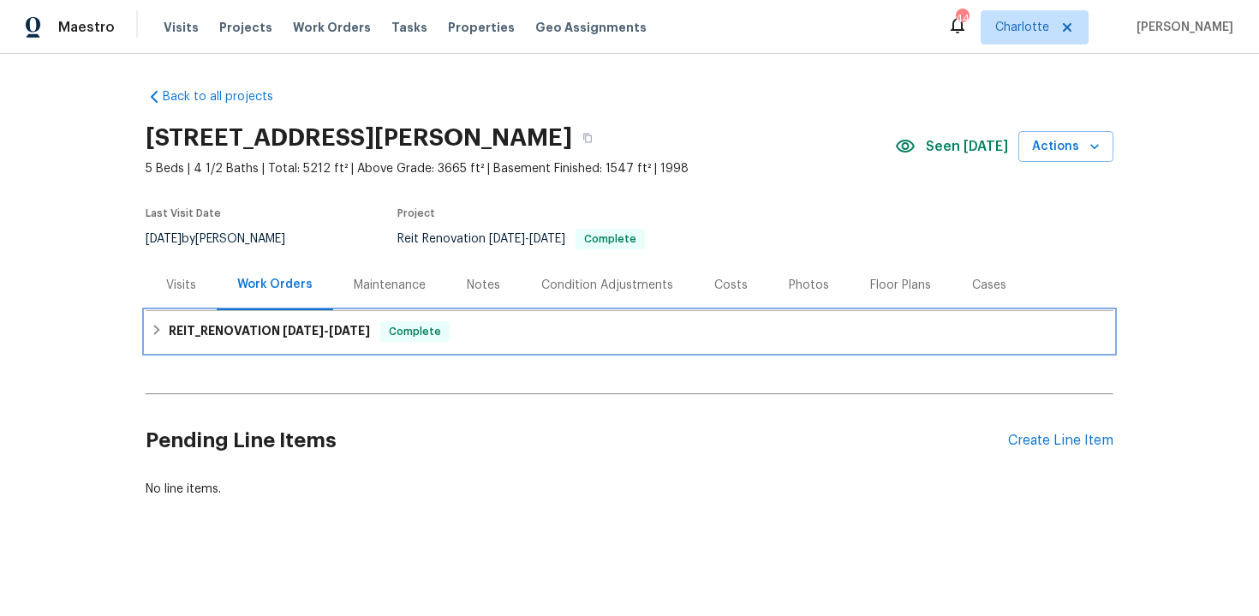
click at [511, 337] on div "REIT_RENOVATION 9/18/25 - 9/26/25 Complete" at bounding box center [629, 331] width 957 height 21
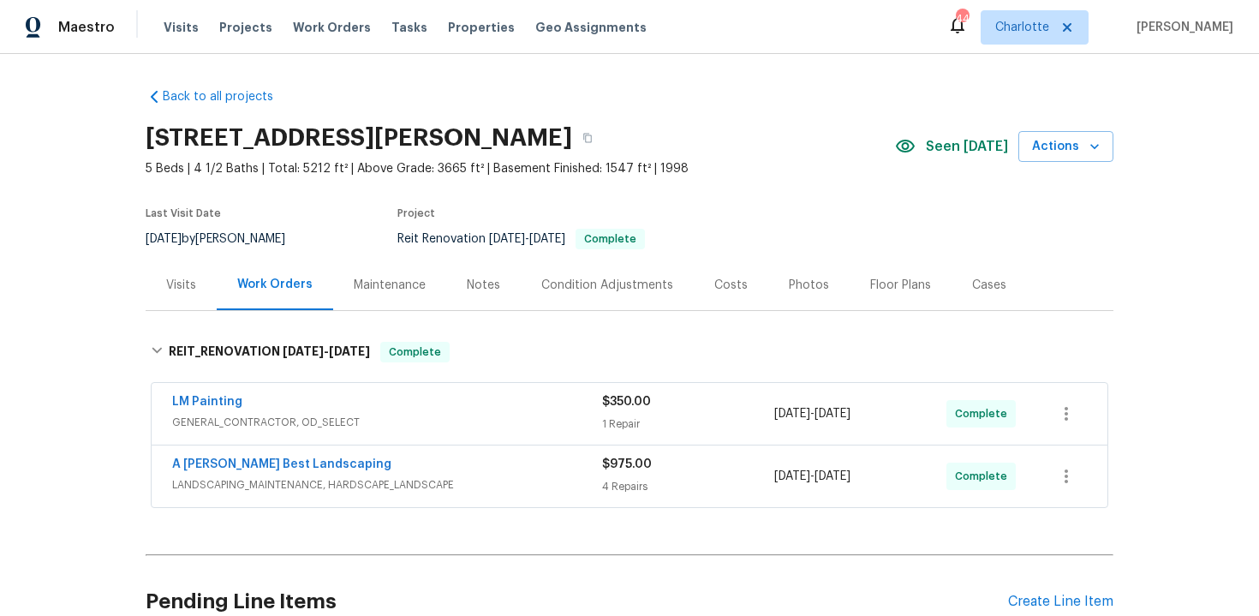
click at [575, 323] on div "Back to all projects 4270 Laurel Grove Trce, Suwanee, GA 30024 5 Beds | 4 1/2 B…" at bounding box center [630, 374] width 968 height 598
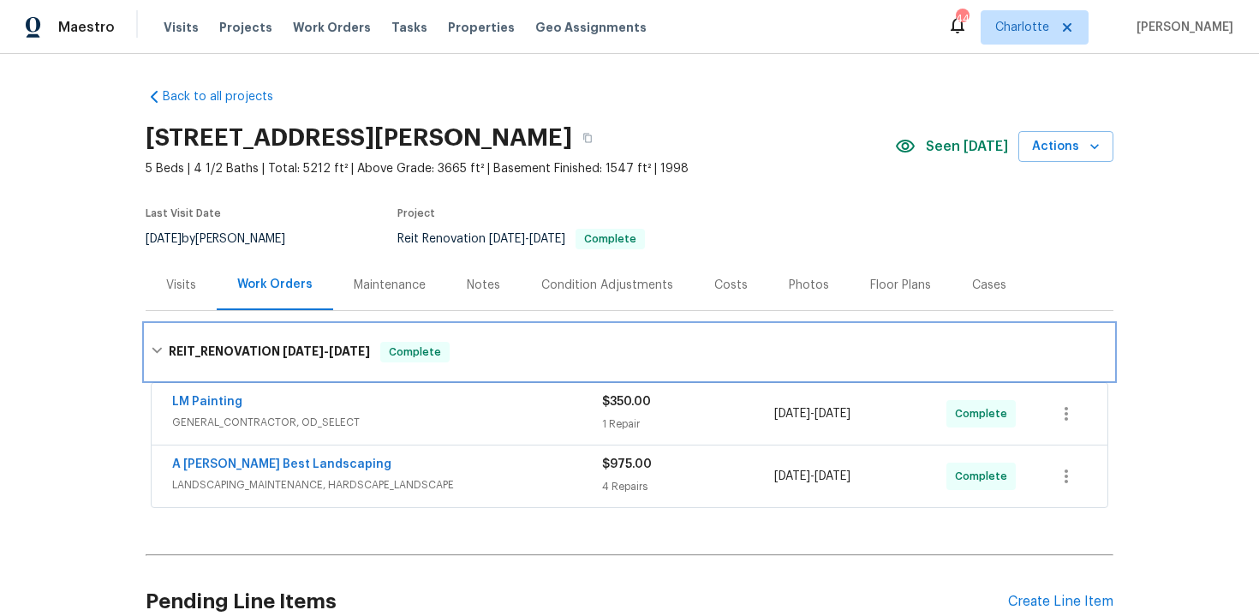
click at [528, 331] on div "REIT_RENOVATION 9/18/25 - 9/26/25 Complete" at bounding box center [630, 352] width 968 height 55
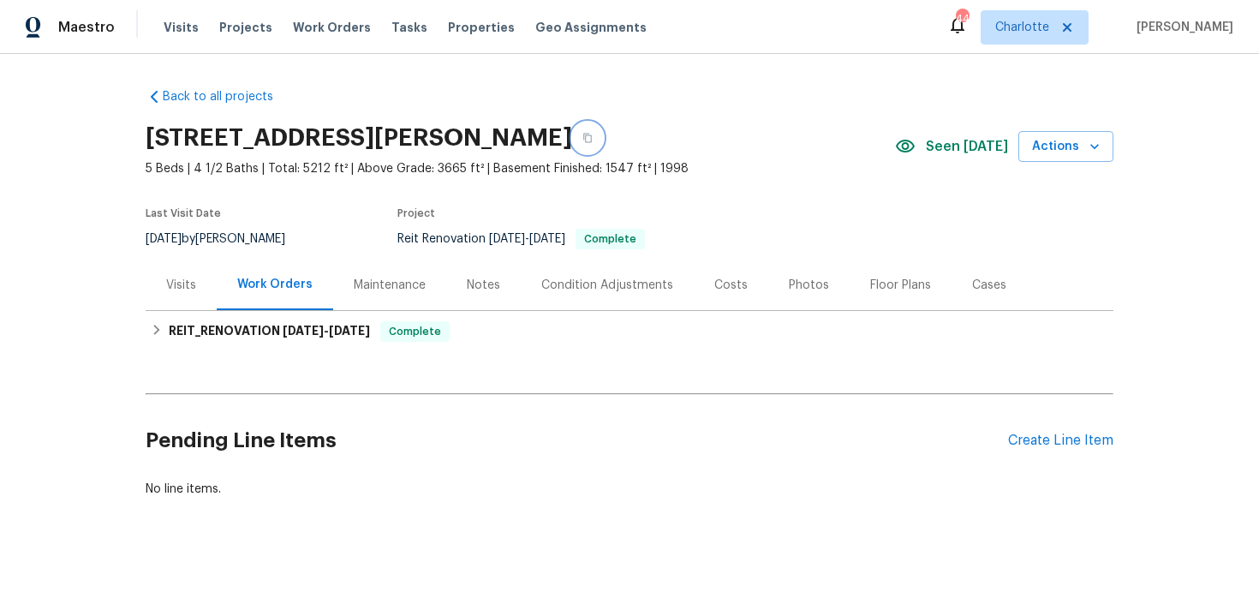
click at [593, 138] on icon "button" at bounding box center [587, 138] width 10 height 10
click at [603, 140] on button "button" at bounding box center [587, 137] width 31 height 31
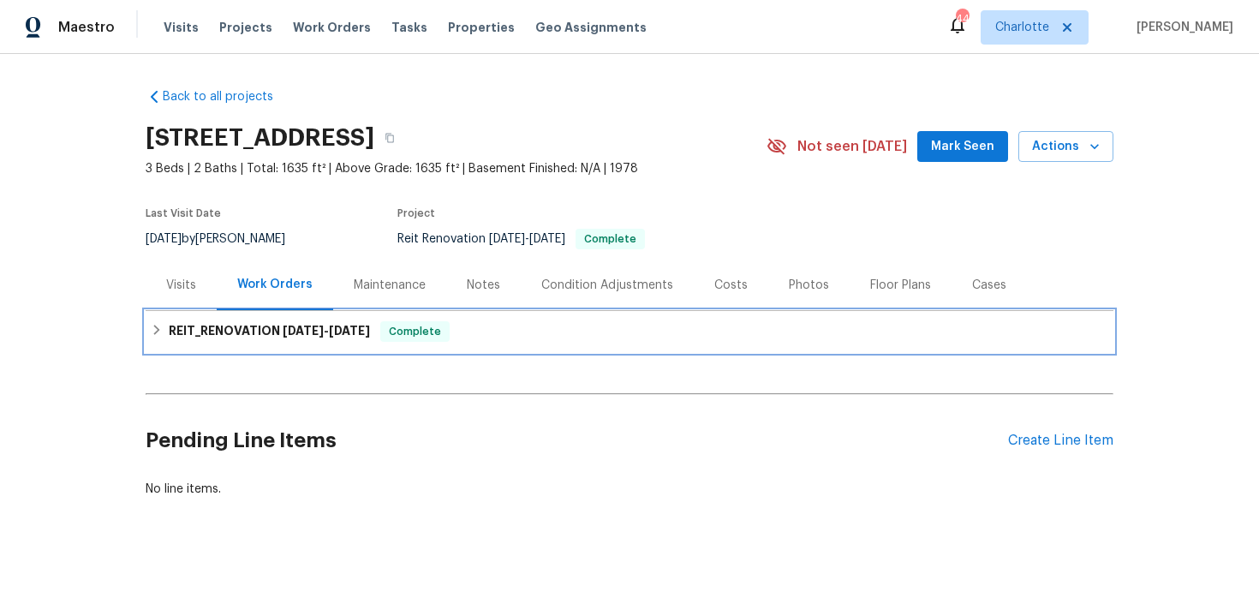
click at [533, 323] on div "REIT_RENOVATION [DATE] - [DATE] Complete" at bounding box center [629, 331] width 957 height 21
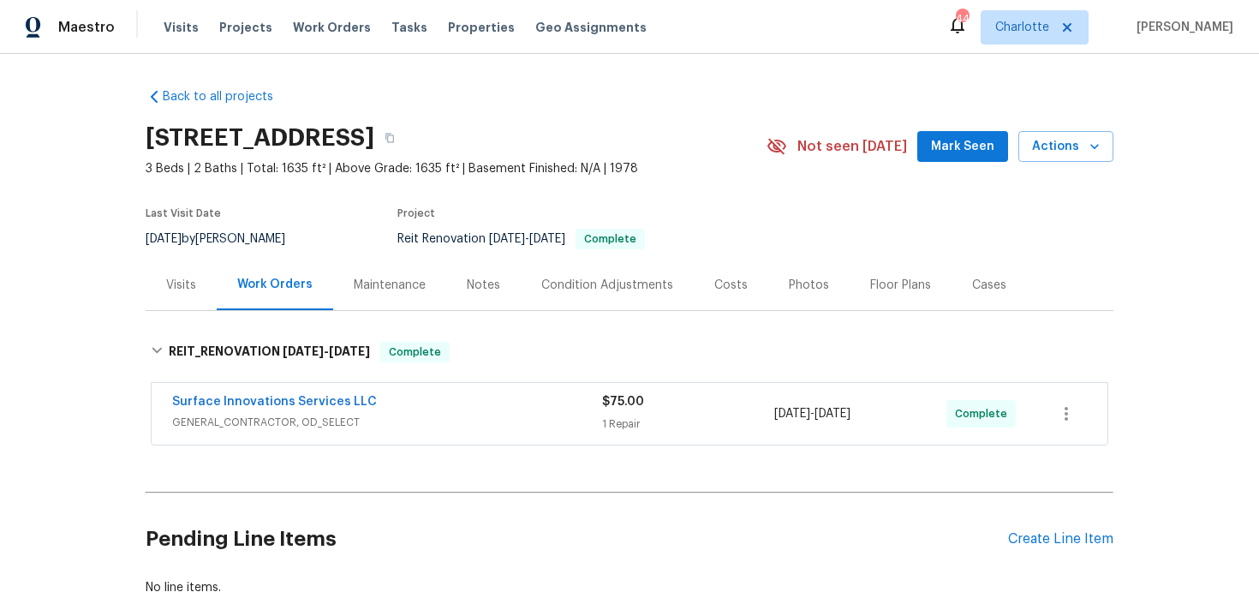
click at [533, 325] on div "REIT_RENOVATION [DATE] - [DATE] Complete Surface Innovations Services LLC GENER…" at bounding box center [630, 388] width 968 height 126
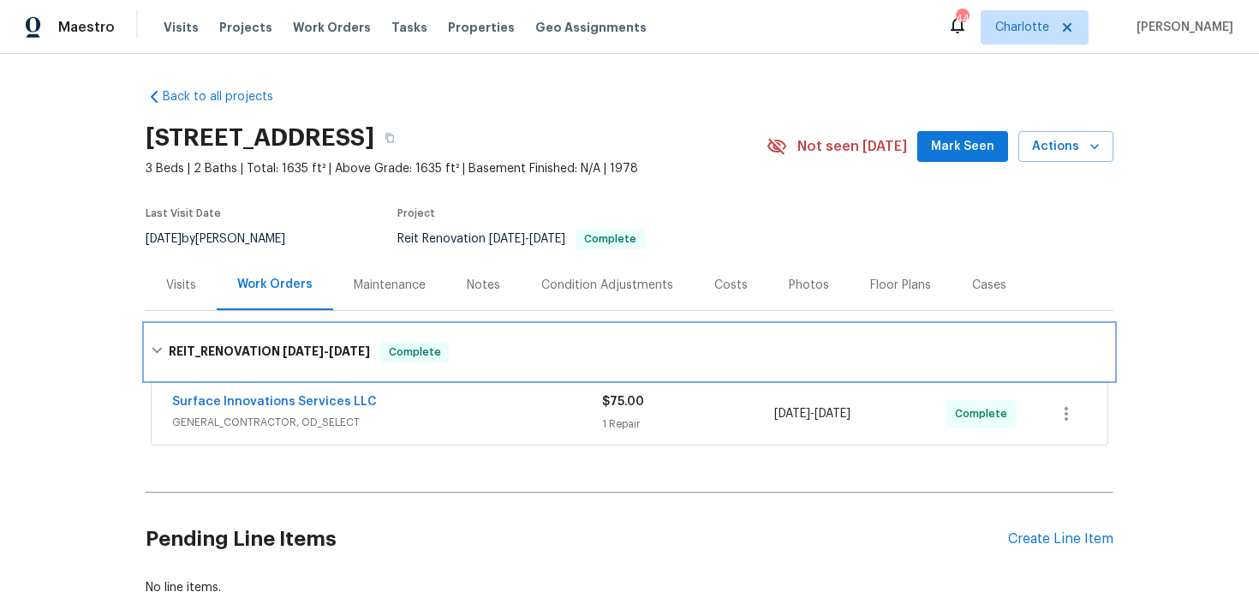
click at [494, 341] on div "REIT_RENOVATION [DATE] - [DATE] Complete" at bounding box center [630, 352] width 968 height 55
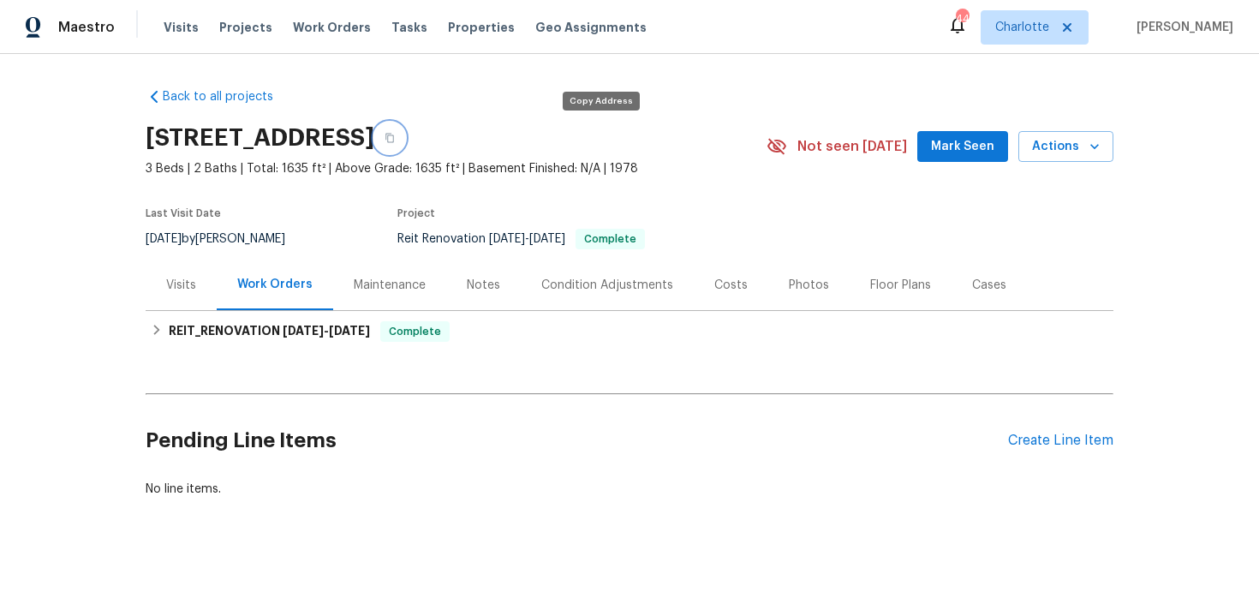
click at [395, 138] on icon "button" at bounding box center [390, 138] width 10 height 10
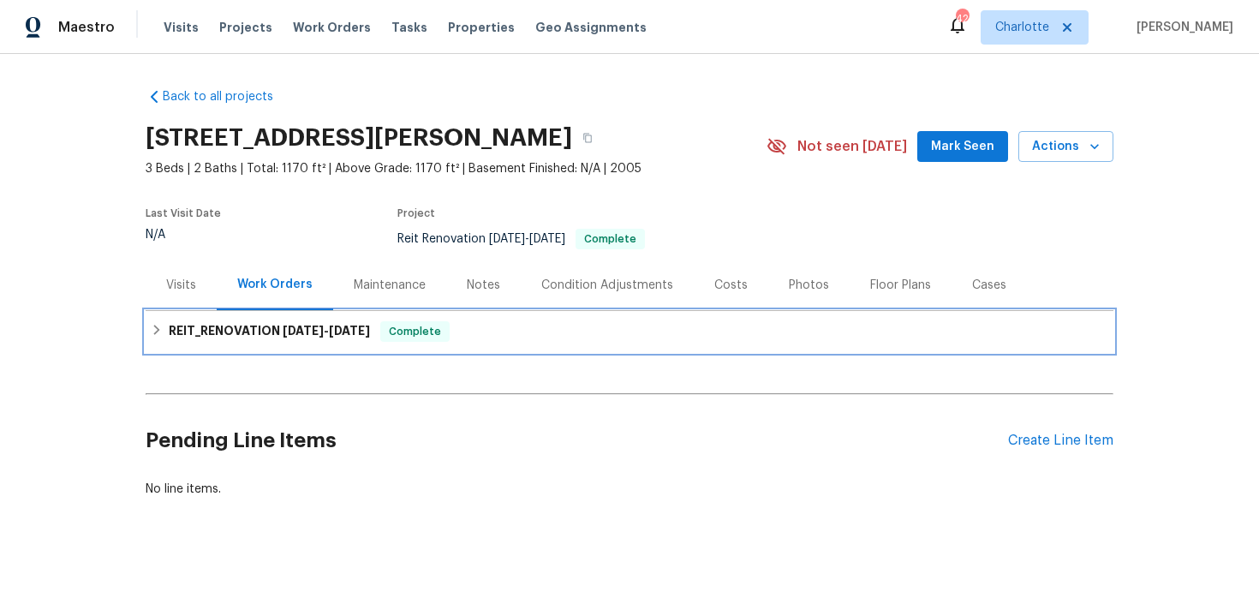
click at [572, 329] on div "REIT_RENOVATION [DATE] - [DATE] Complete" at bounding box center [629, 331] width 957 height 21
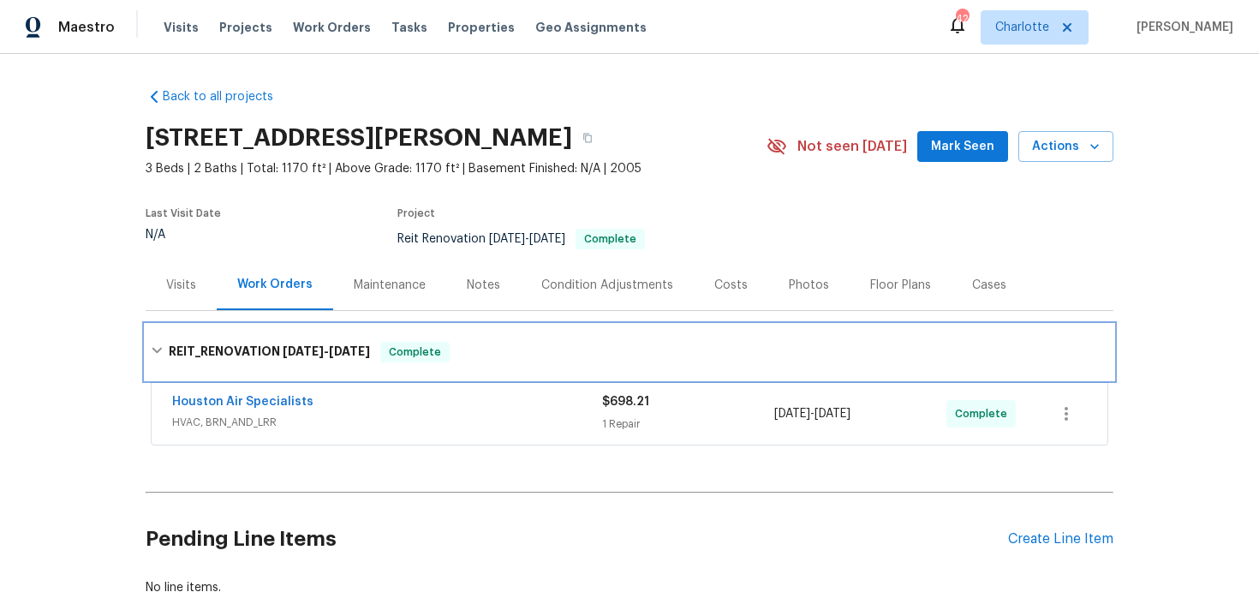
click at [572, 329] on div "REIT_RENOVATION [DATE] - [DATE] Complete" at bounding box center [630, 352] width 968 height 55
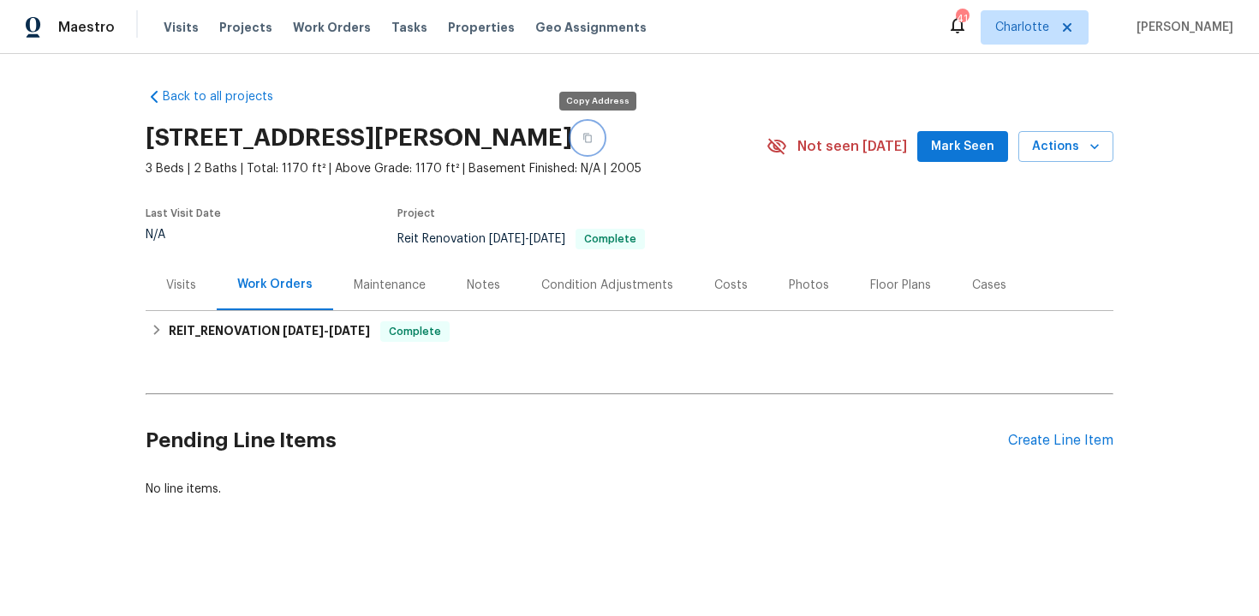
click at [598, 146] on button "button" at bounding box center [587, 137] width 31 height 31
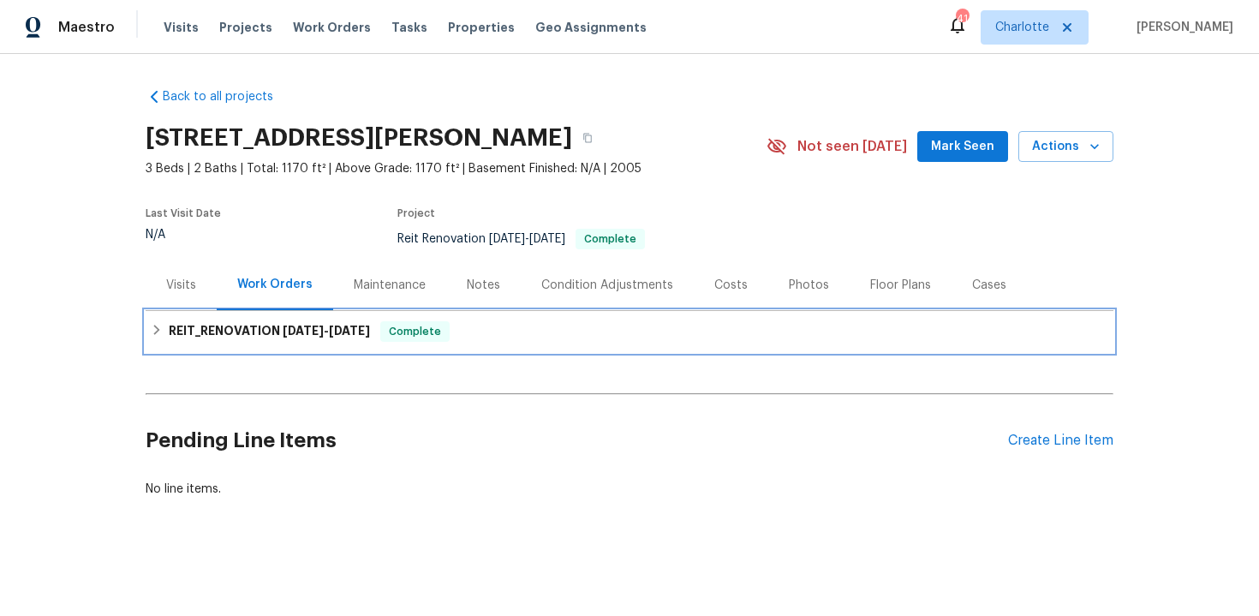
click at [586, 335] on div "REIT_RENOVATION [DATE] - [DATE] Complete" at bounding box center [629, 331] width 957 height 21
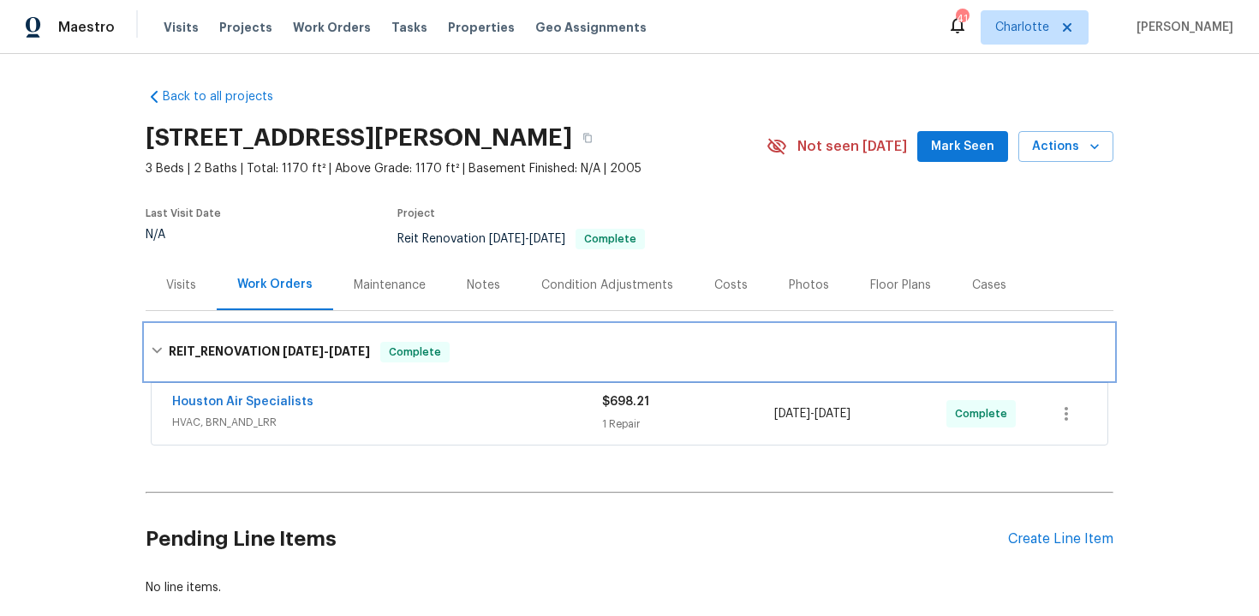
click at [586, 335] on div "REIT_RENOVATION [DATE] - [DATE] Complete" at bounding box center [630, 352] width 968 height 55
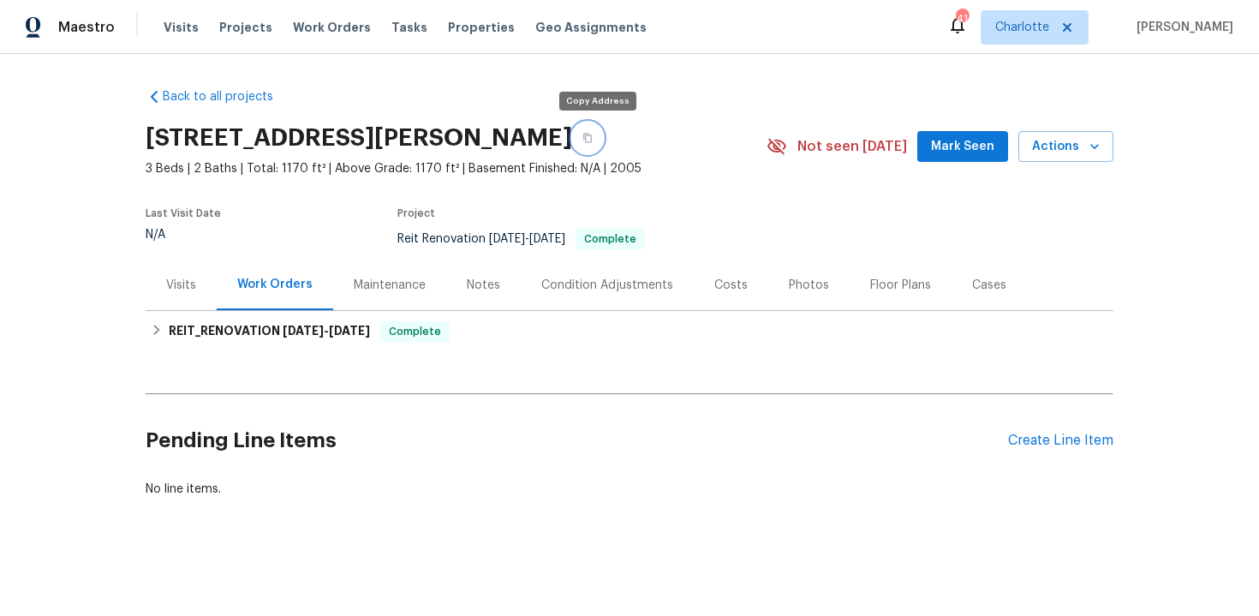
click at [600, 137] on button "button" at bounding box center [587, 137] width 31 height 31
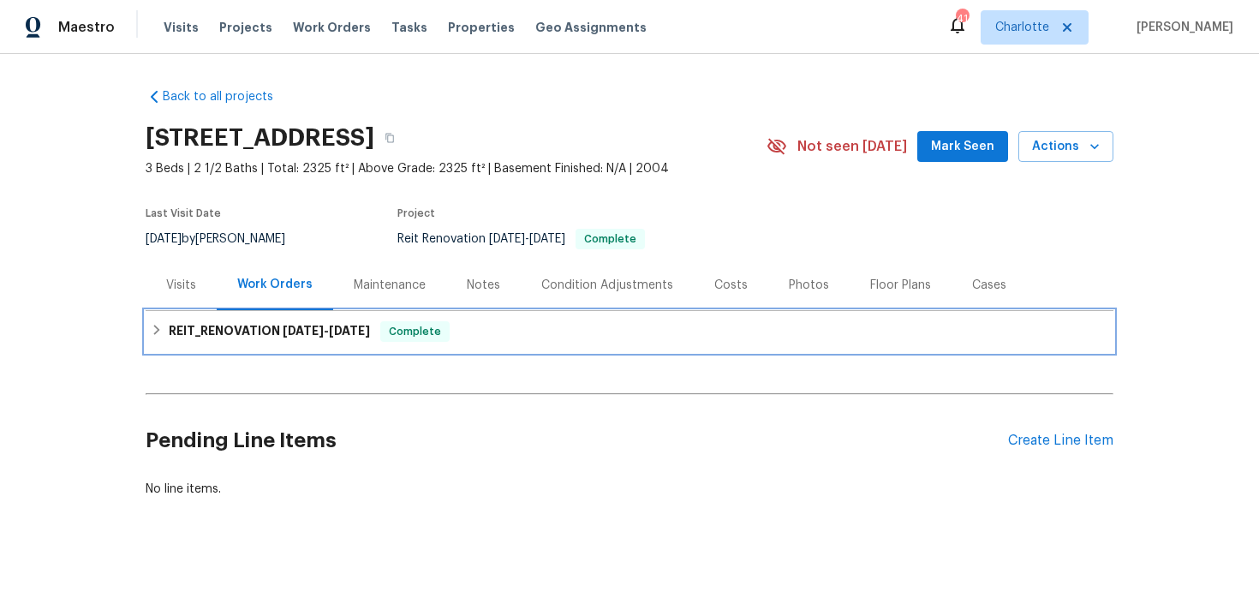
click at [544, 332] on div "REIT_RENOVATION [DATE] - [DATE] Complete" at bounding box center [629, 331] width 957 height 21
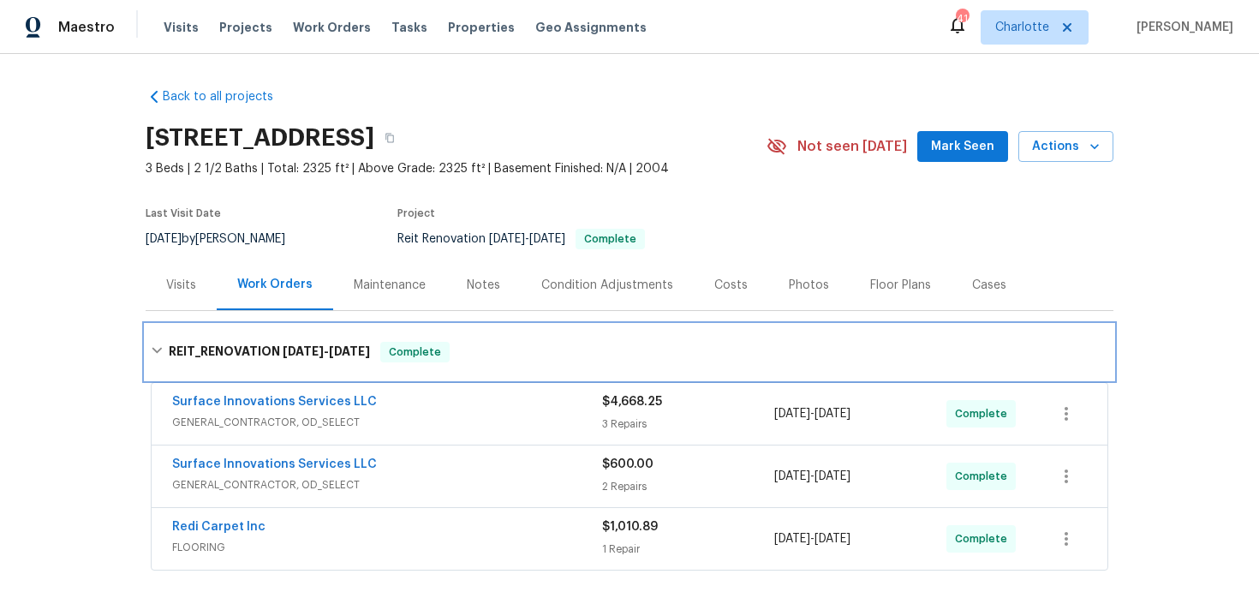
click at [544, 332] on div "REIT_RENOVATION [DATE] - [DATE] Complete" at bounding box center [630, 352] width 968 height 55
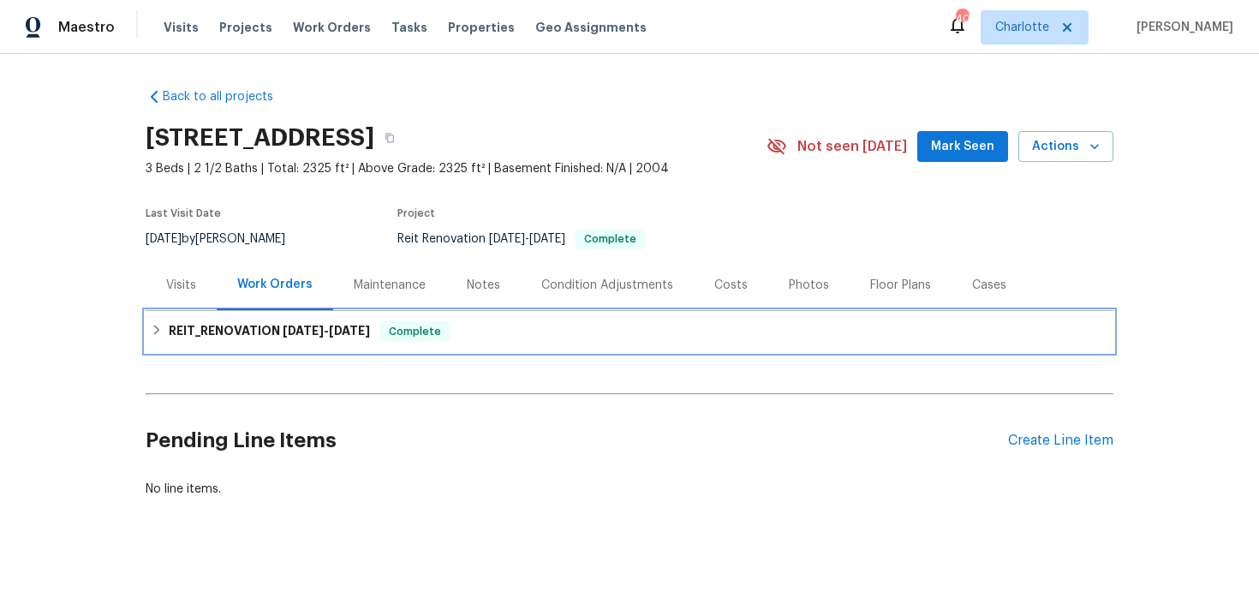
click at [519, 337] on div "REIT_RENOVATION 9/15/25 - 9/26/25 Complete" at bounding box center [629, 331] width 957 height 21
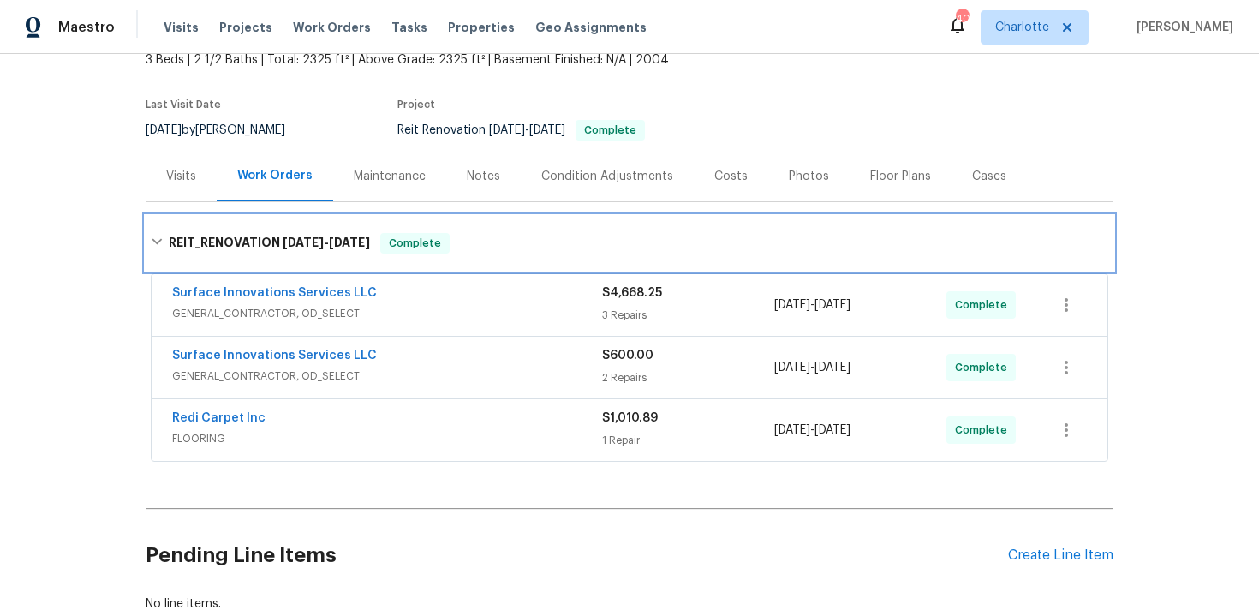
scroll to position [104, 0]
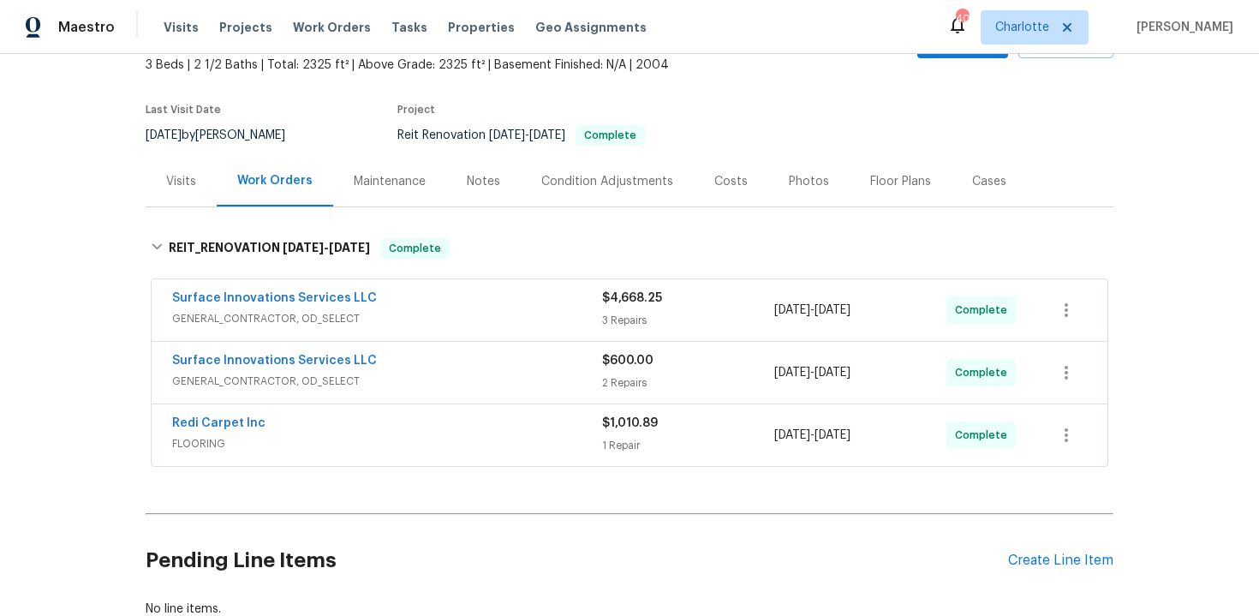
click at [730, 182] on div "Costs" at bounding box center [730, 181] width 33 height 17
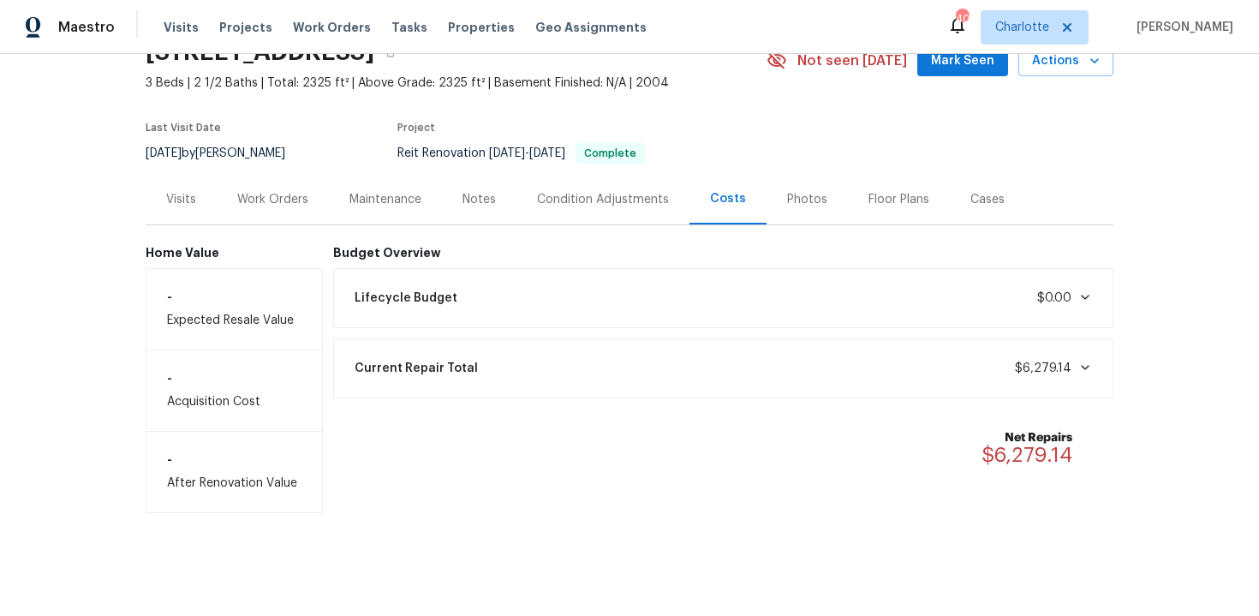
click at [271, 194] on div "Work Orders" at bounding box center [272, 199] width 71 height 17
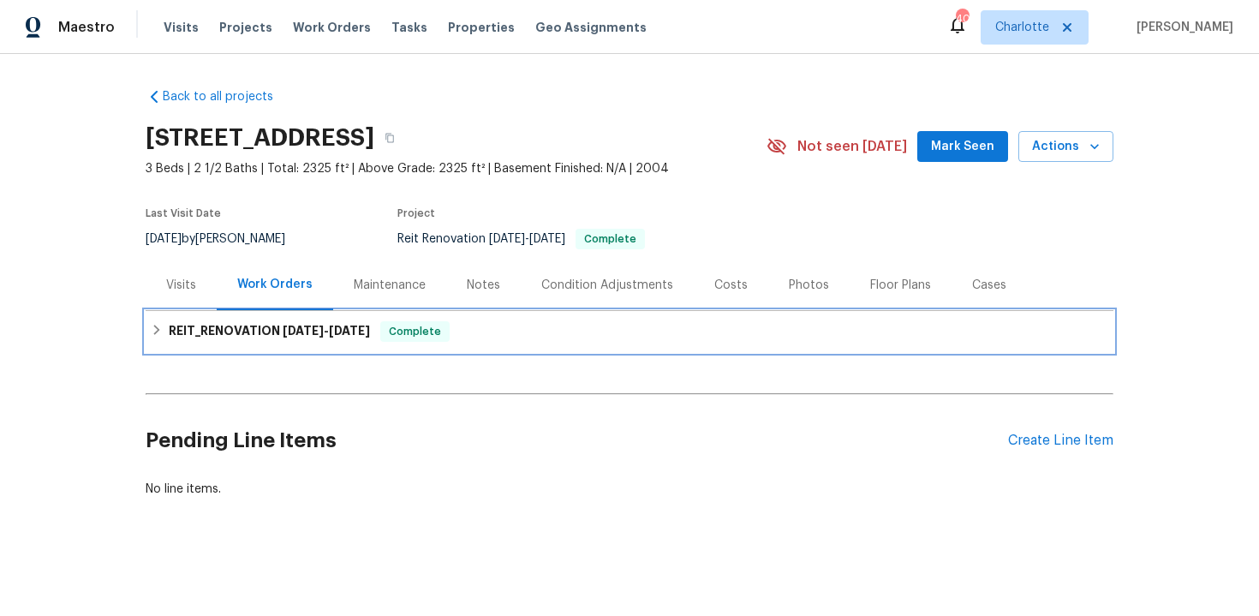
click at [515, 326] on div "REIT_RENOVATION 9/15/25 - 9/26/25 Complete" at bounding box center [629, 331] width 957 height 21
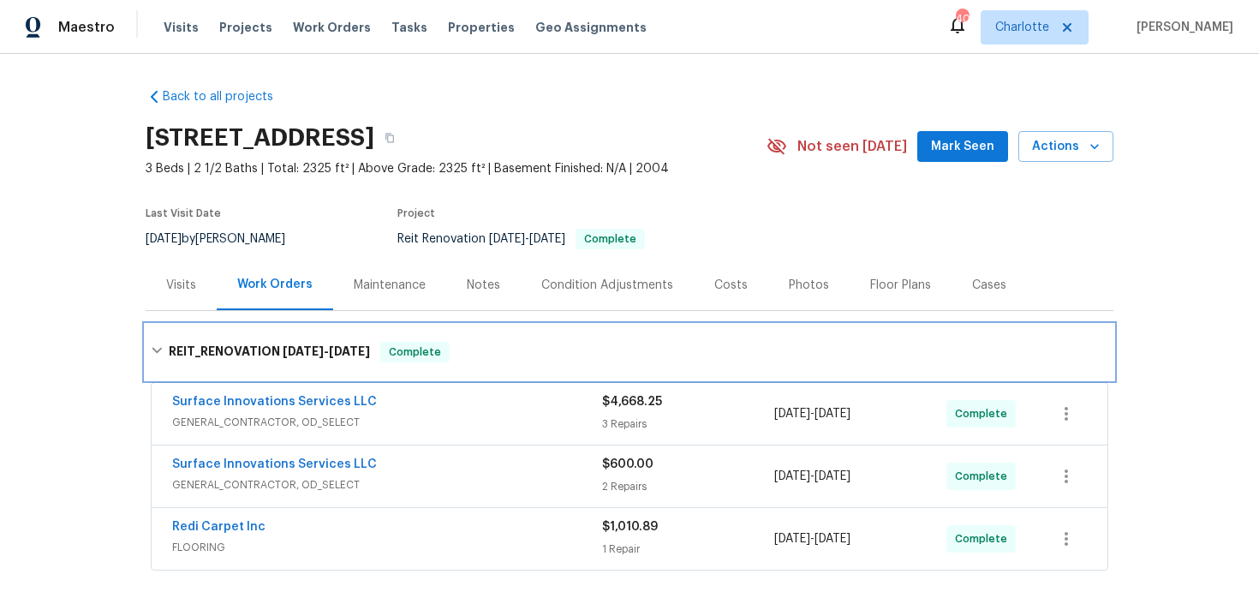
click at [515, 326] on div "REIT_RENOVATION 9/15/25 - 9/26/25 Complete" at bounding box center [630, 352] width 968 height 55
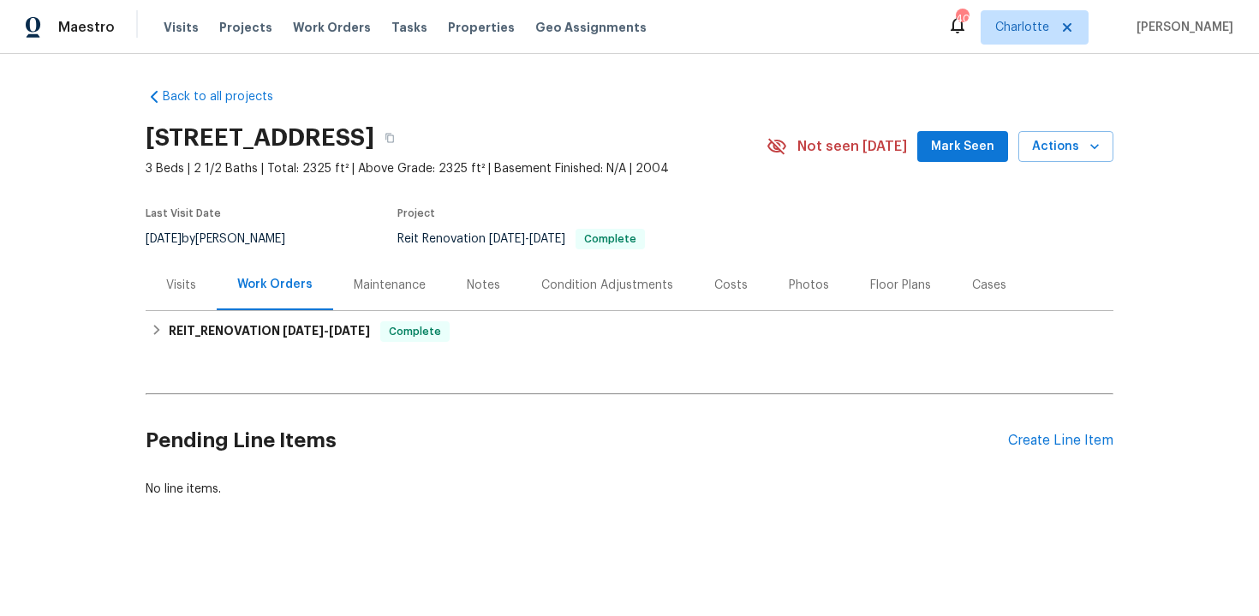
click at [715, 285] on div "Costs" at bounding box center [730, 285] width 33 height 17
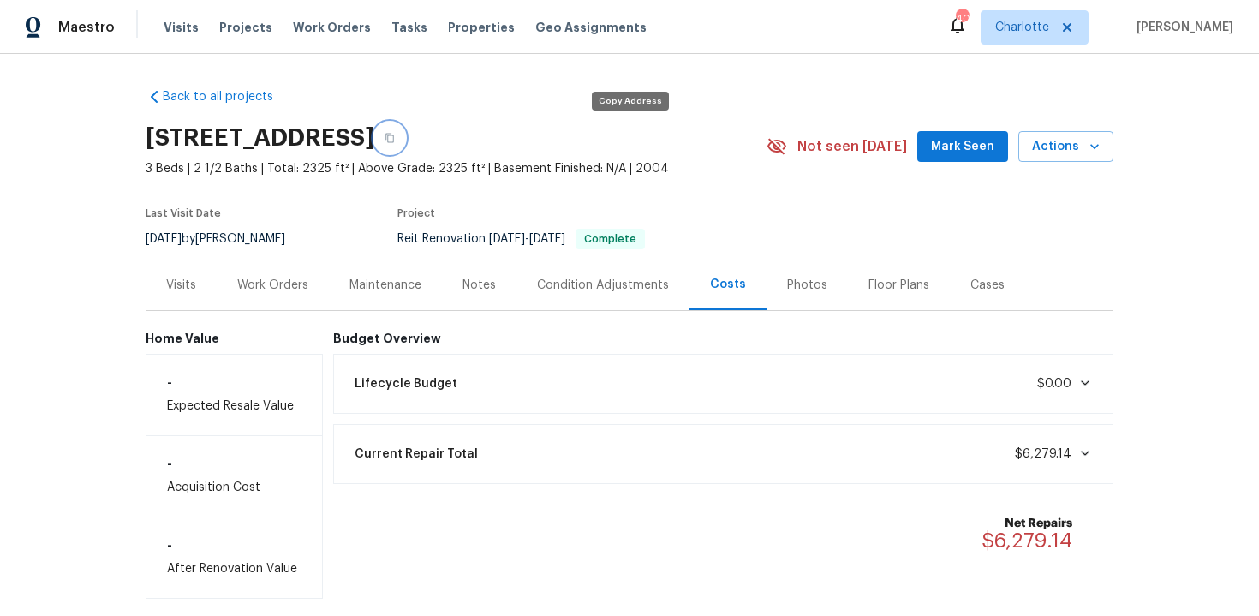
click at [395, 140] on icon "button" at bounding box center [390, 138] width 10 height 10
click at [260, 281] on div "Work Orders" at bounding box center [272, 285] width 71 height 17
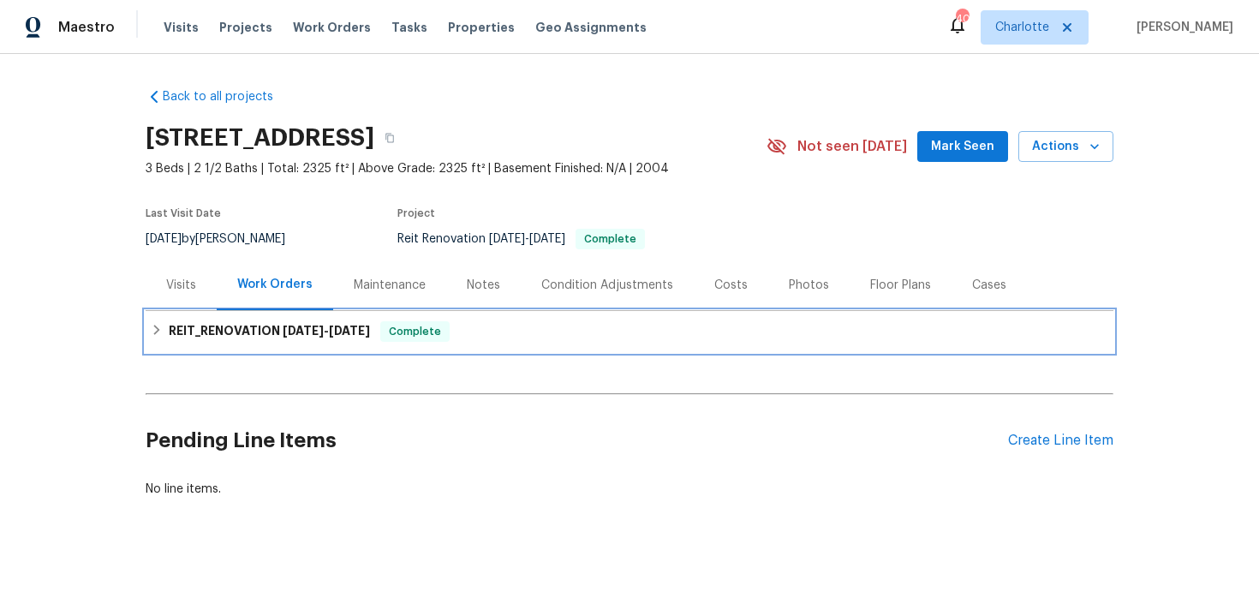
click at [567, 322] on div "REIT_RENOVATION 9/15/25 - 9/26/25 Complete" at bounding box center [629, 331] width 957 height 21
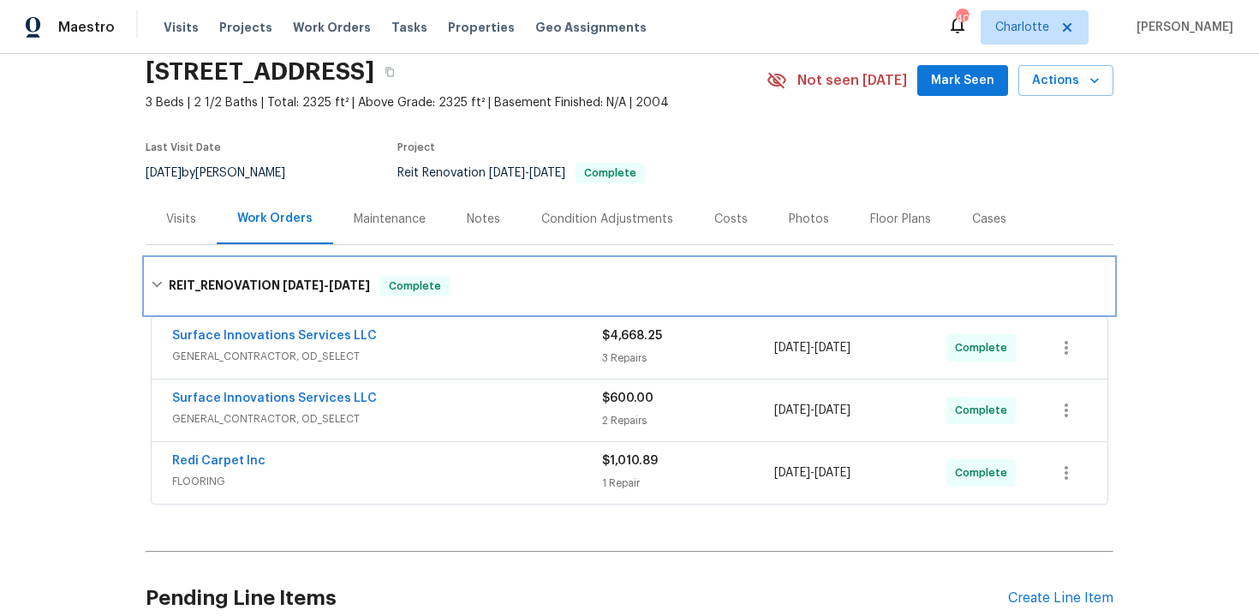
scroll to position [122, 0]
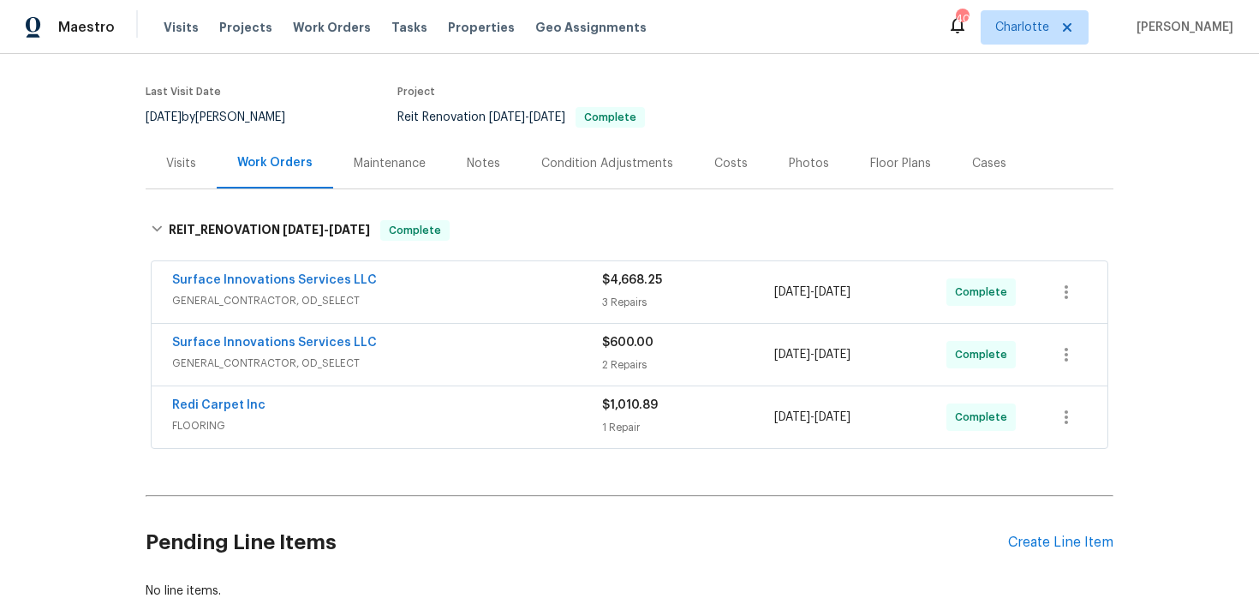
click at [730, 159] on div "Costs" at bounding box center [730, 163] width 33 height 17
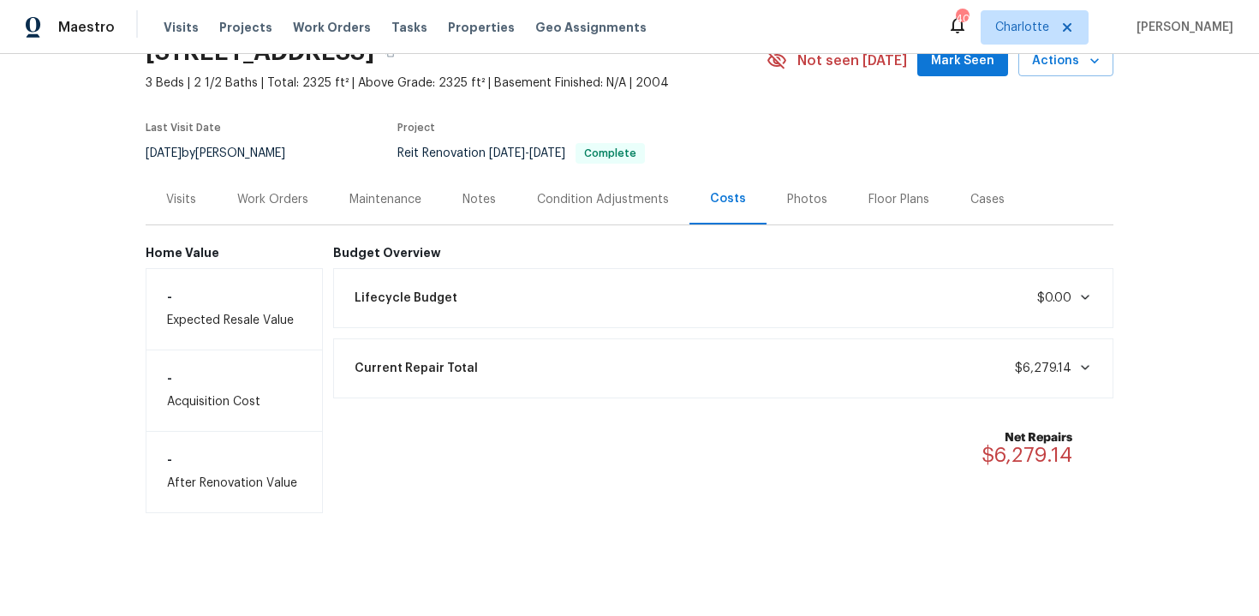
scroll to position [86, 0]
click at [281, 204] on div "Work Orders" at bounding box center [272, 199] width 71 height 17
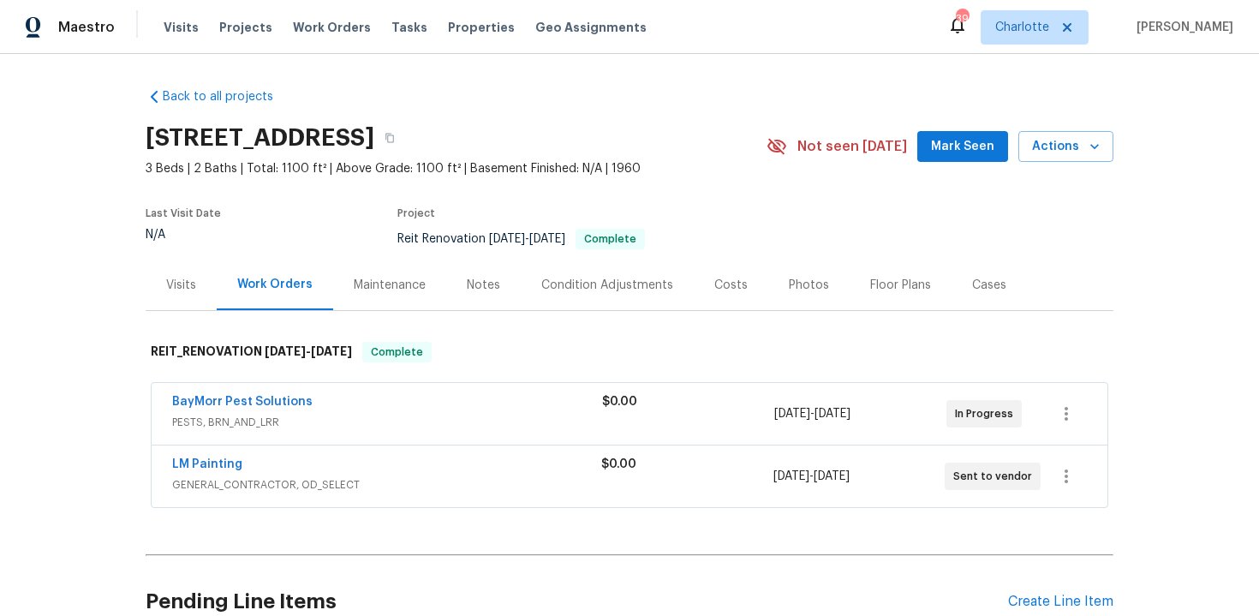
click at [712, 139] on div "[STREET_ADDRESS]" at bounding box center [456, 138] width 621 height 45
click at [395, 140] on icon "button" at bounding box center [390, 138] width 10 height 10
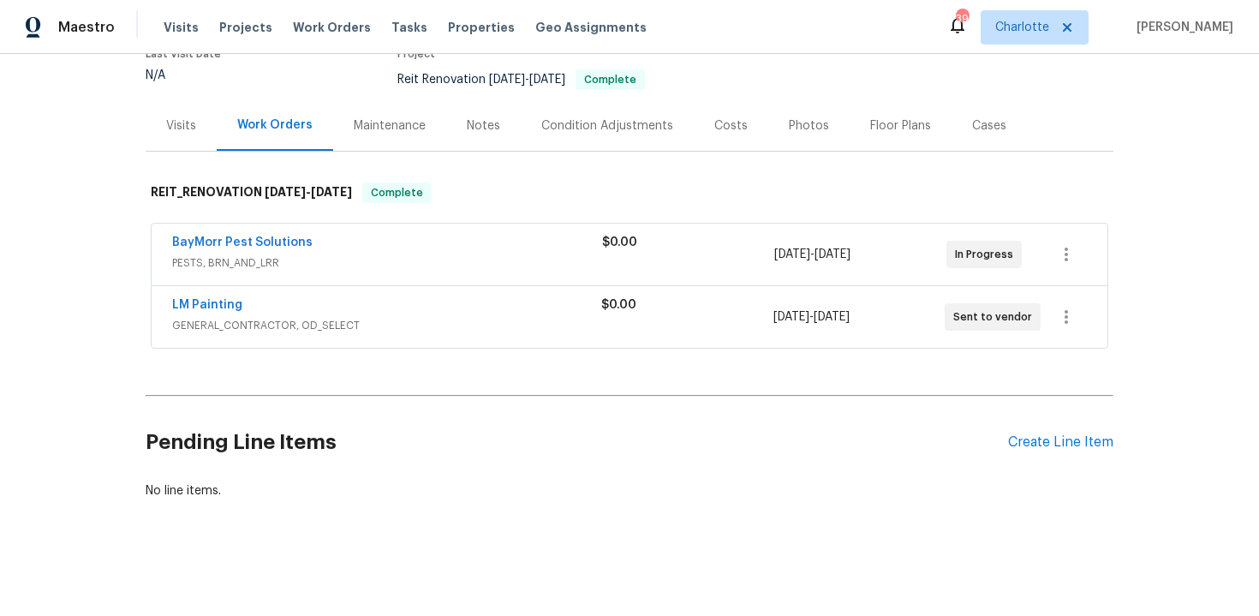
click at [648, 241] on div "$0.00" at bounding box center [688, 242] width 172 height 17
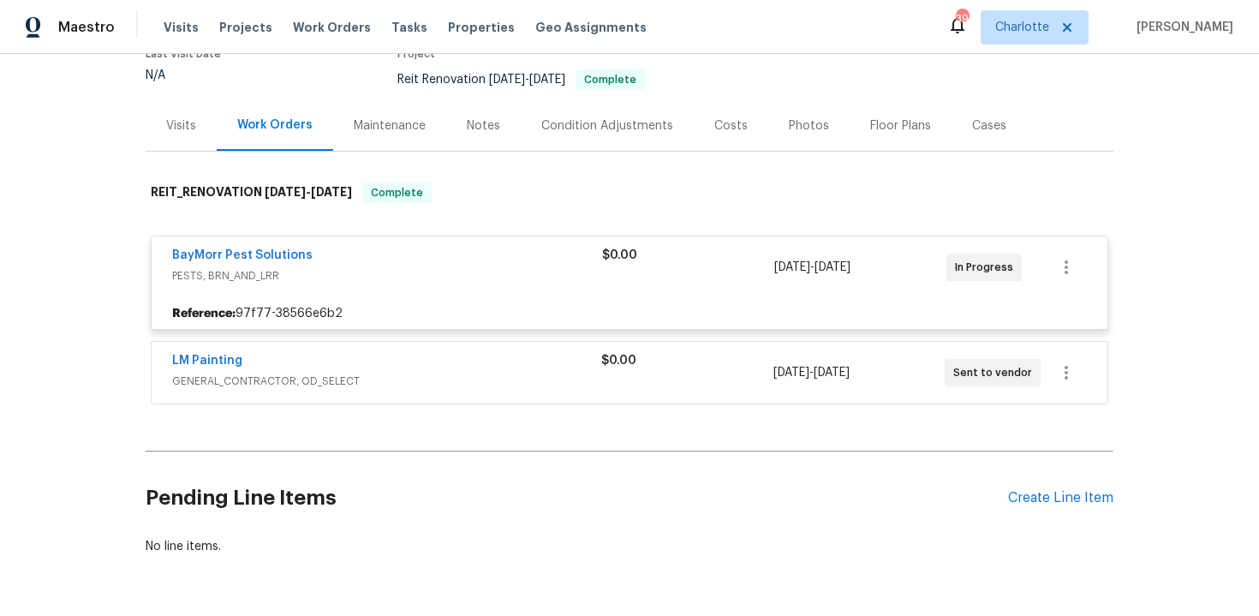
click at [685, 258] on div "$0.00" at bounding box center [688, 255] width 172 height 17
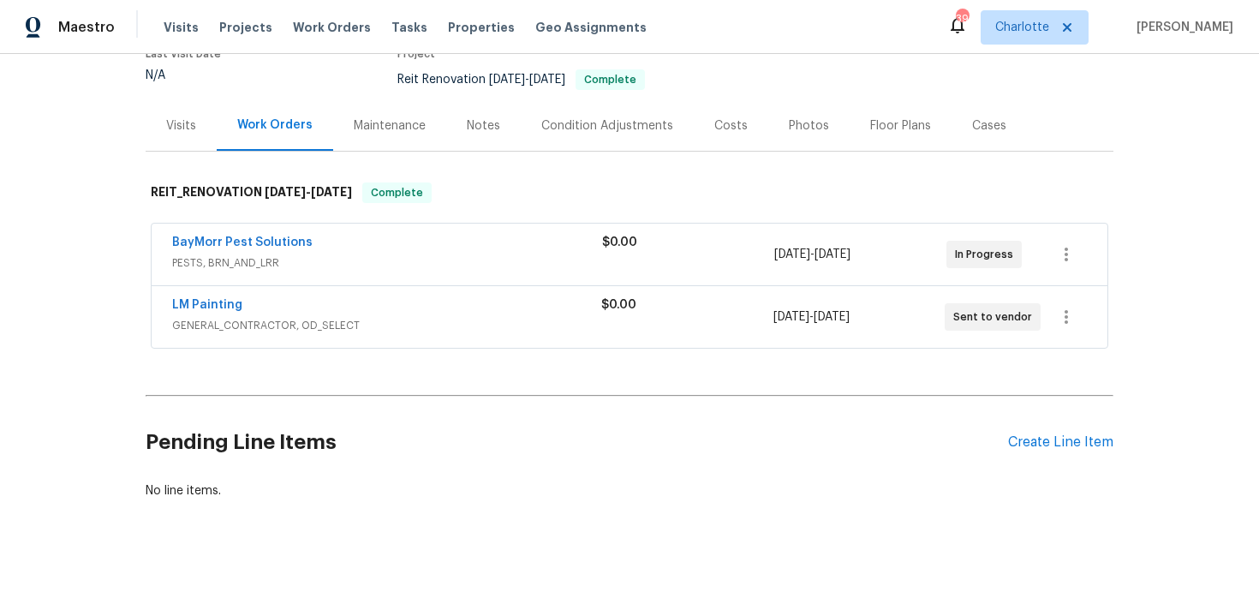
click at [677, 316] on div "$0.00" at bounding box center [686, 316] width 171 height 41
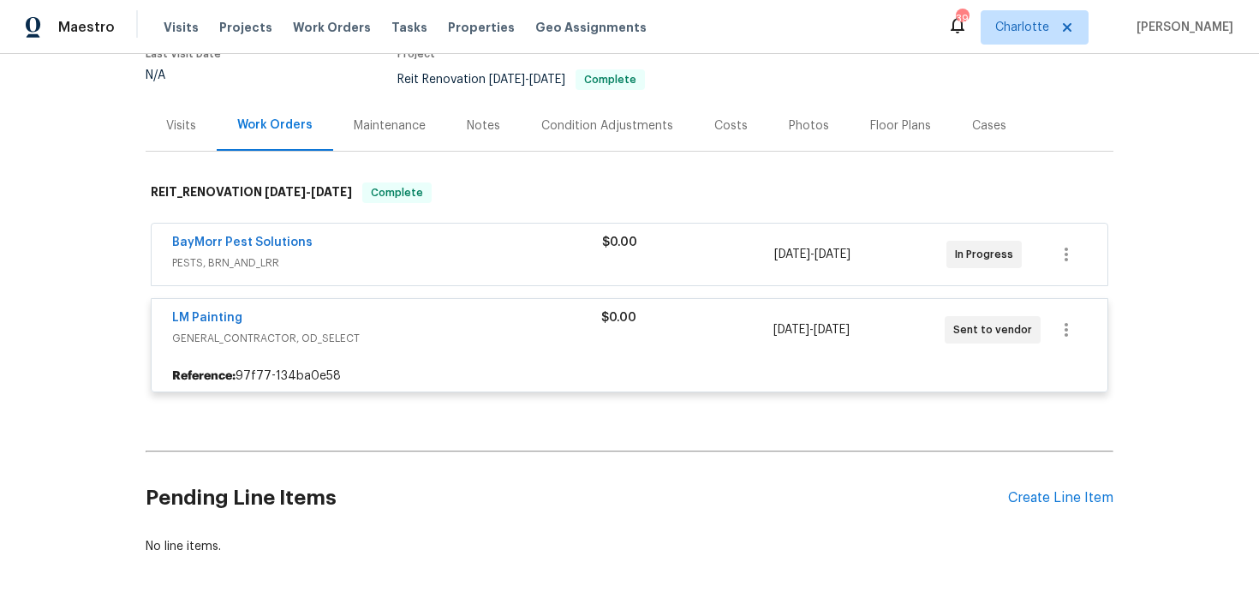
click at [677, 316] on div "$0.00" at bounding box center [686, 317] width 171 height 17
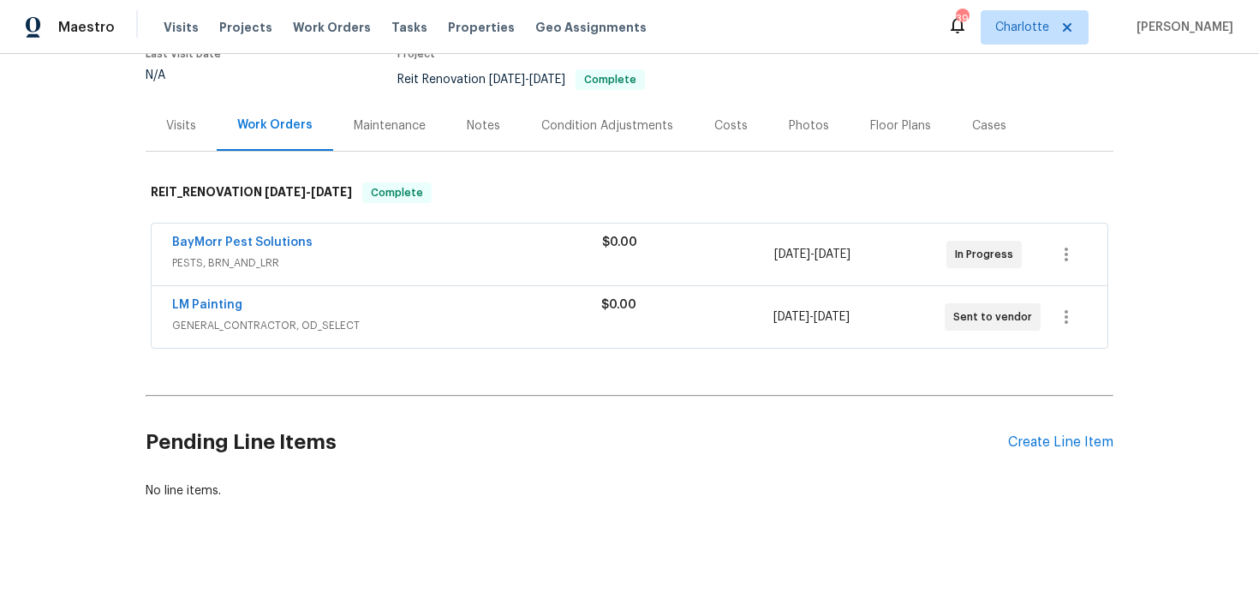
click at [722, 129] on div "Costs" at bounding box center [730, 125] width 33 height 17
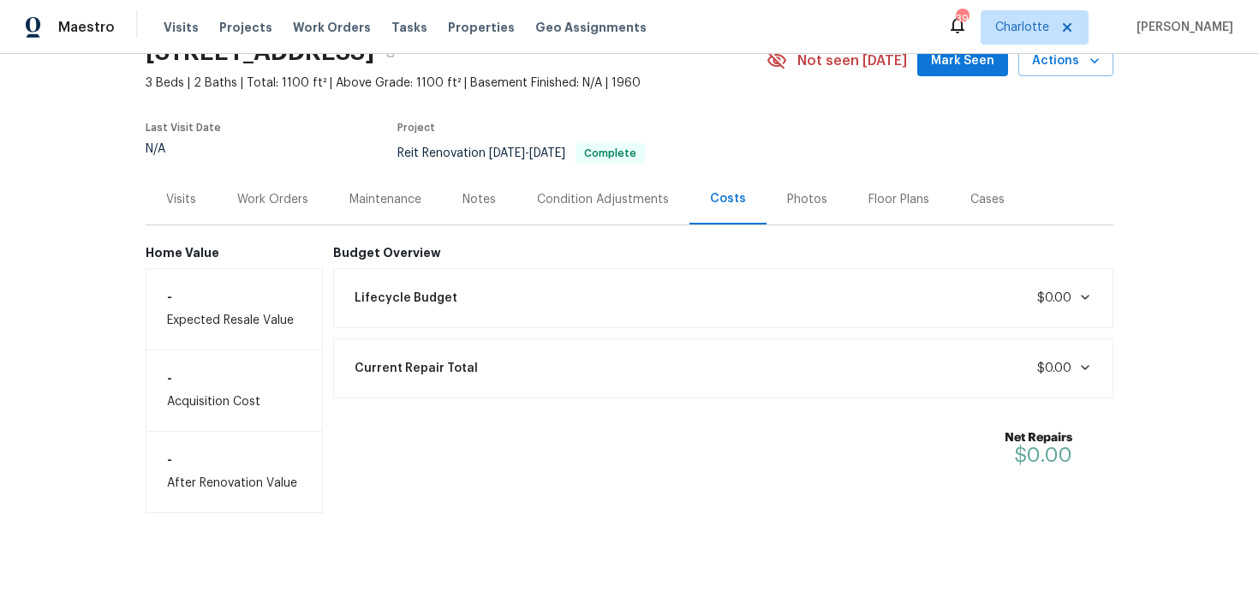
click at [269, 206] on div "Work Orders" at bounding box center [272, 199] width 71 height 17
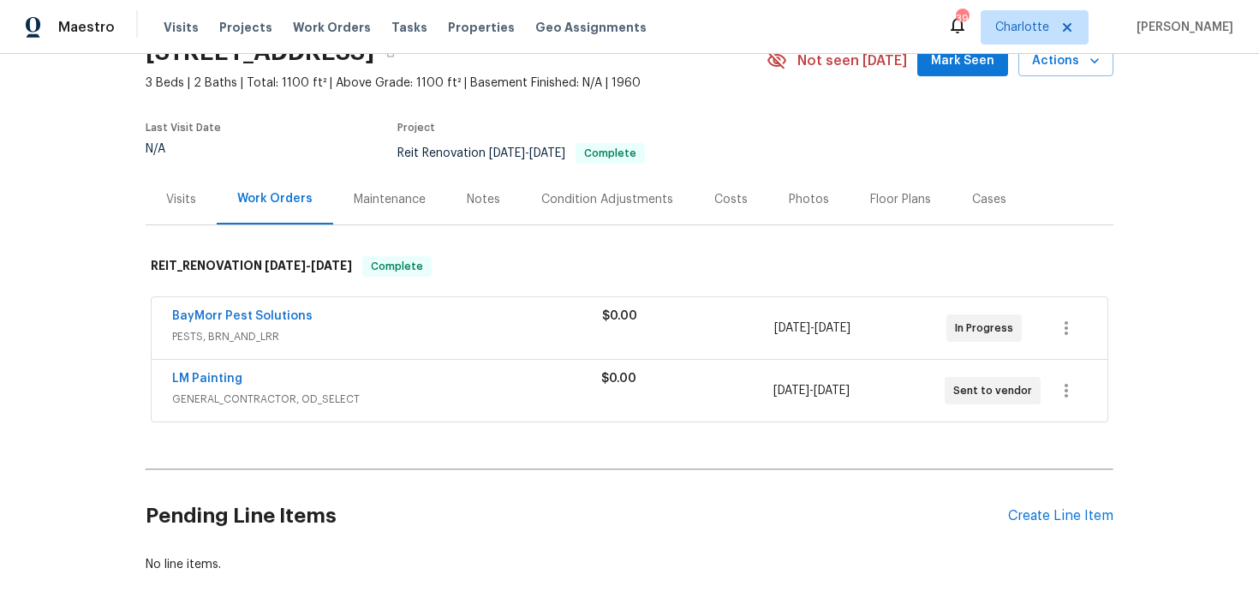
scroll to position [159, 0]
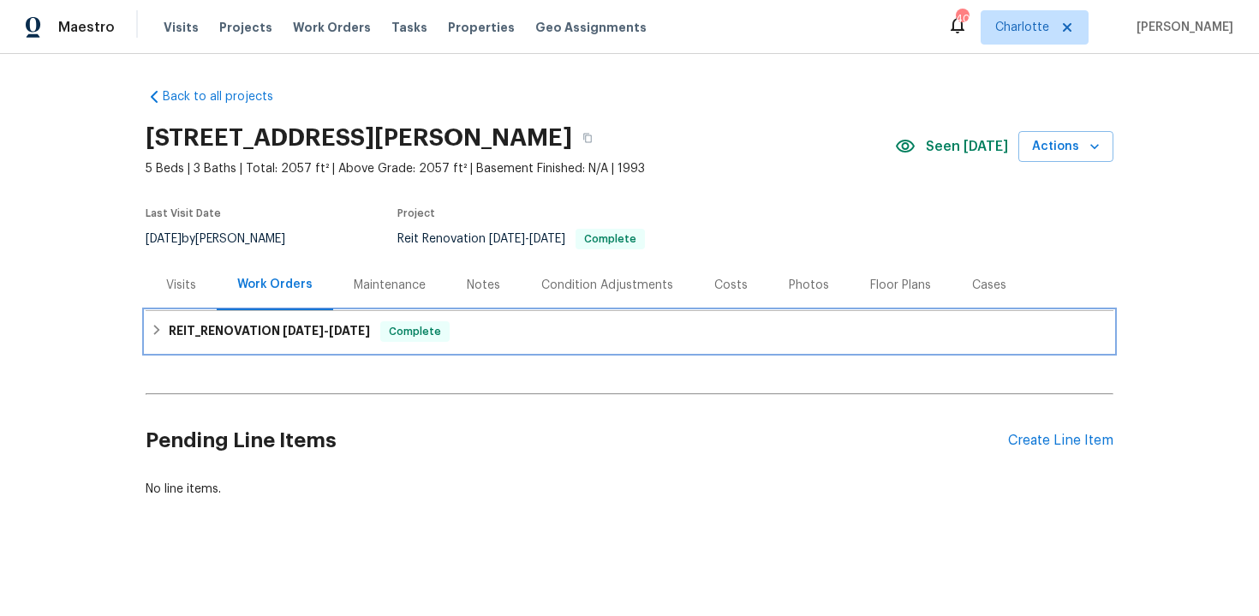
click at [505, 329] on div "REIT_RENOVATION [DATE] - [DATE] Complete" at bounding box center [629, 331] width 957 height 21
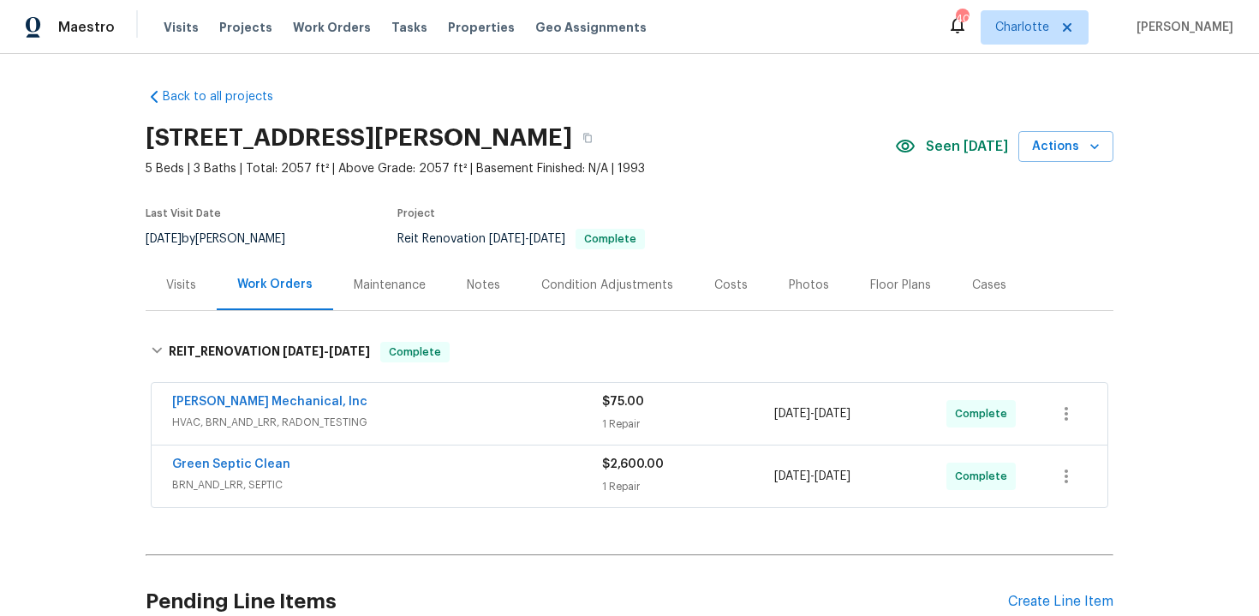
click at [727, 286] on div "Costs" at bounding box center [730, 285] width 33 height 17
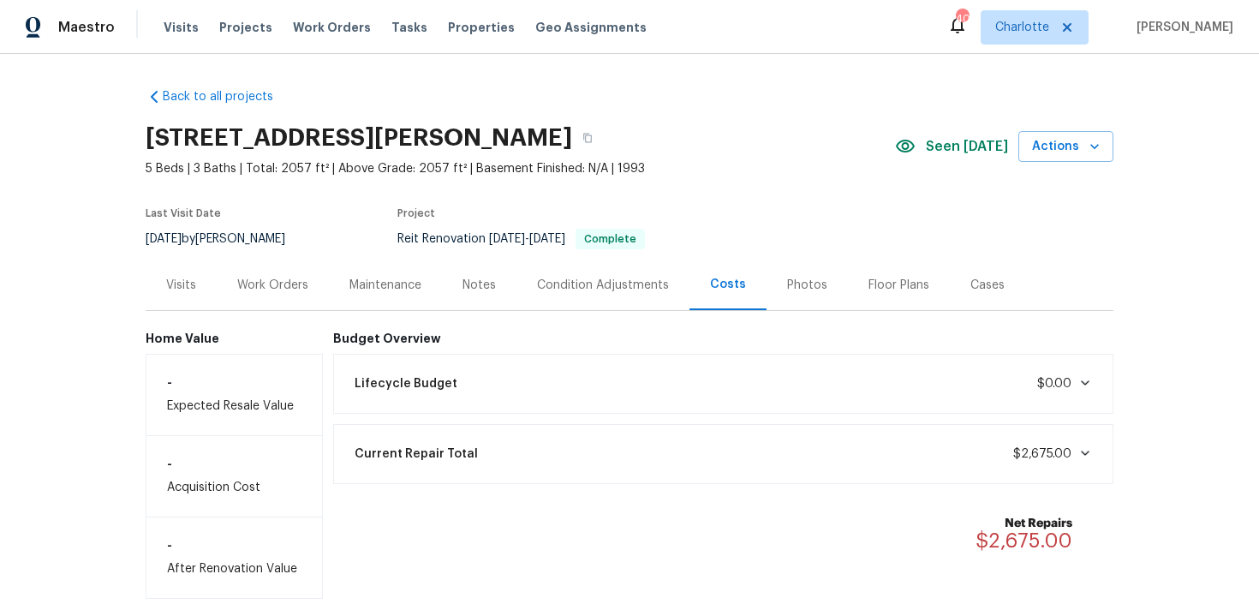
click at [283, 285] on div "Work Orders" at bounding box center [272, 285] width 71 height 17
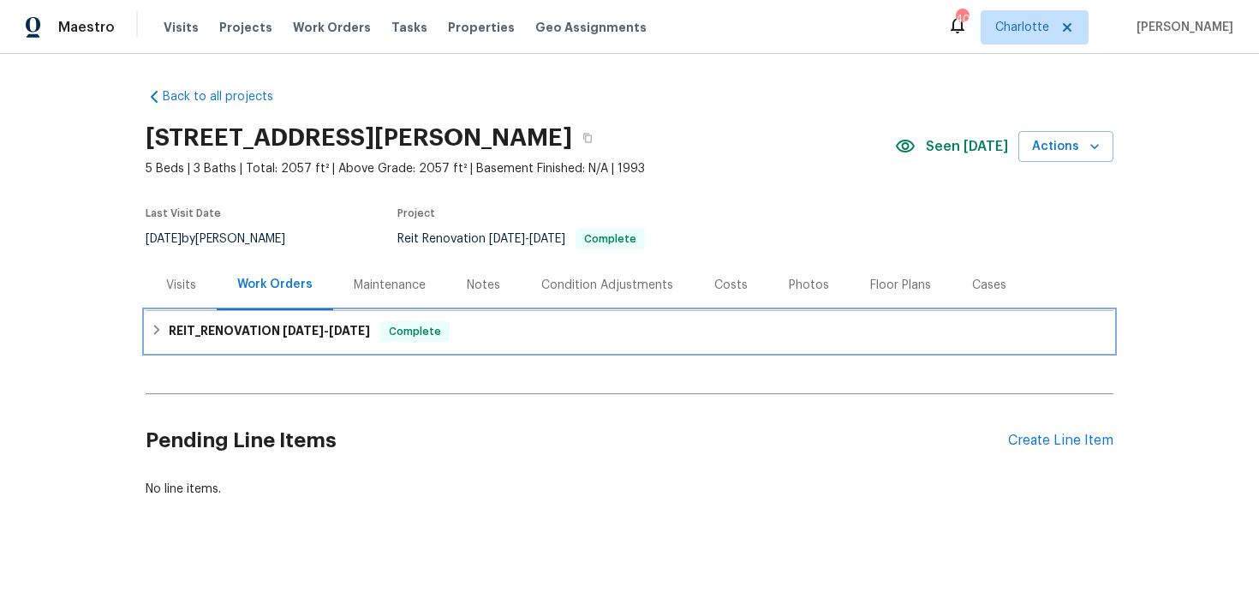
click at [370, 337] on h6 "REIT_RENOVATION [DATE] - [DATE]" at bounding box center [269, 331] width 201 height 21
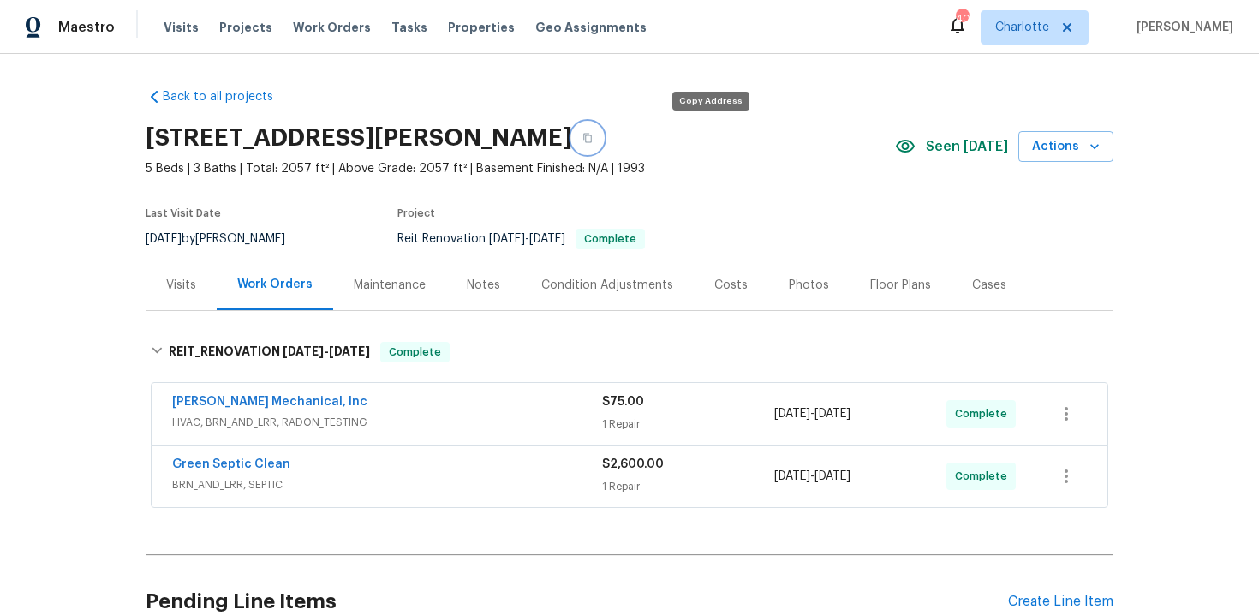
click at [593, 136] on icon "button" at bounding box center [587, 138] width 10 height 10
click at [593, 138] on icon "button" at bounding box center [587, 138] width 10 height 10
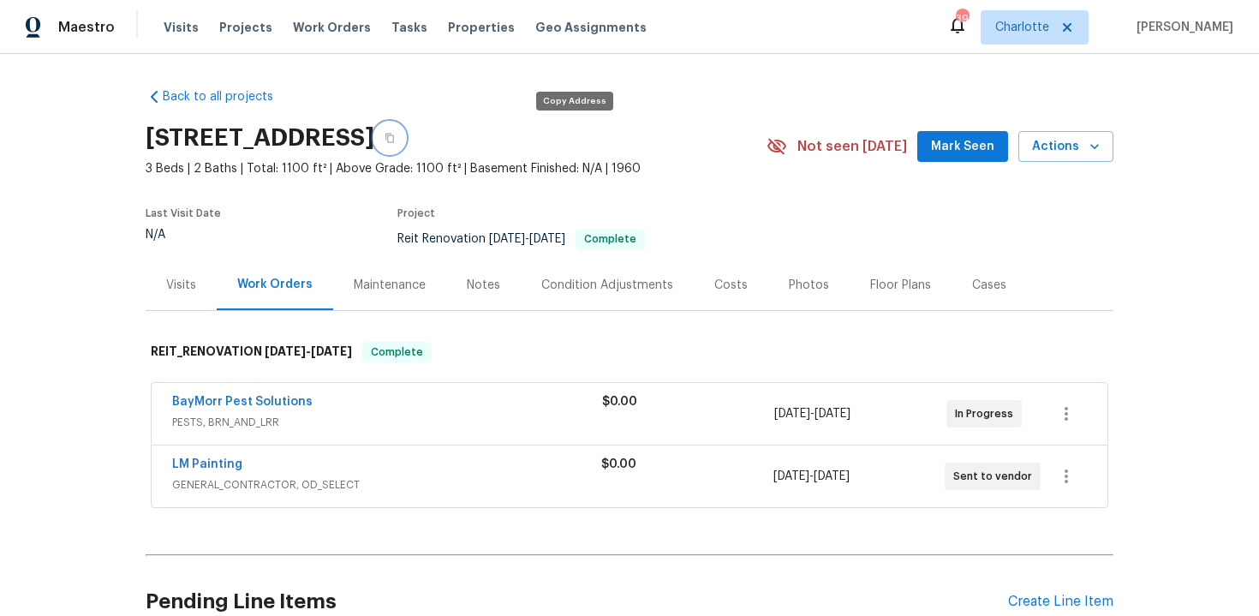
click at [395, 140] on icon "button" at bounding box center [390, 138] width 10 height 10
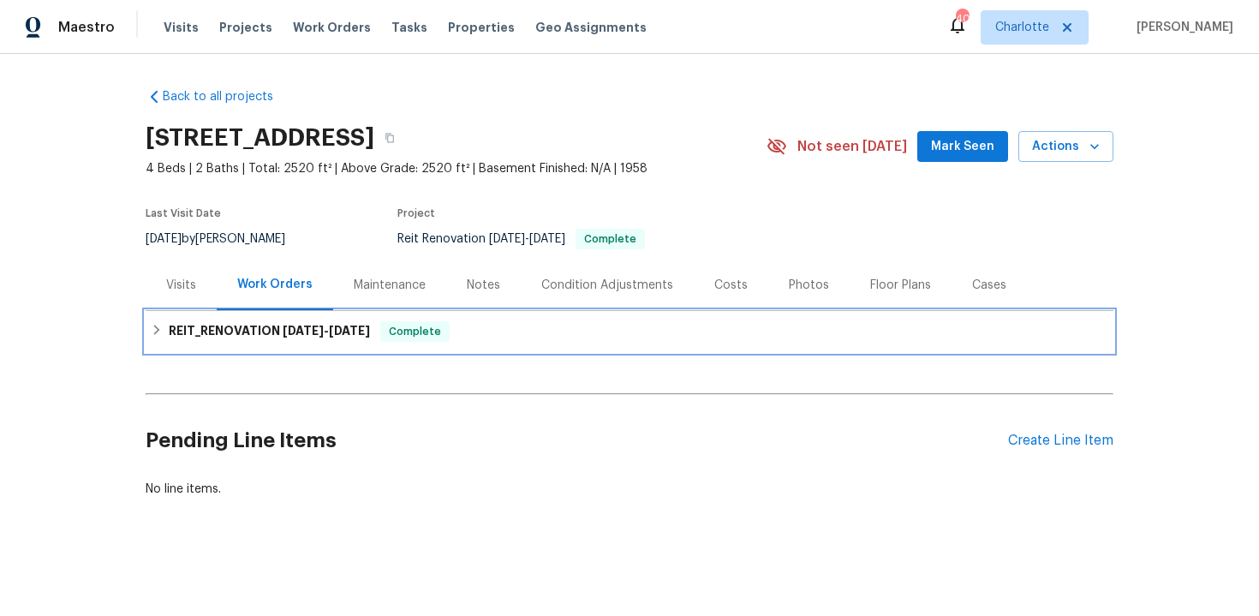
click at [661, 319] on div "REIT_RENOVATION [DATE] - [DATE] Complete" at bounding box center [630, 331] width 968 height 41
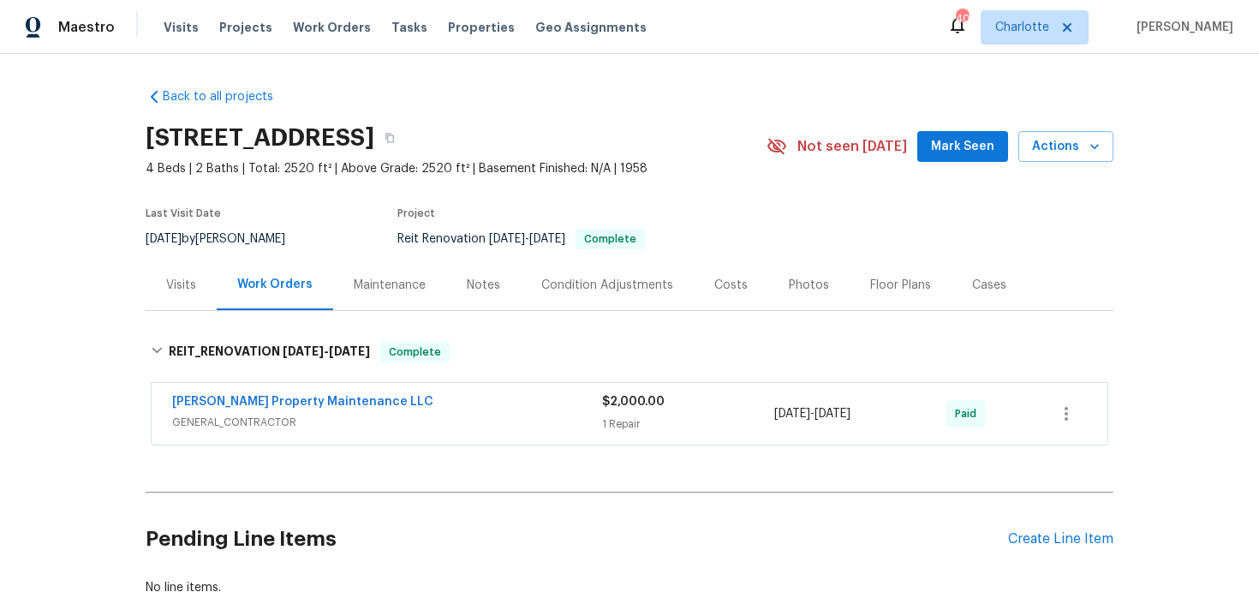
click at [714, 289] on div "Costs" at bounding box center [730, 285] width 33 height 17
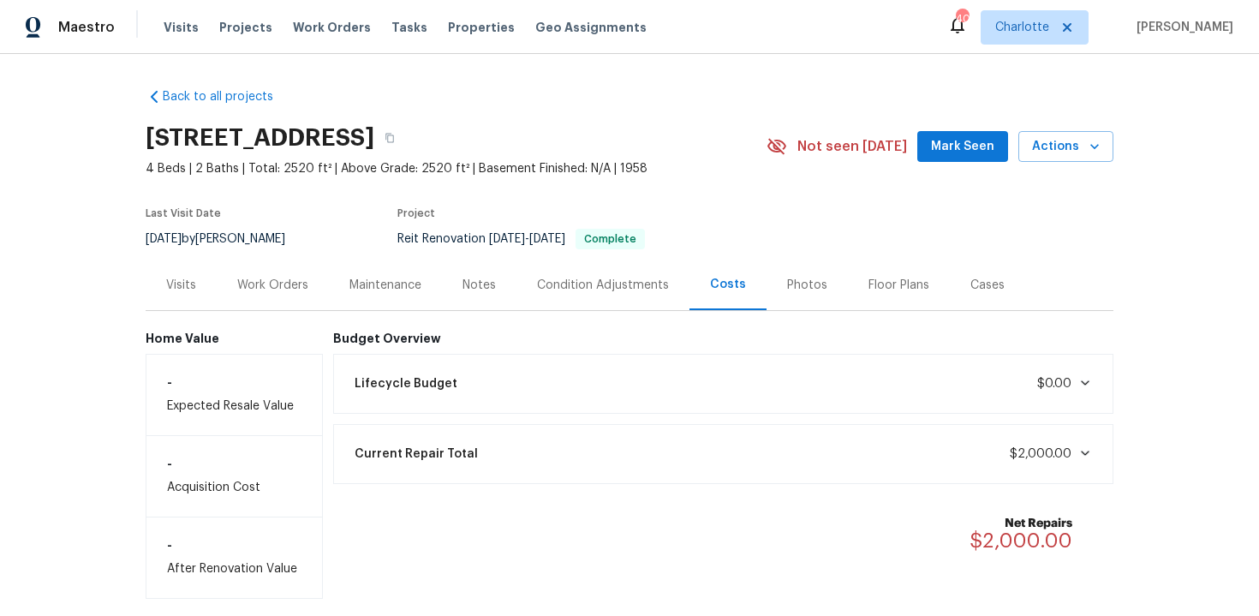
click at [274, 286] on div "Work Orders" at bounding box center [272, 285] width 71 height 17
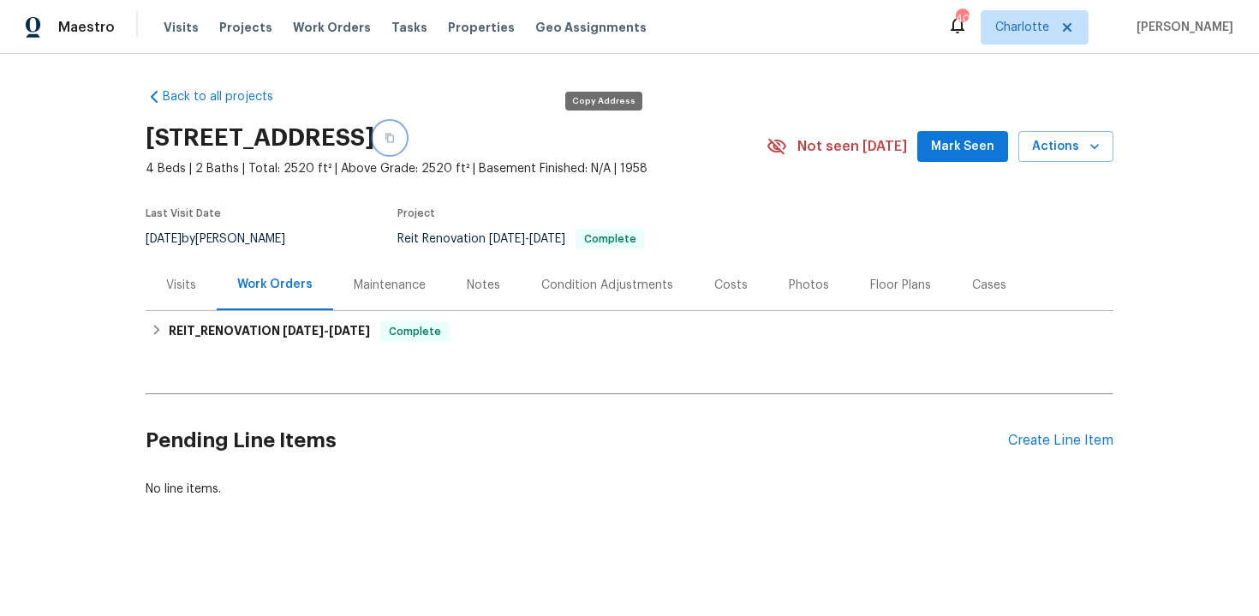
click at [405, 137] on button "button" at bounding box center [389, 137] width 31 height 31
click at [405, 148] on button "button" at bounding box center [389, 137] width 31 height 31
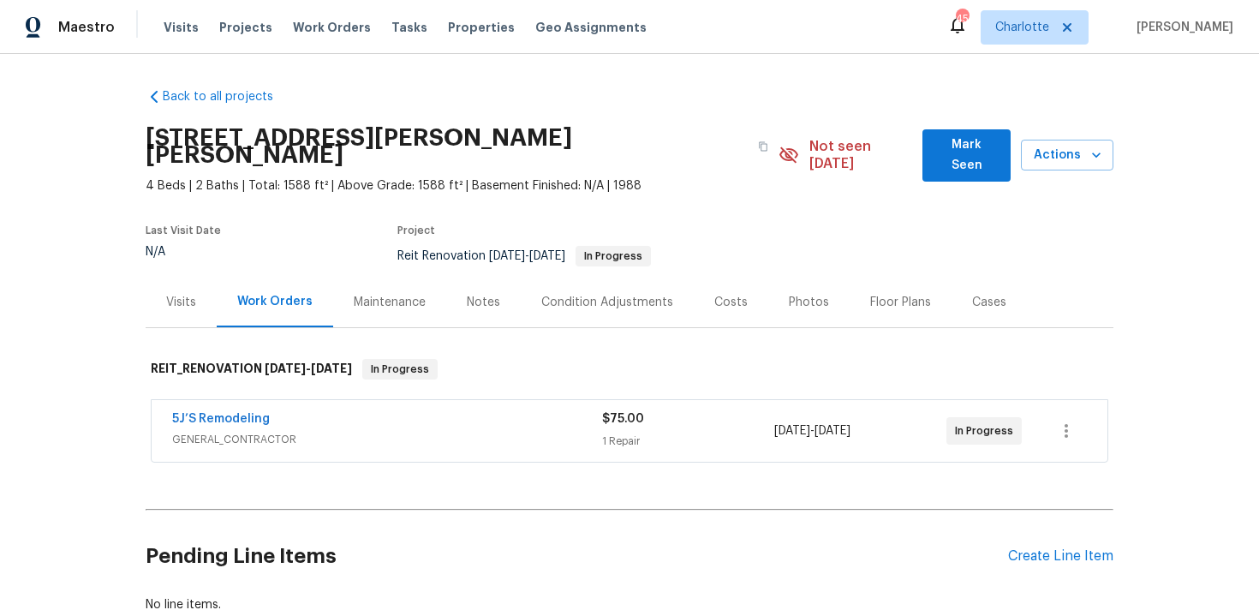
click at [368, 410] on div "5J’S Remodeling" at bounding box center [387, 420] width 430 height 21
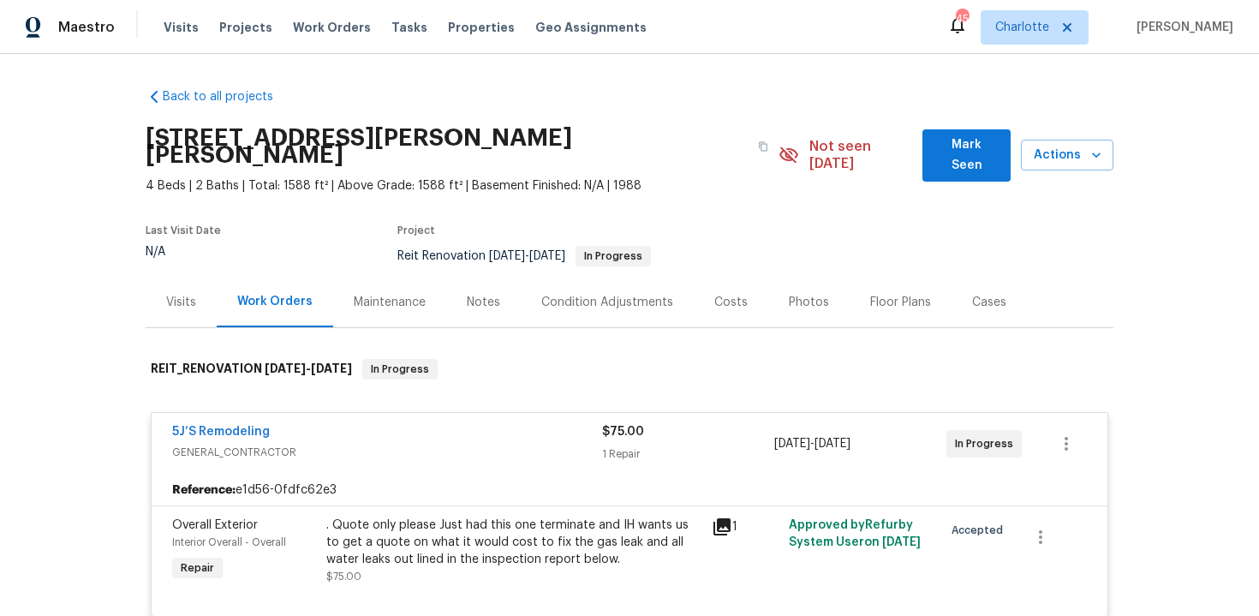
click at [443, 423] on div "5J’S Remodeling" at bounding box center [387, 433] width 430 height 21
